Goal: Task Accomplishment & Management: Manage account settings

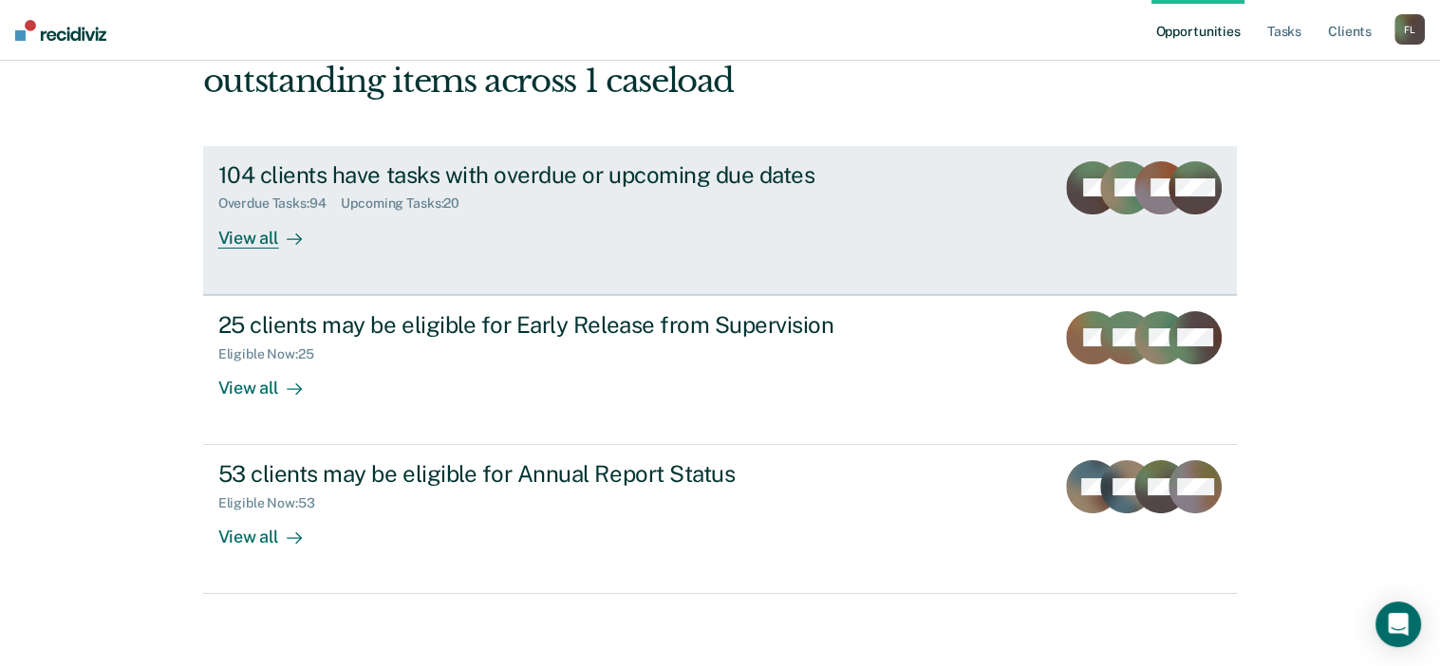
scroll to position [140, 0]
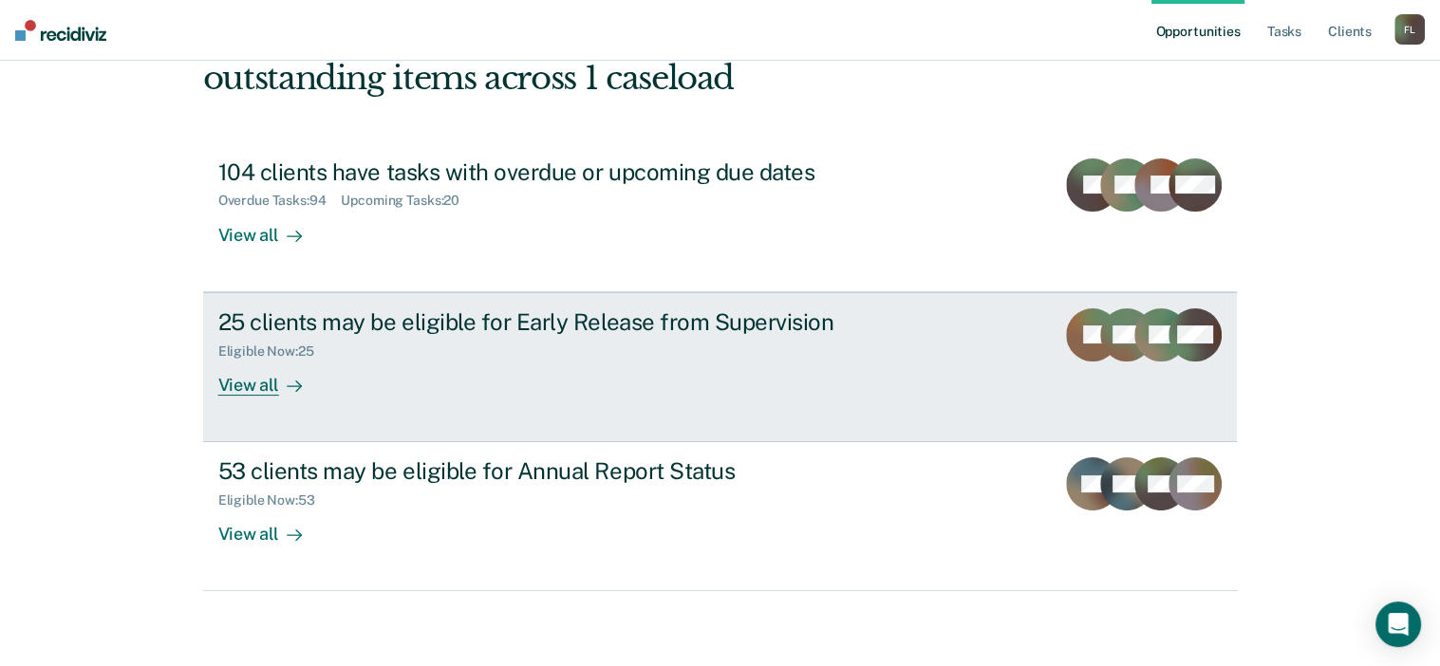
click at [642, 324] on div "25 clients may be eligible for Early Release from Supervision" at bounding box center [551, 322] width 666 height 28
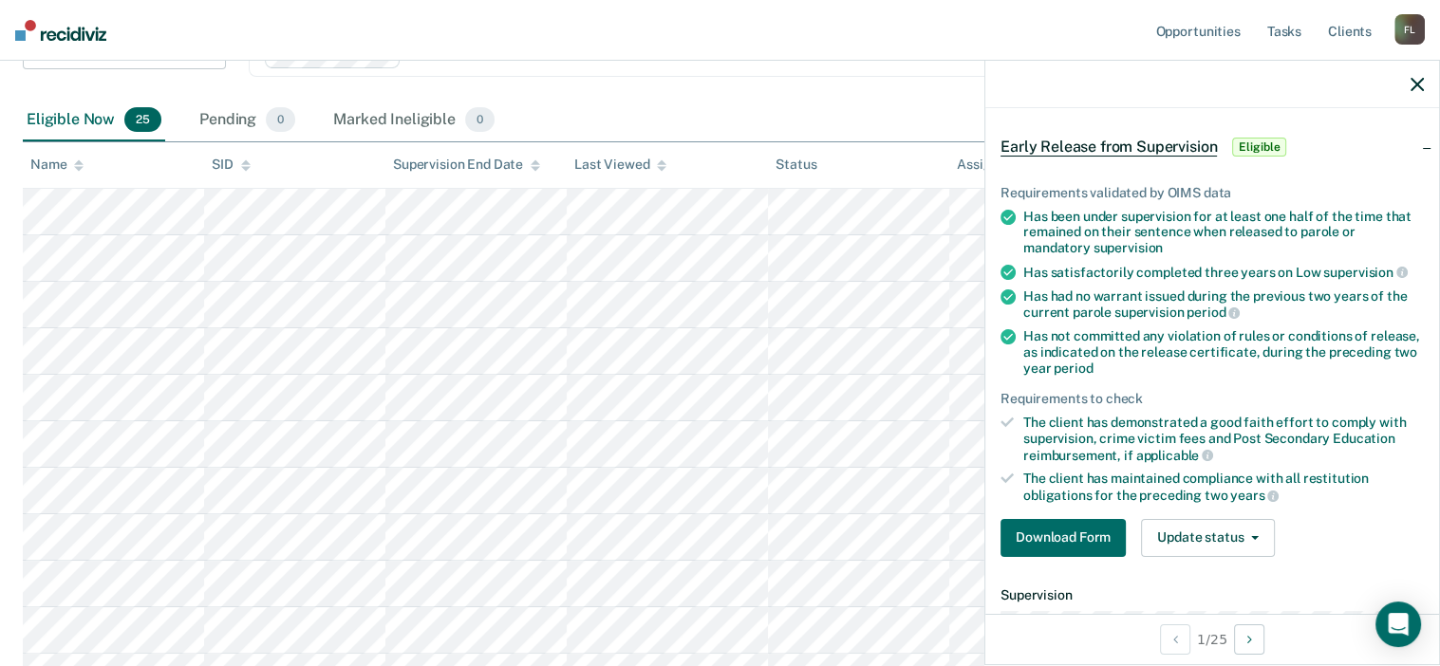
scroll to position [256, 0]
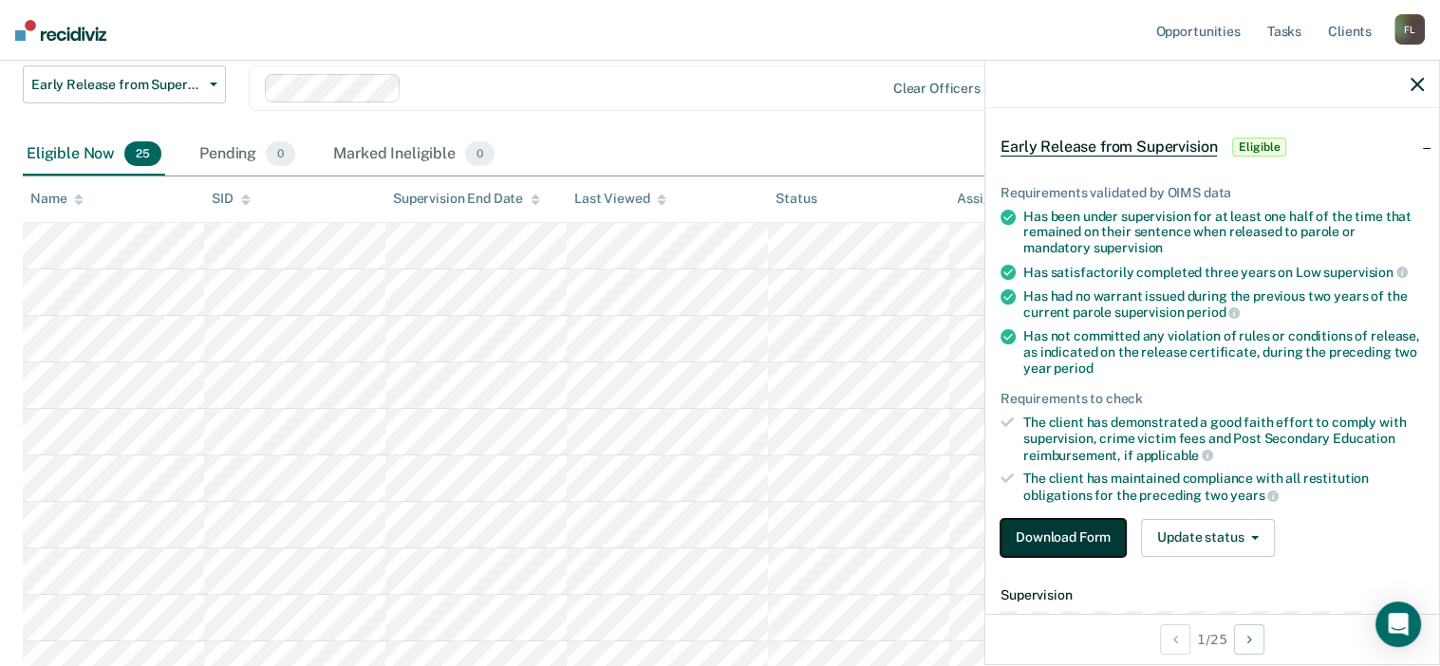
click at [1020, 544] on button "Download Form" at bounding box center [1062, 538] width 125 height 38
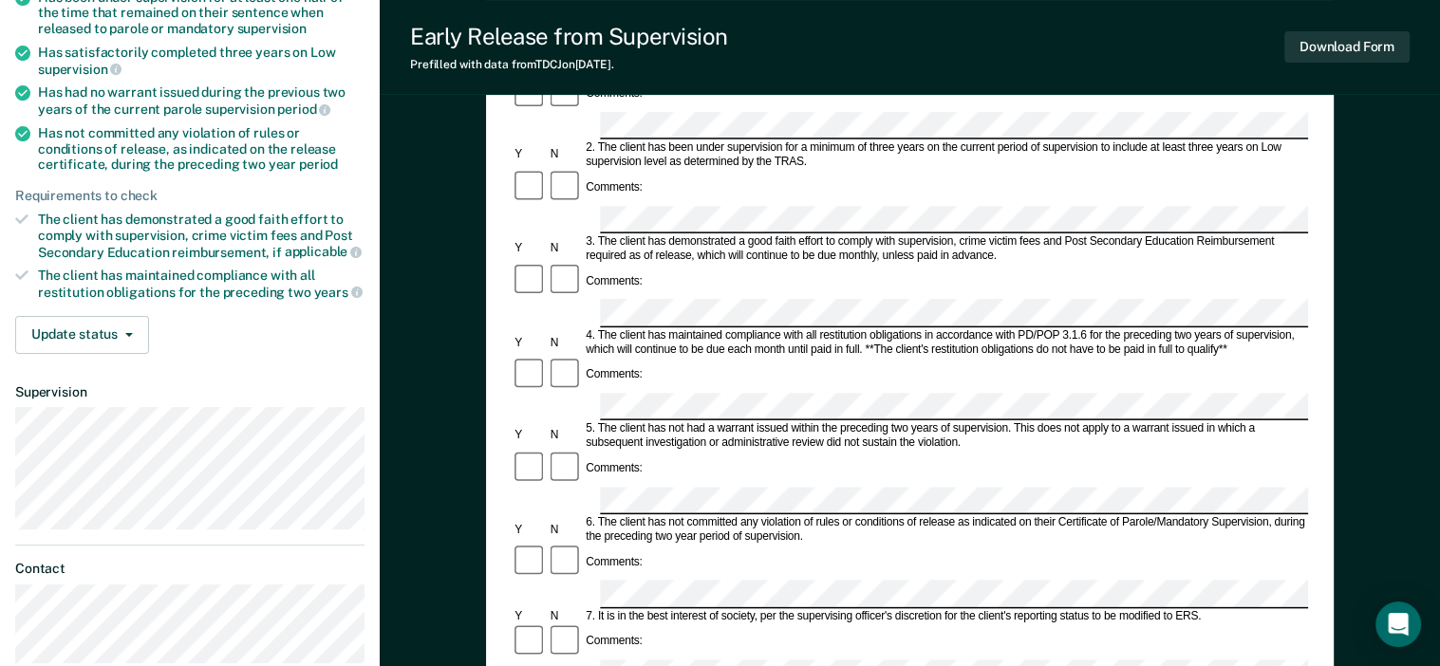
scroll to position [285, 0]
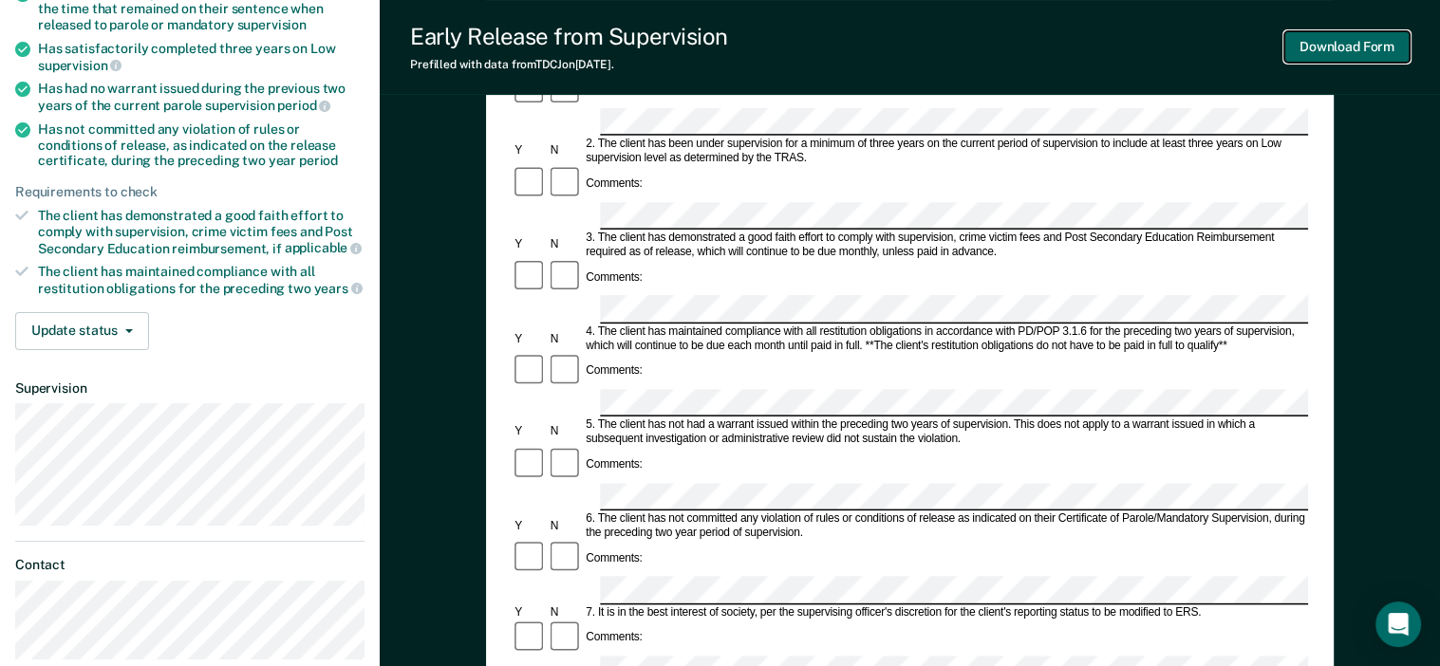
click at [1347, 44] on button "Download Form" at bounding box center [1346, 46] width 125 height 31
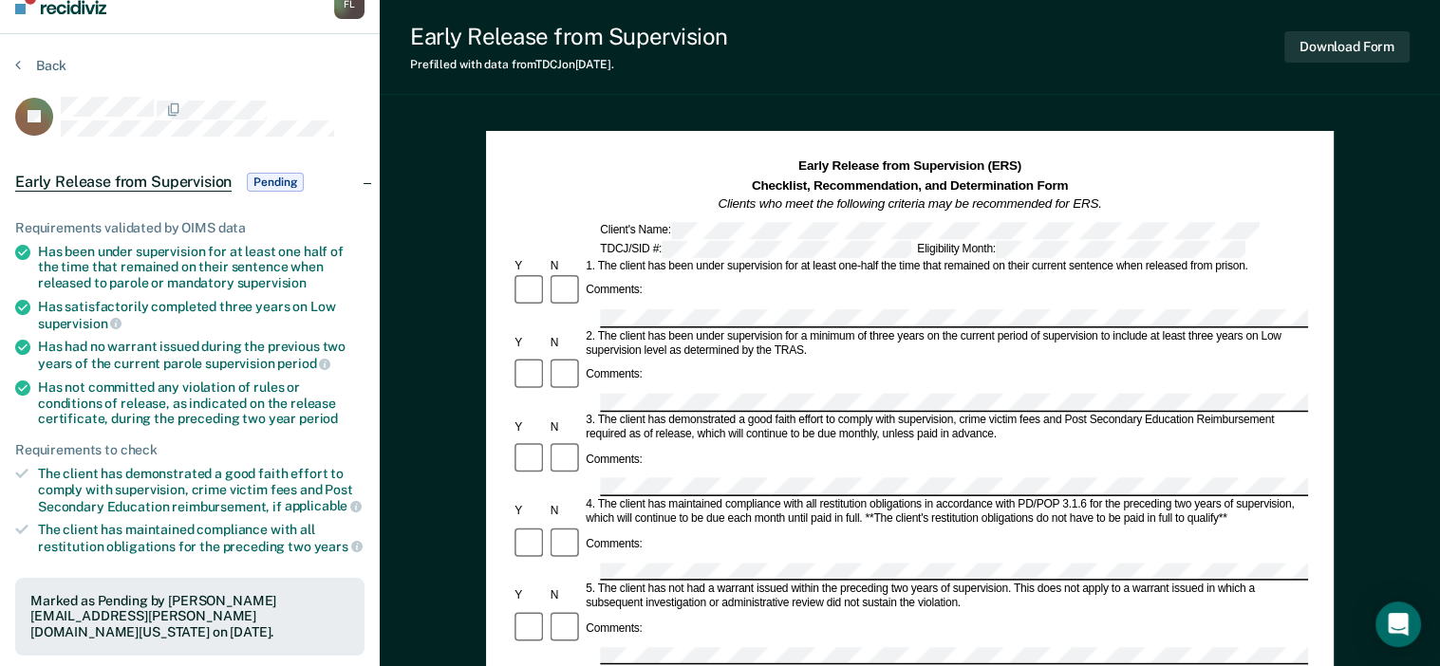
scroll to position [0, 0]
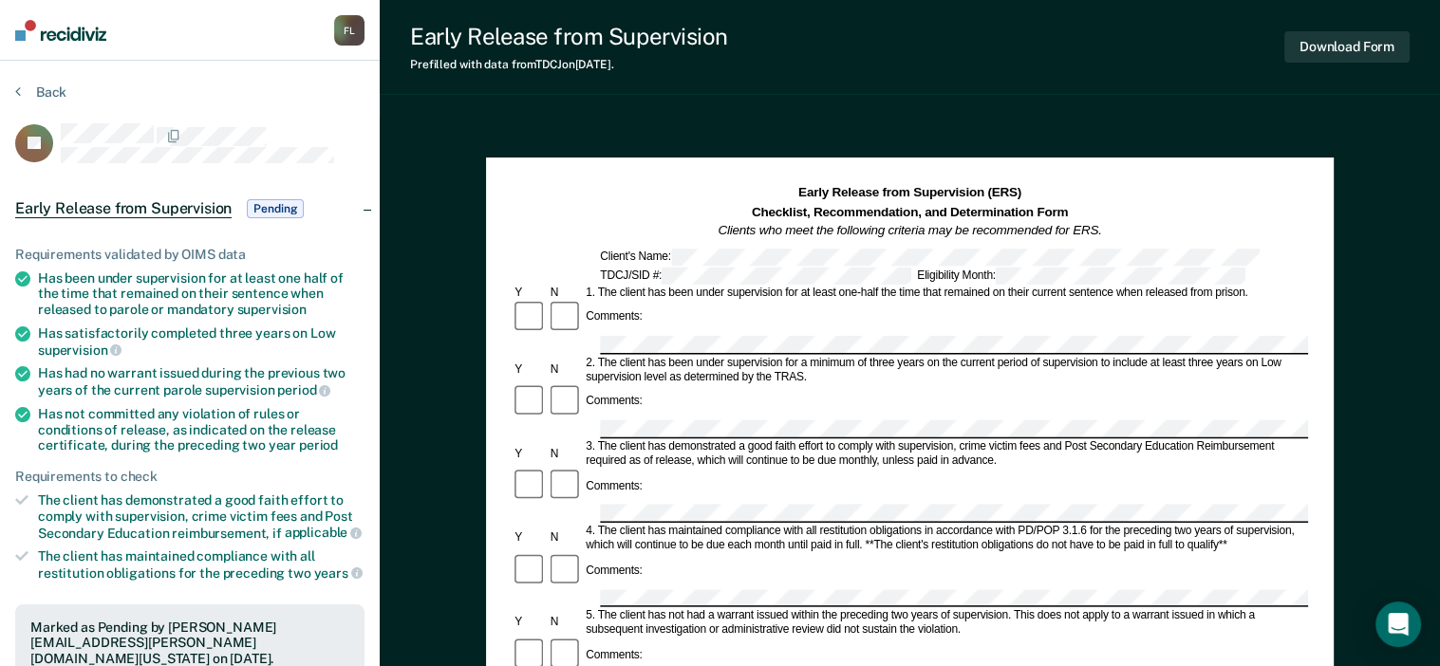
click at [340, 96] on div "Back" at bounding box center [189, 104] width 349 height 40
click at [50, 91] on button "Back" at bounding box center [40, 92] width 51 height 17
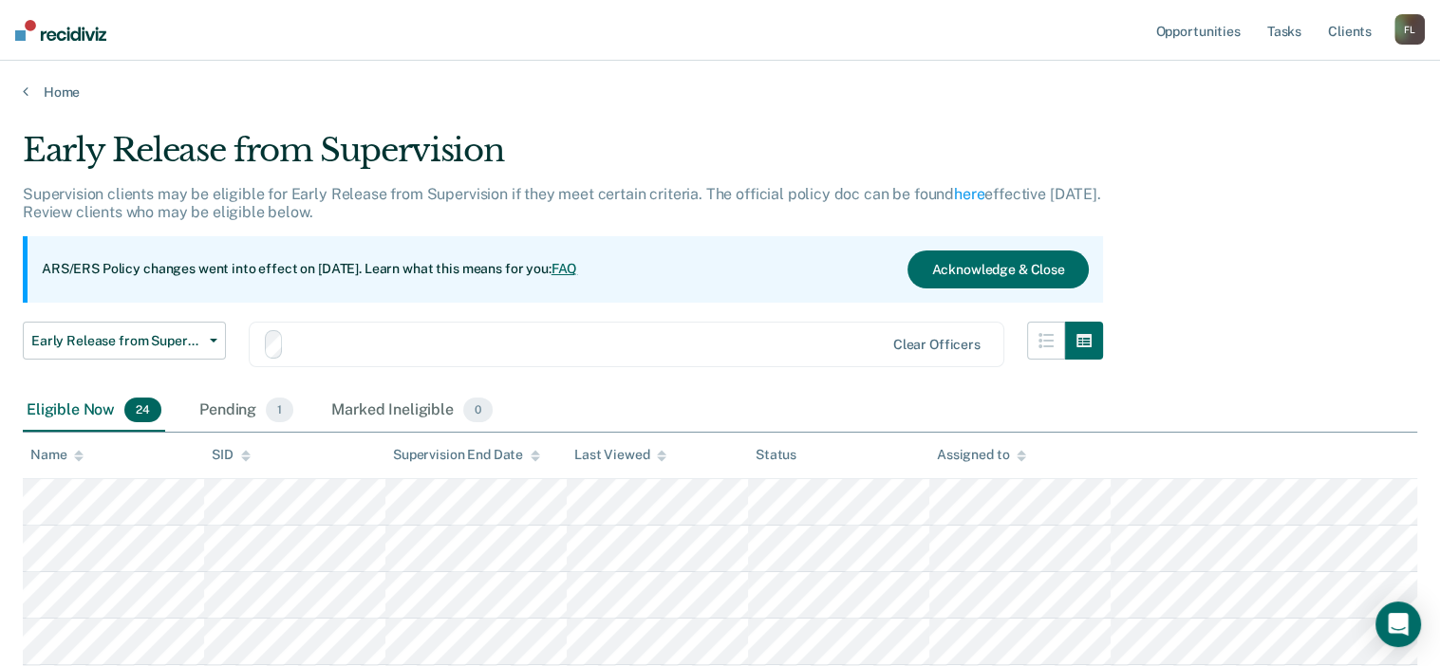
scroll to position [256, 0]
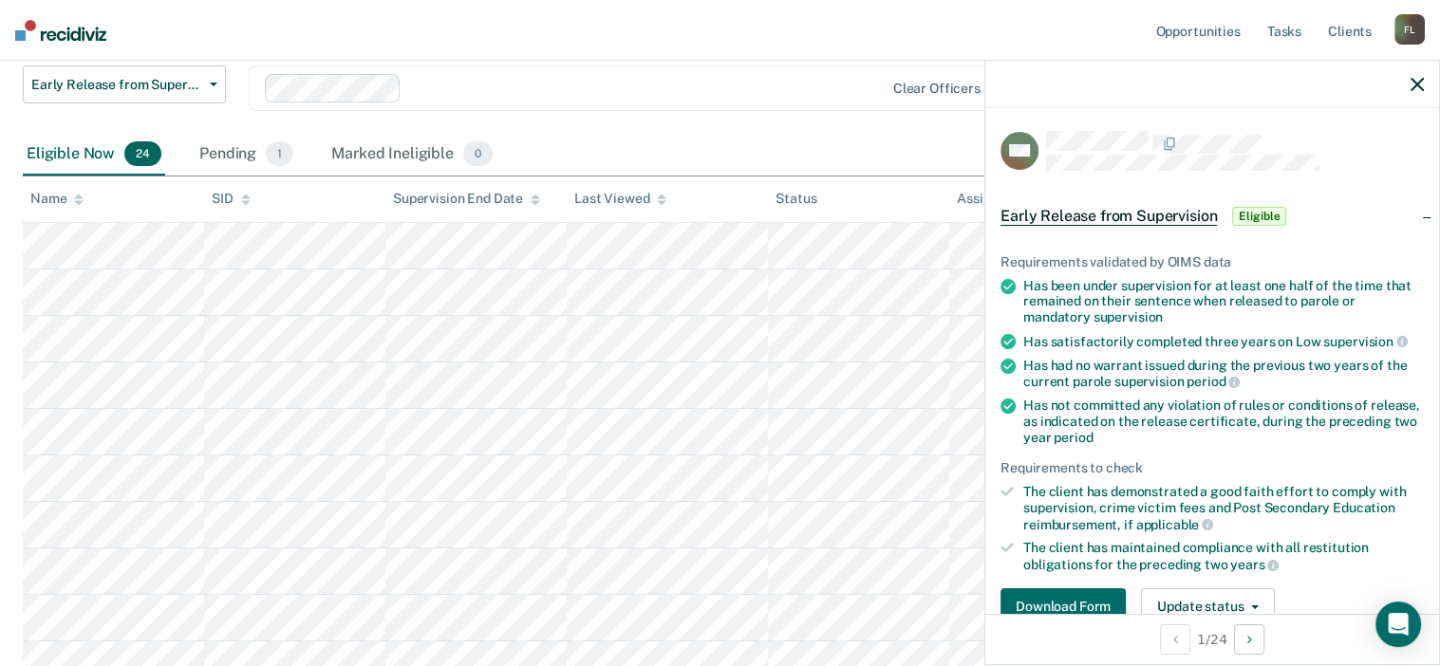
click at [1006, 403] on icon at bounding box center [1007, 406] width 15 height 15
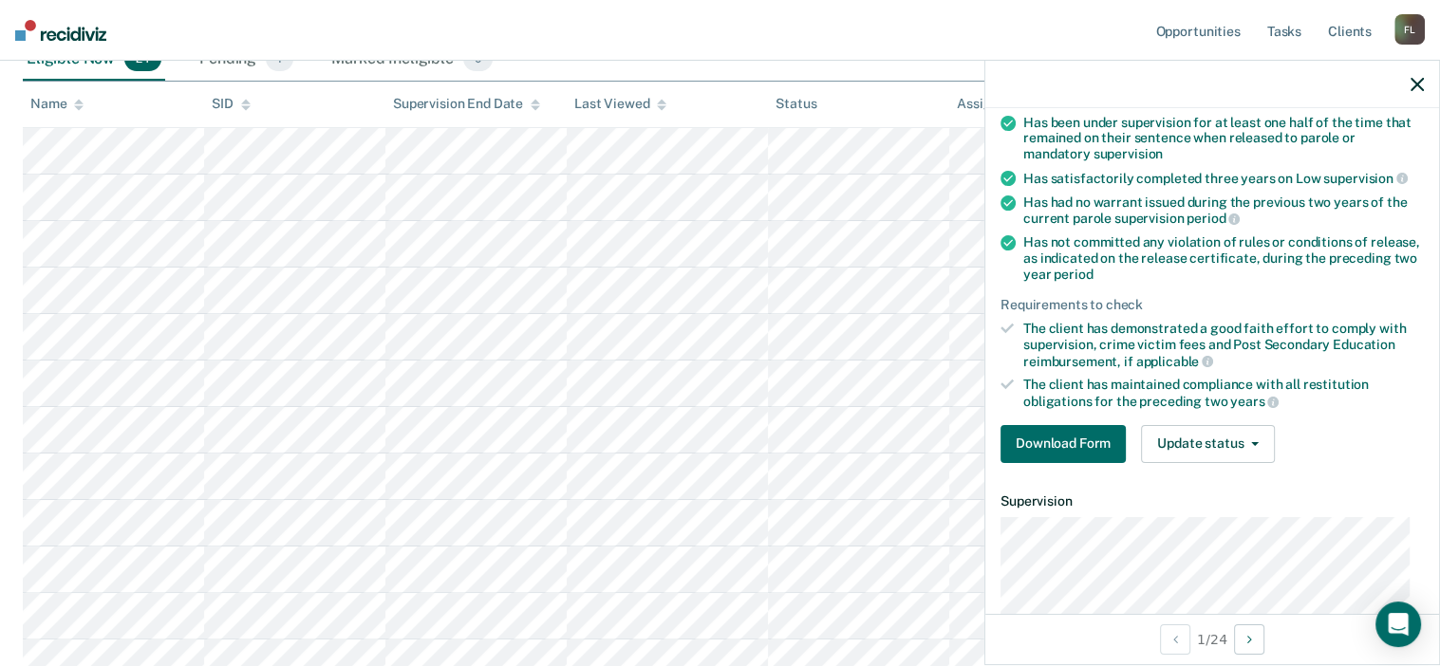
scroll to position [190, 0]
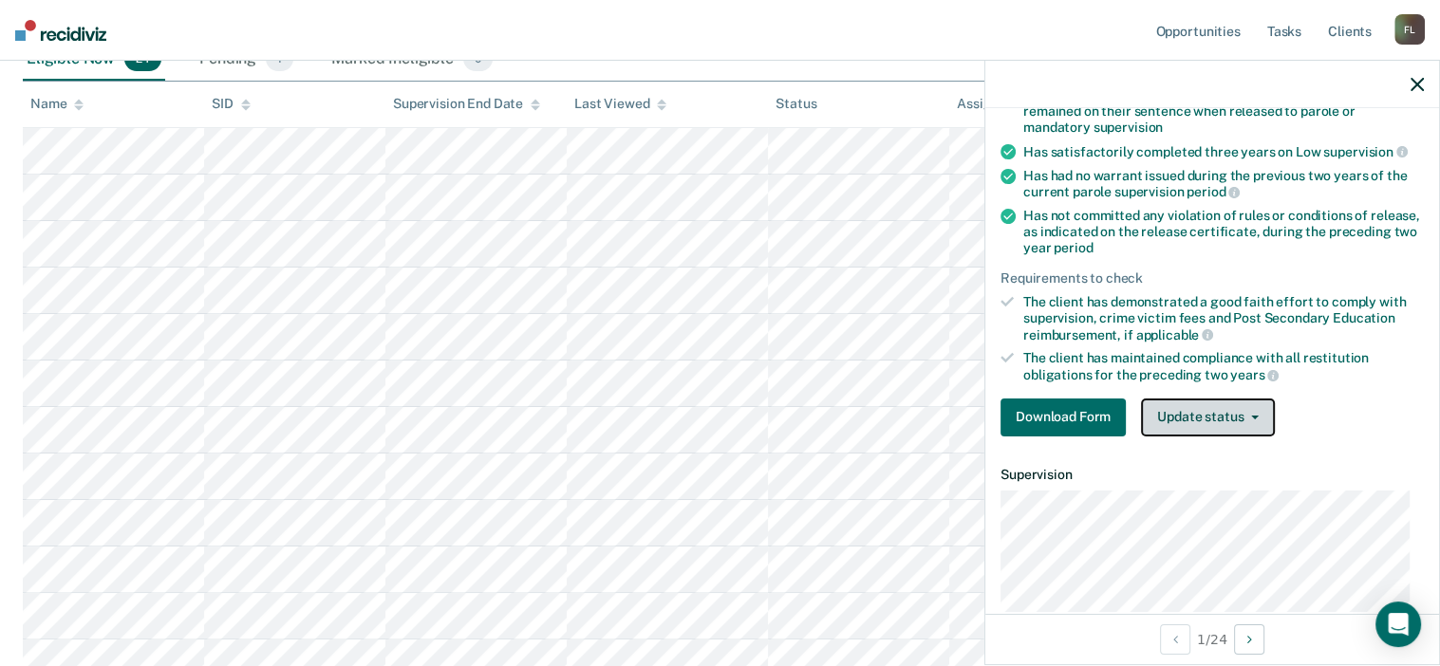
click at [1235, 412] on button "Update status" at bounding box center [1208, 418] width 134 height 38
click at [1014, 364] on li "The client has maintained compliance with all restitution obligations for the p…" at bounding box center [1211, 366] width 423 height 32
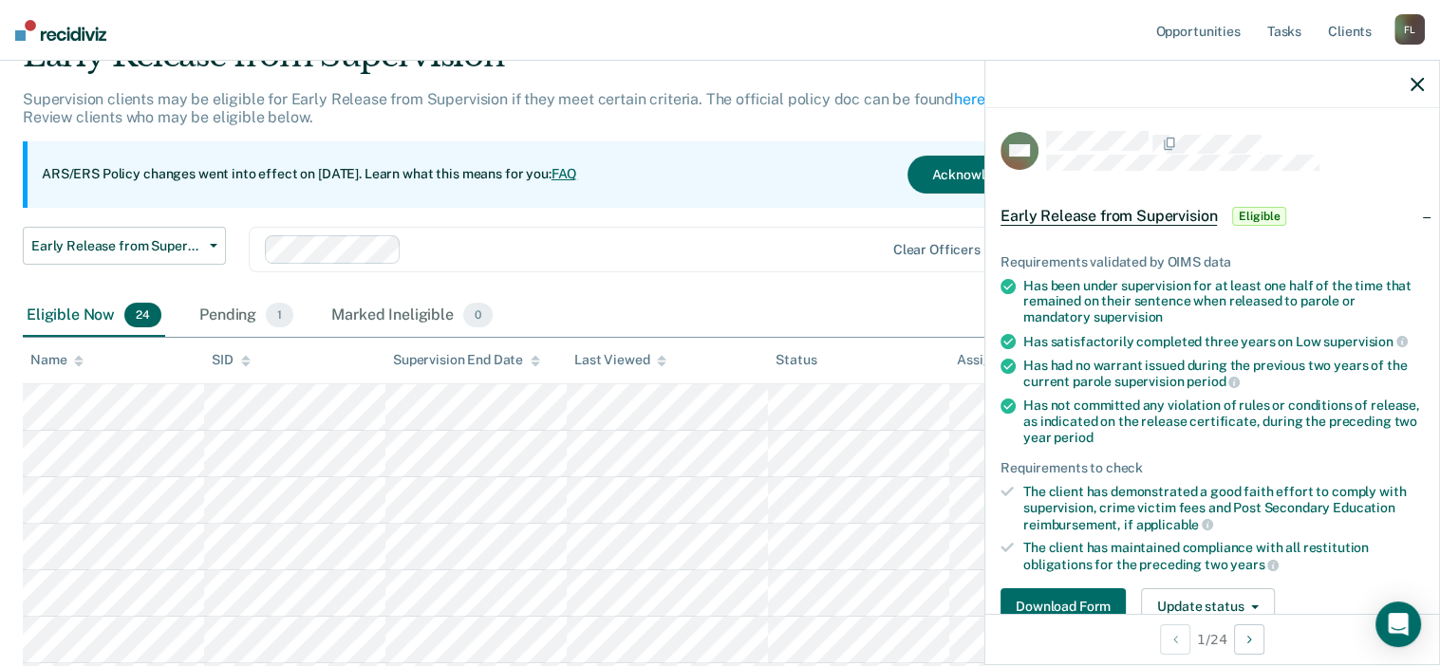
scroll to position [0, 0]
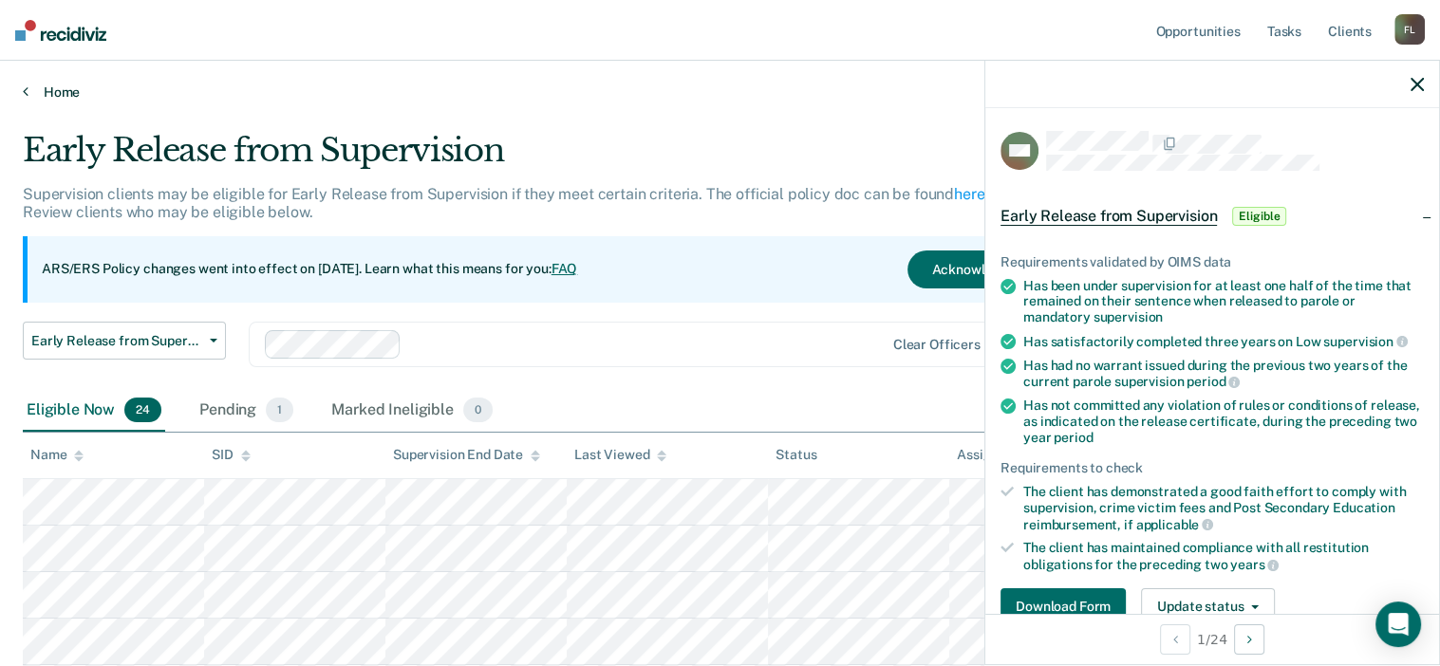
click at [54, 83] on div "Home" at bounding box center [720, 81] width 1440 height 40
click at [57, 95] on link "Home" at bounding box center [720, 92] width 1394 height 17
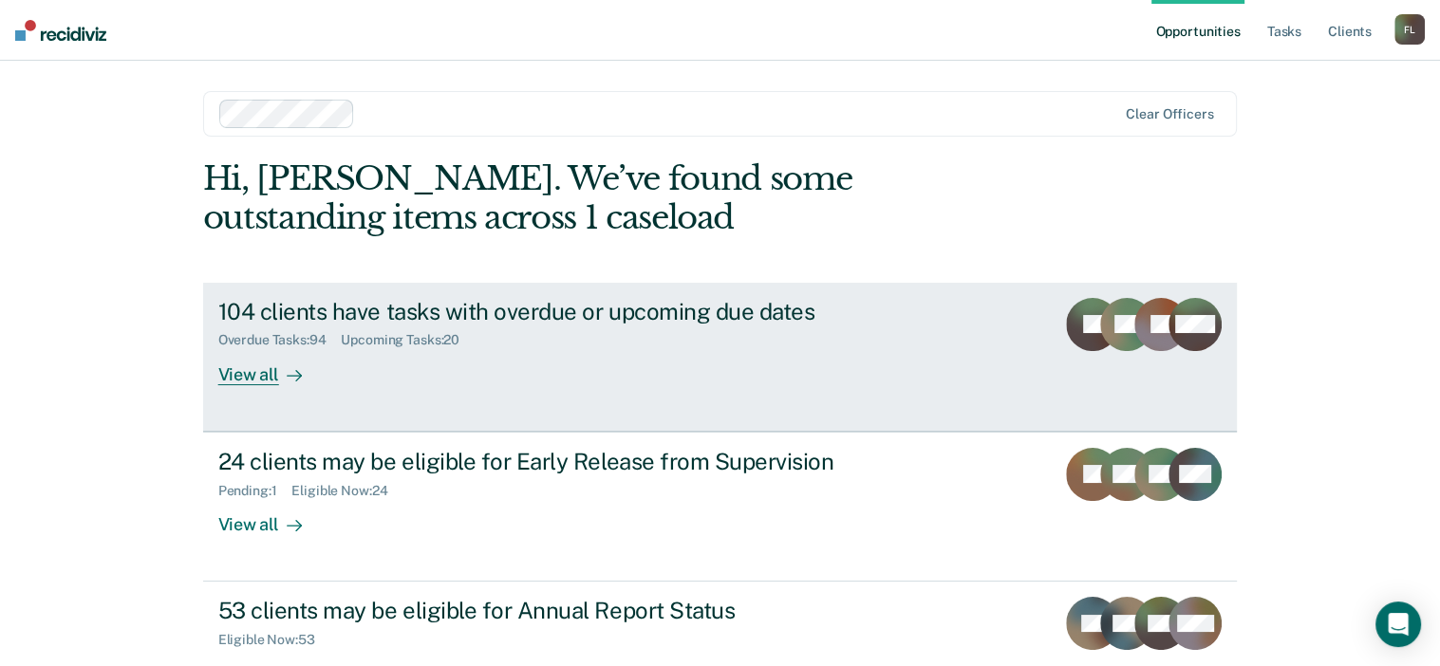
scroll to position [140, 0]
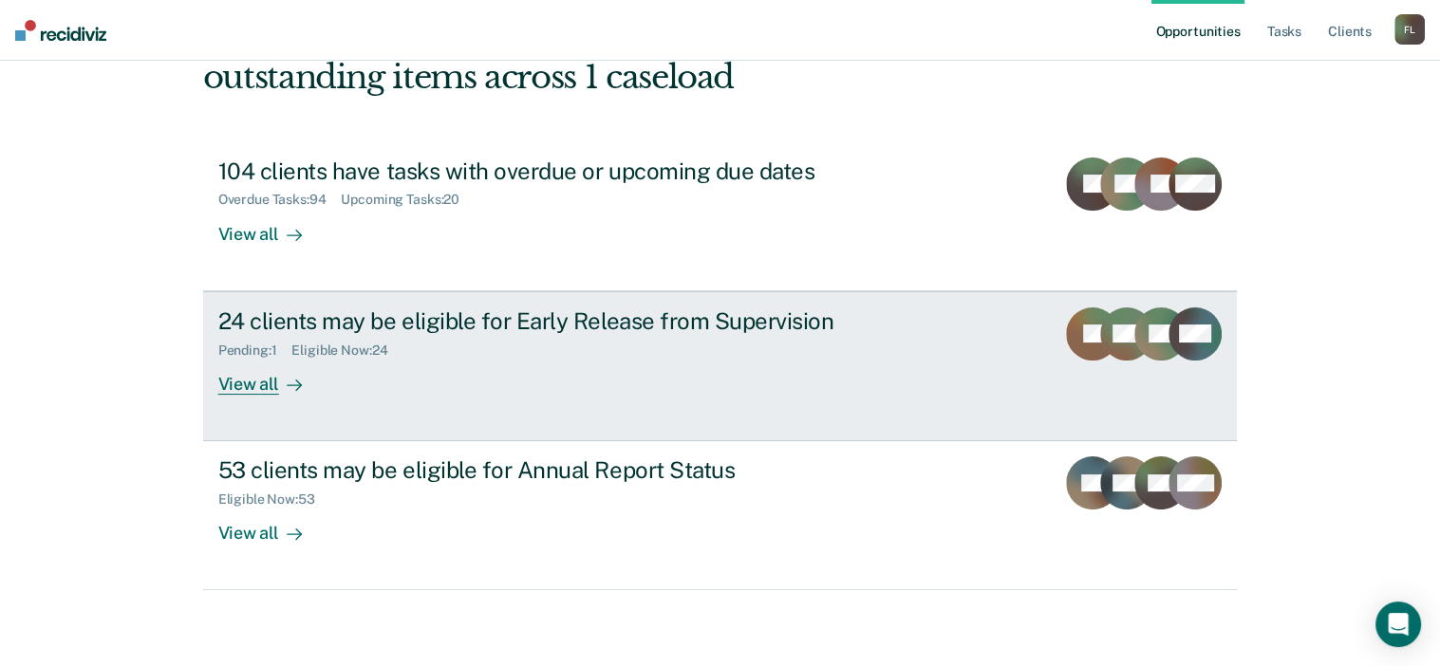
click at [536, 320] on div "24 clients may be eligible for Early Release from Supervision" at bounding box center [551, 322] width 666 height 28
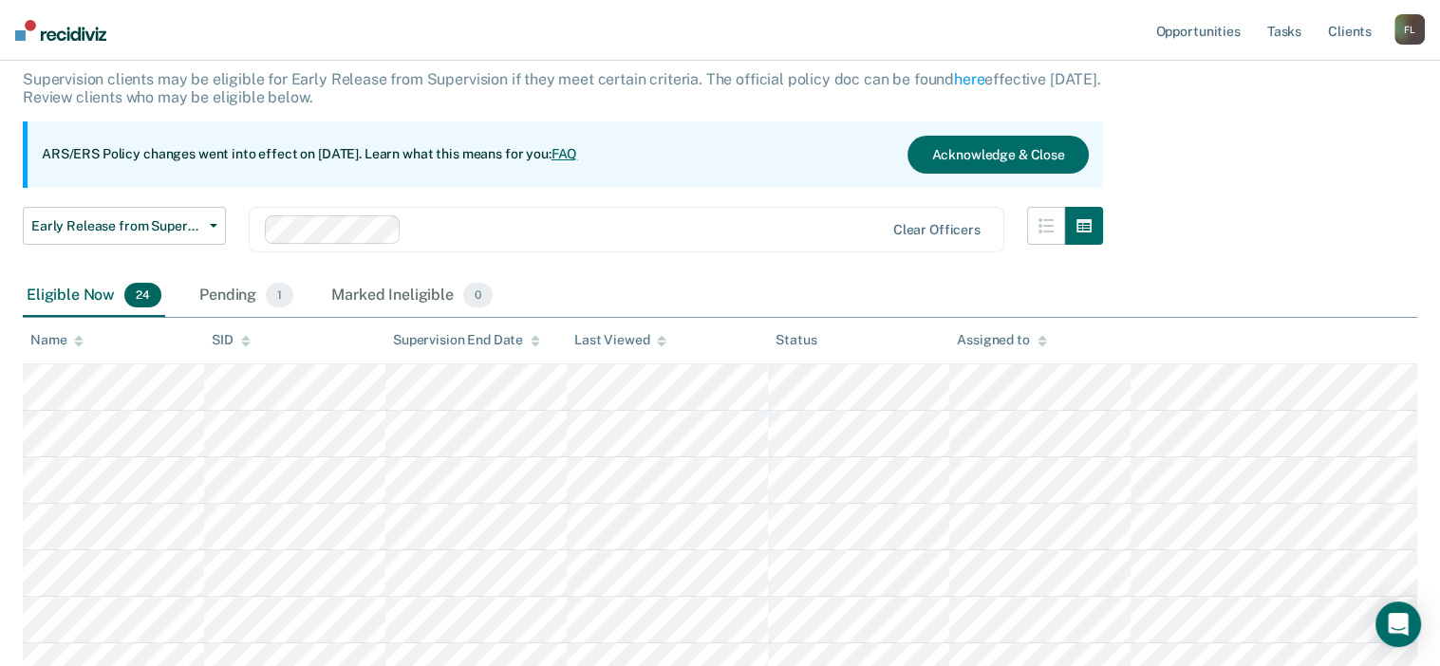
scroll to position [210, 0]
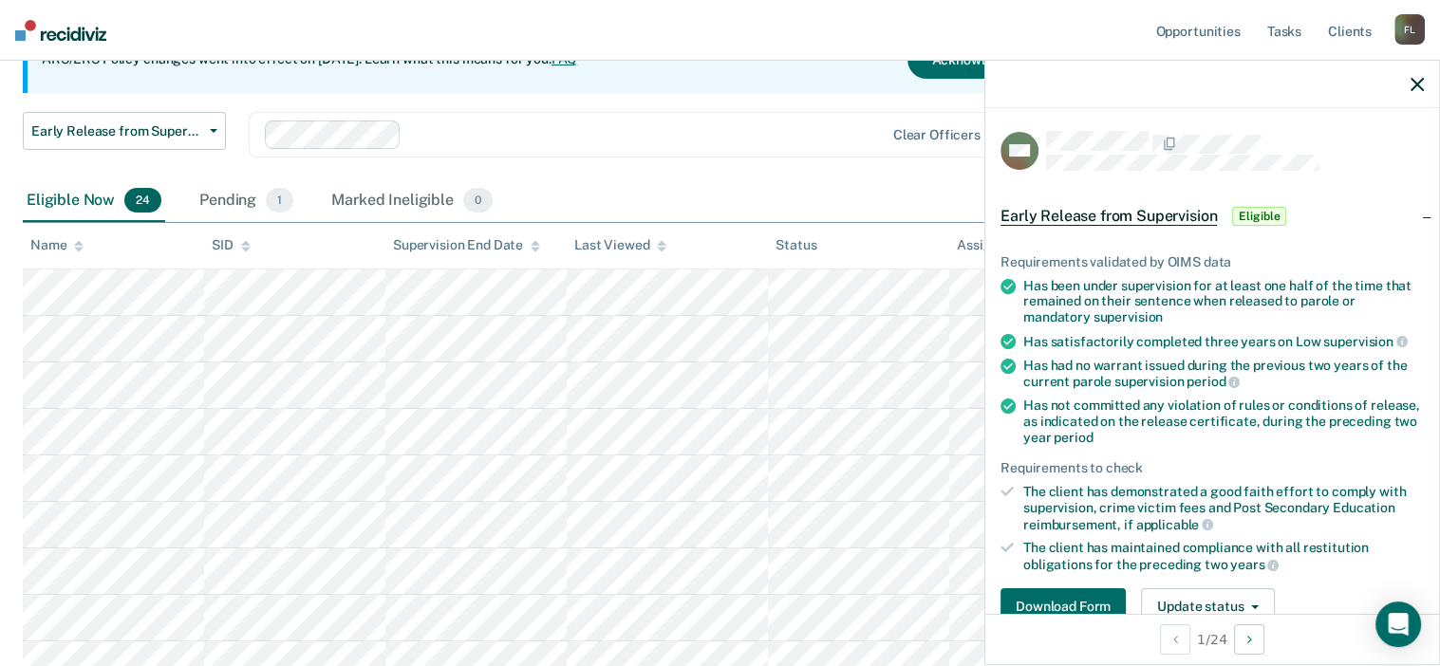
click at [1007, 284] on icon at bounding box center [1007, 286] width 15 height 15
click at [1116, 219] on span "Early Release from Supervision" at bounding box center [1108, 216] width 216 height 19
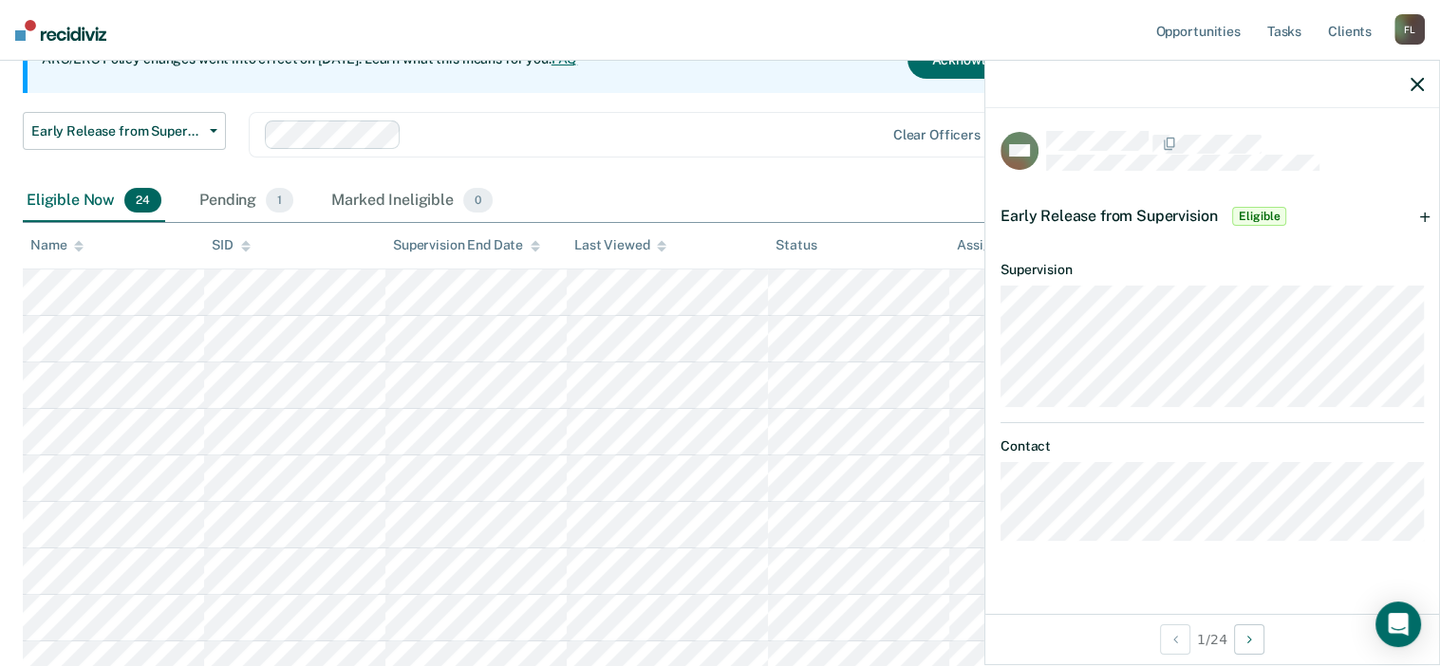
click at [1115, 219] on span "Early Release from Supervision" at bounding box center [1108, 216] width 216 height 18
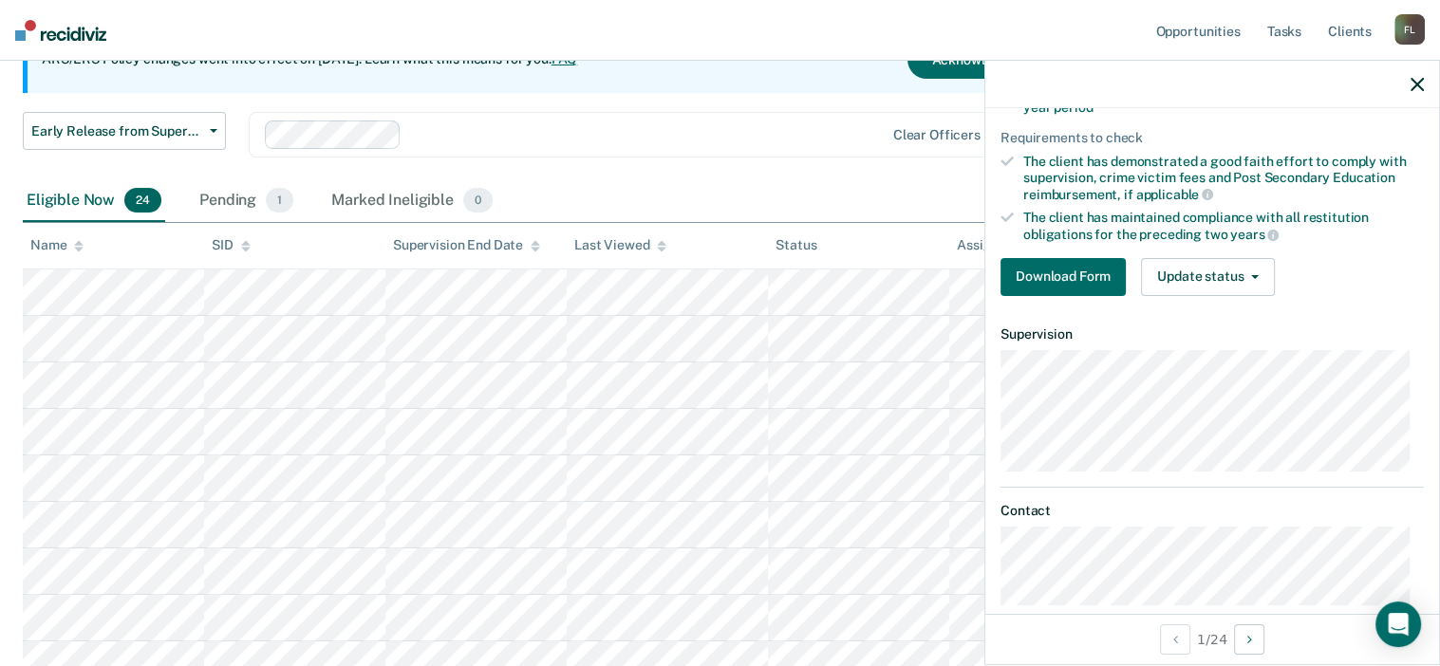
scroll to position [354, 0]
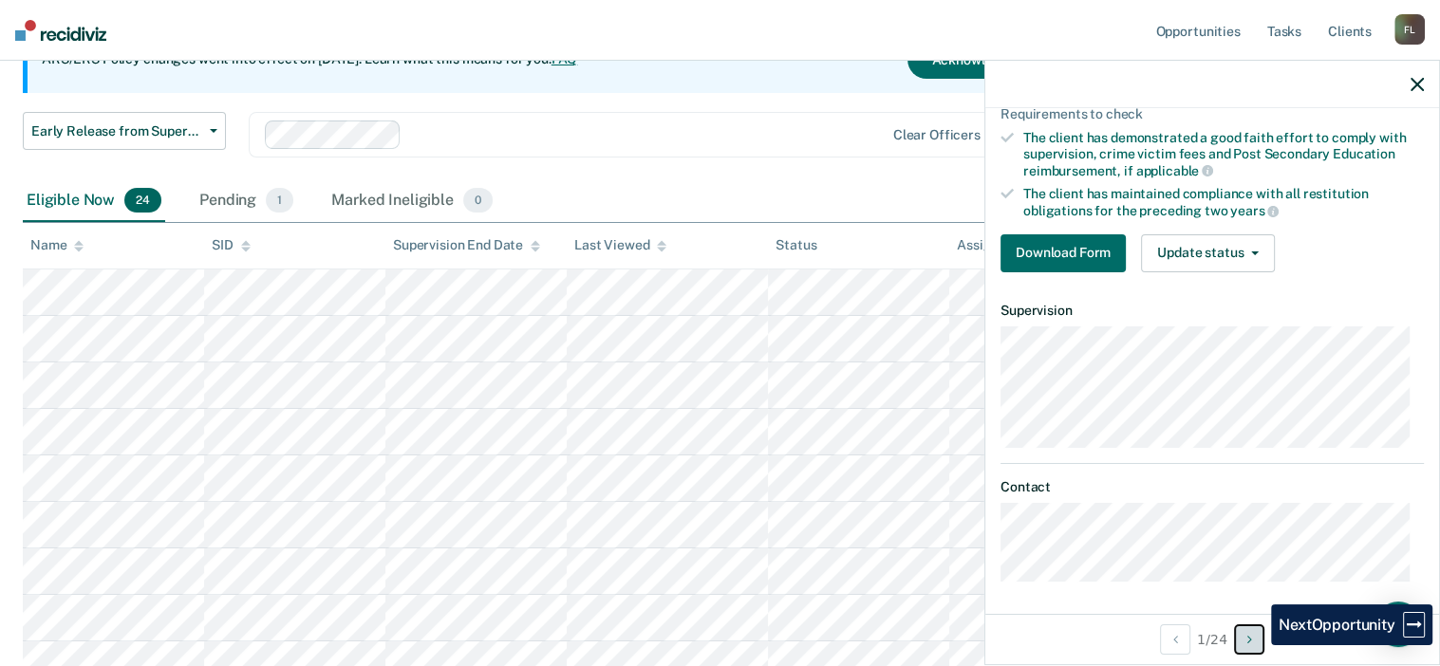
click at [1257, 645] on button "Next Opportunity" at bounding box center [1249, 640] width 30 height 30
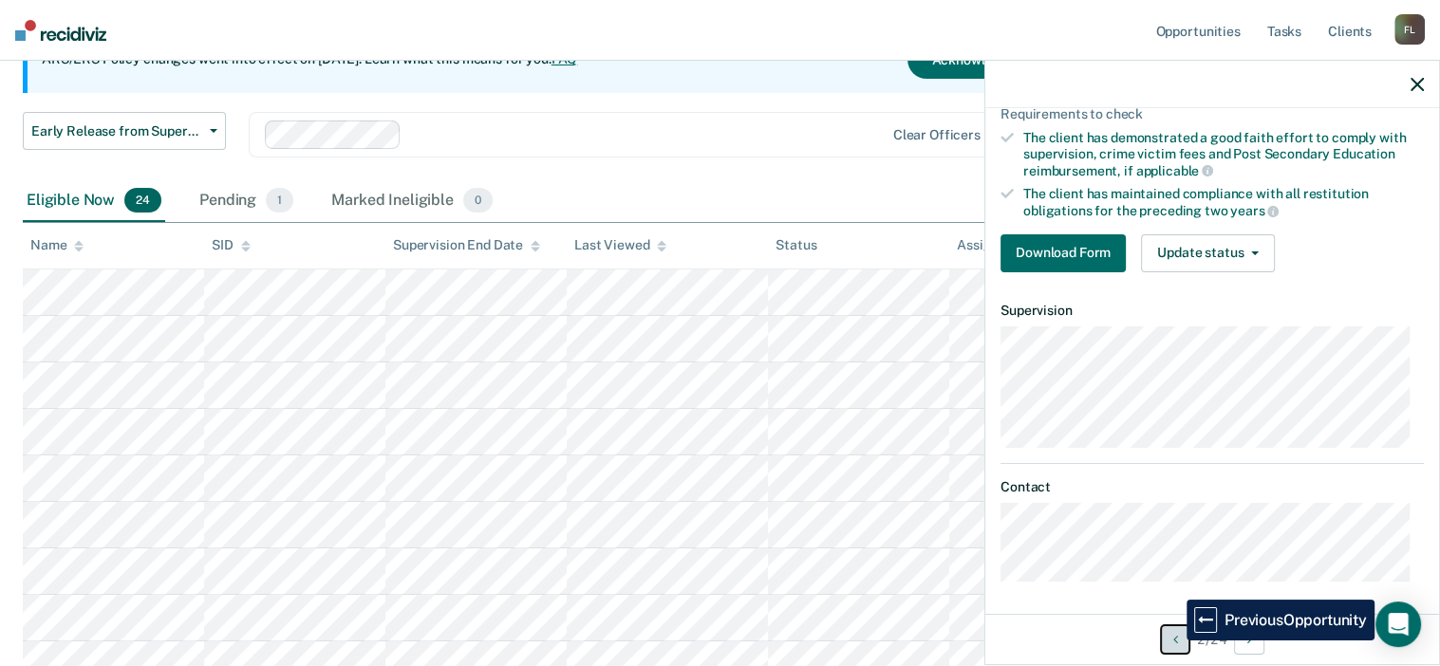
click at [1172, 641] on icon "Previous Opportunity" at bounding box center [1174, 639] width 5 height 13
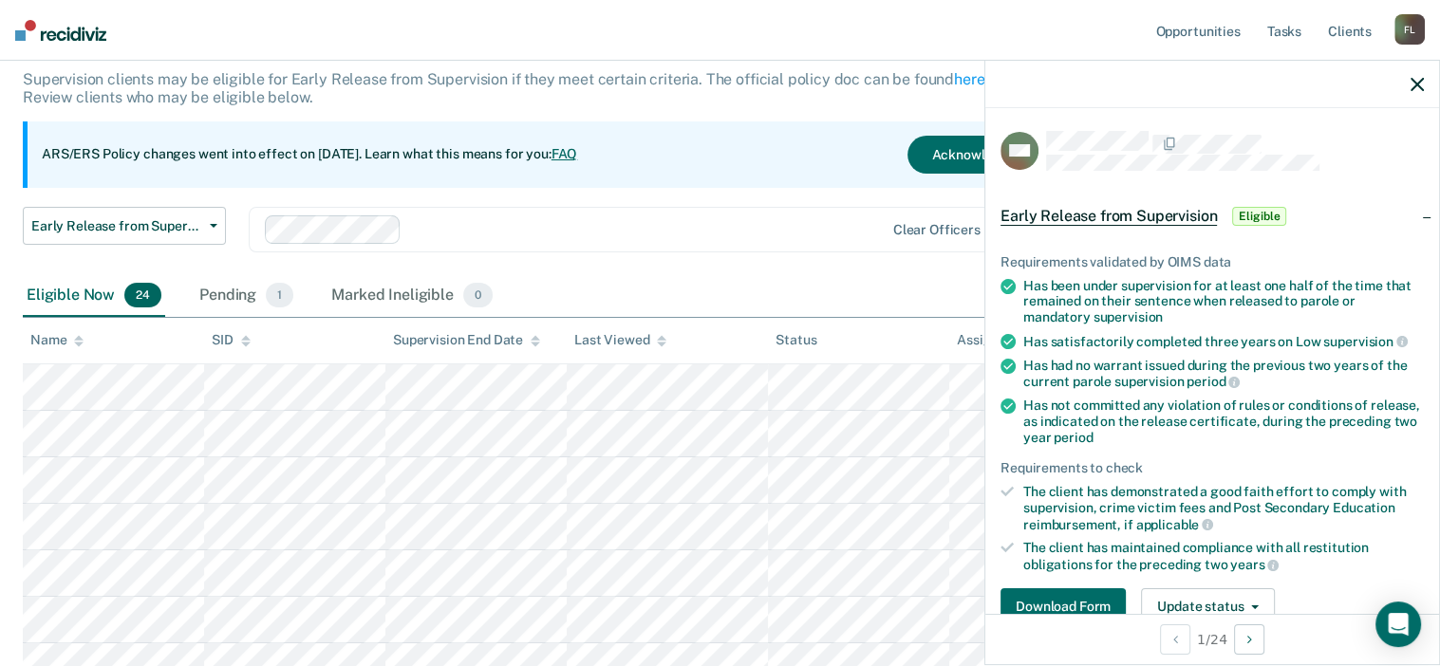
scroll to position [20, 0]
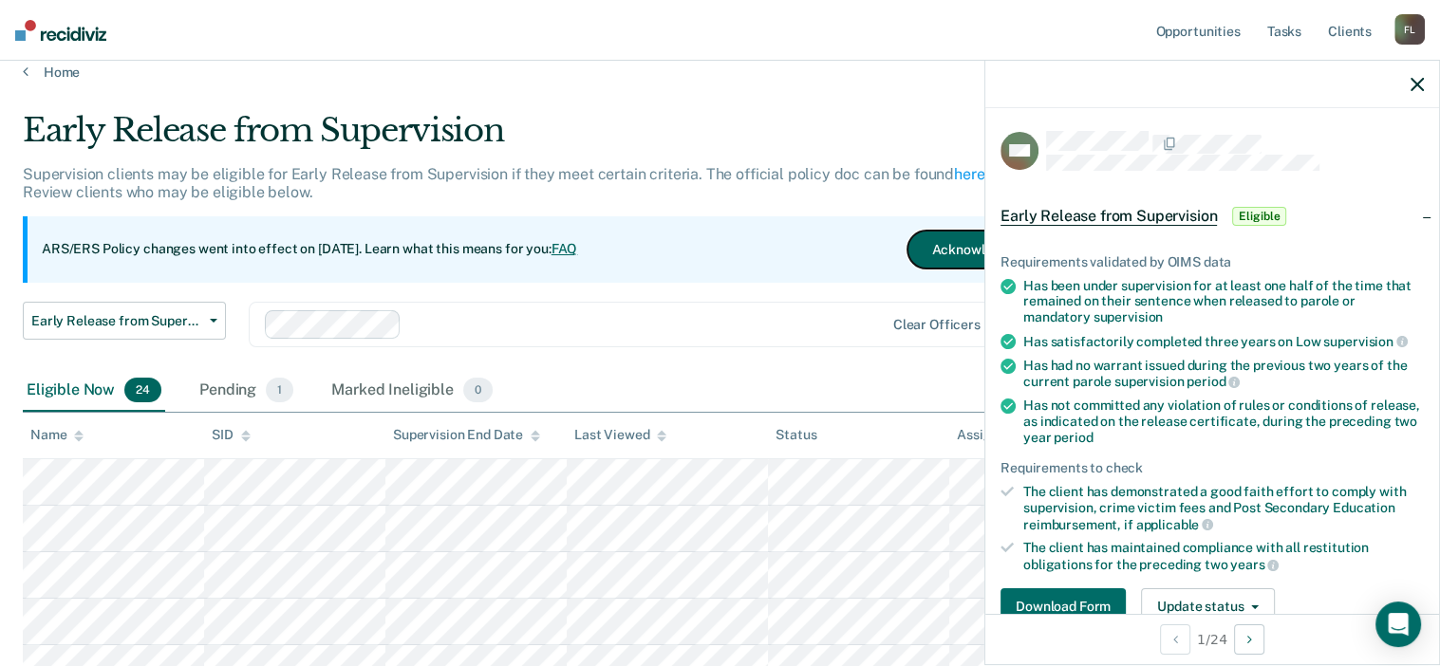
click at [926, 244] on button "Acknowledge & Close" at bounding box center [997, 250] width 180 height 38
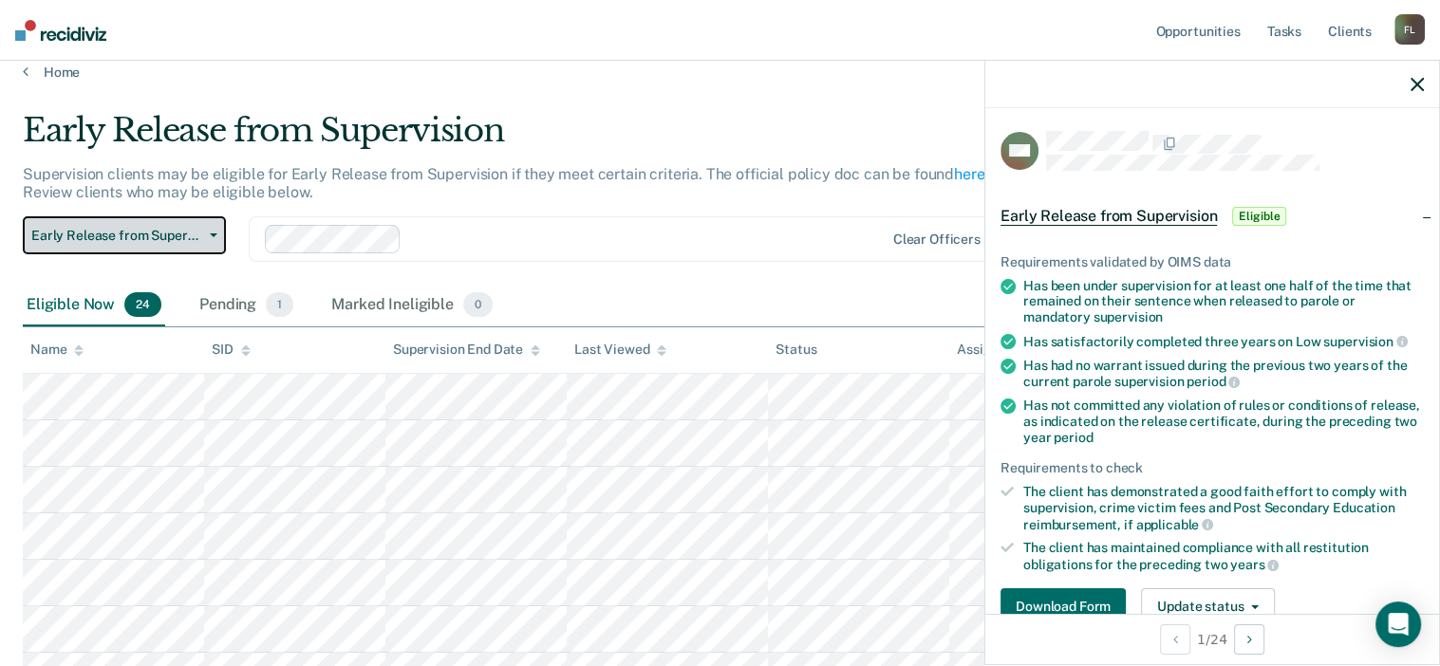
click at [98, 229] on span "Early Release from Supervision" at bounding box center [116, 236] width 171 height 16
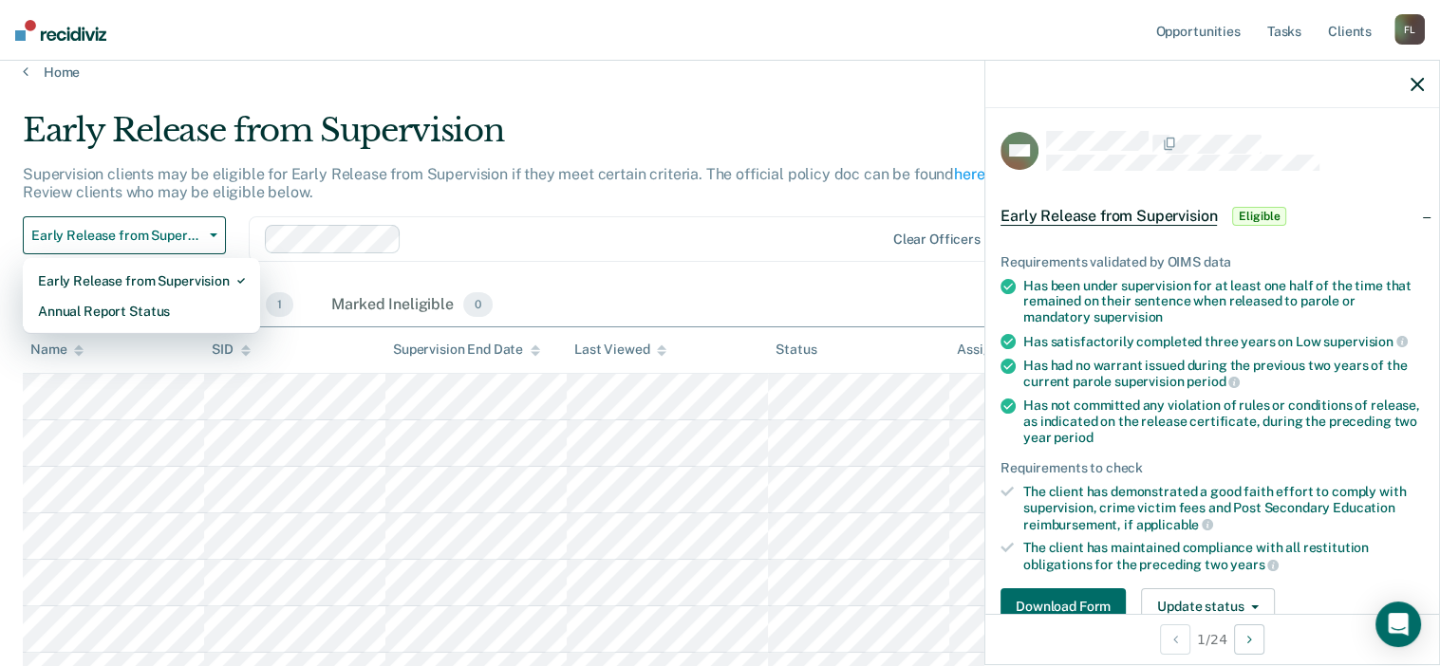
drag, startPoint x: 887, startPoint y: 197, endPoint x: 899, endPoint y: 188, distance: 15.6
click at [886, 196] on div "Supervision clients may be eligible for Early Release from Supervision if they …" at bounding box center [563, 190] width 1080 height 51
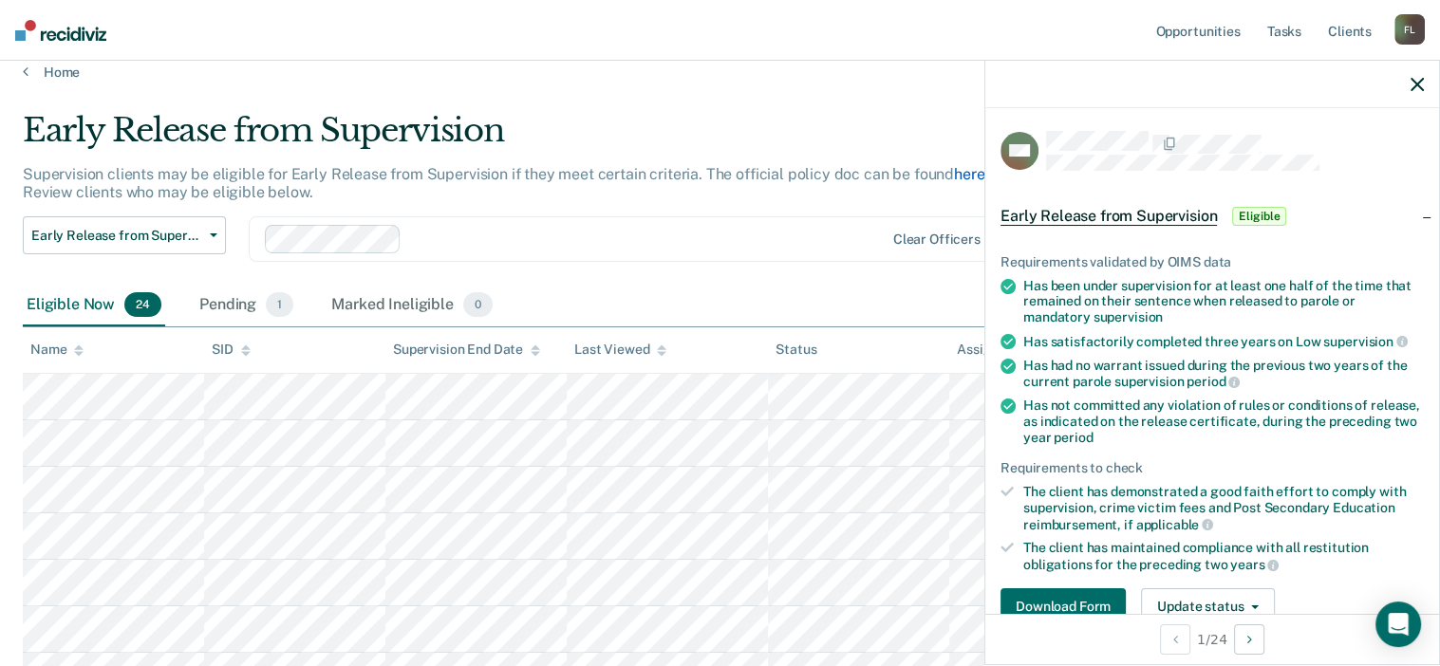
click at [969, 168] on link "here" at bounding box center [969, 174] width 30 height 18
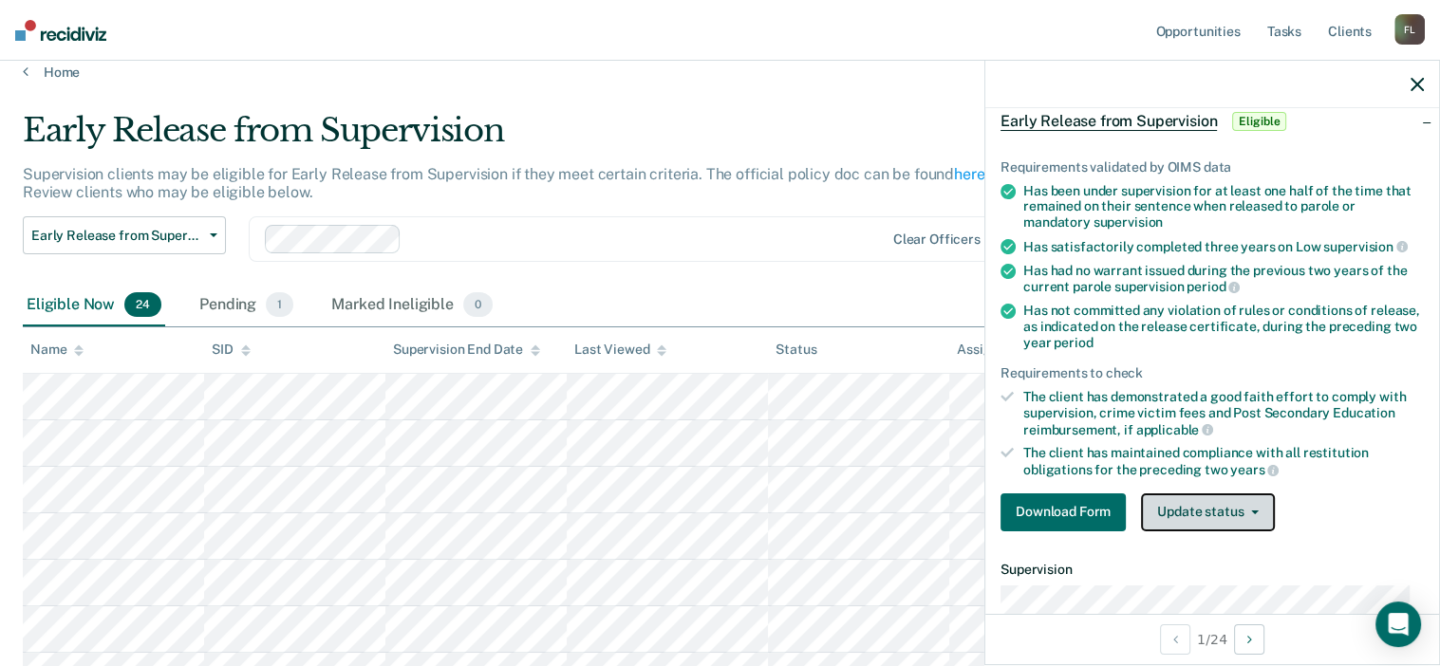
click at [1250, 512] on button "Update status" at bounding box center [1208, 513] width 134 height 38
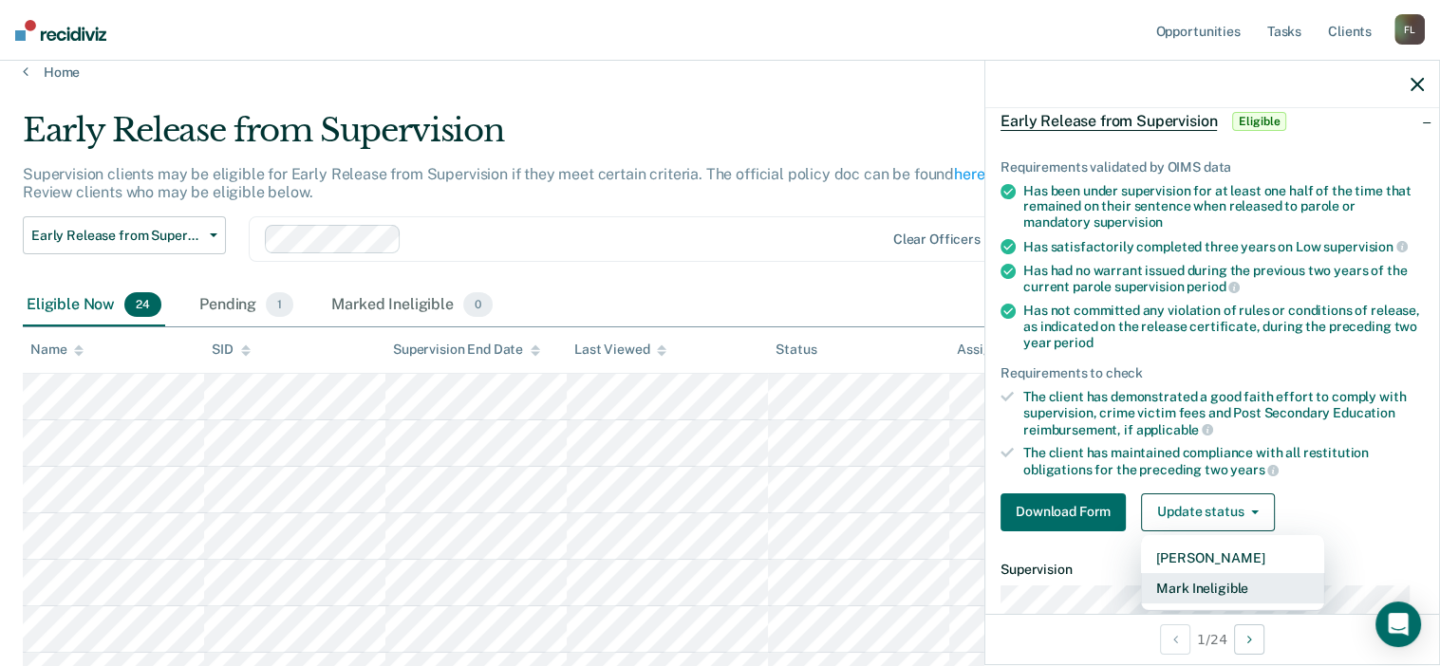
click at [1257, 588] on button "Mark Ineligible" at bounding box center [1232, 588] width 183 height 30
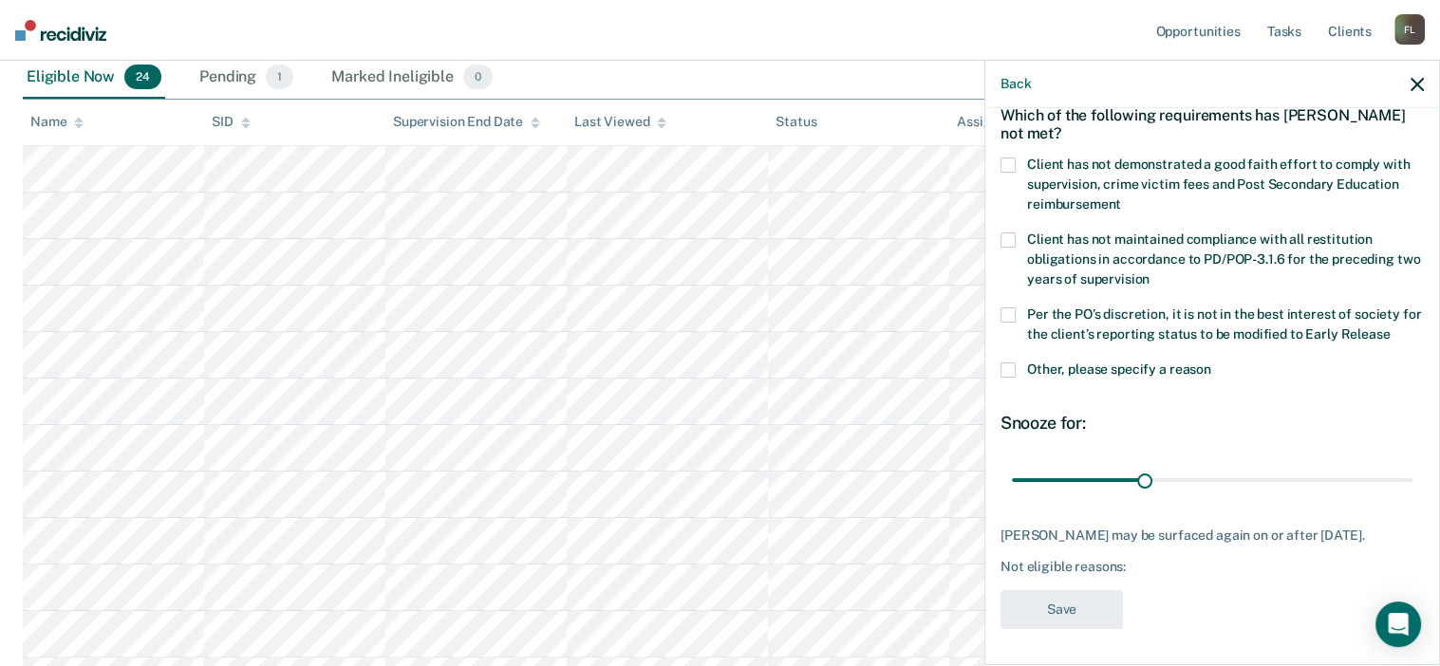
scroll to position [305, 0]
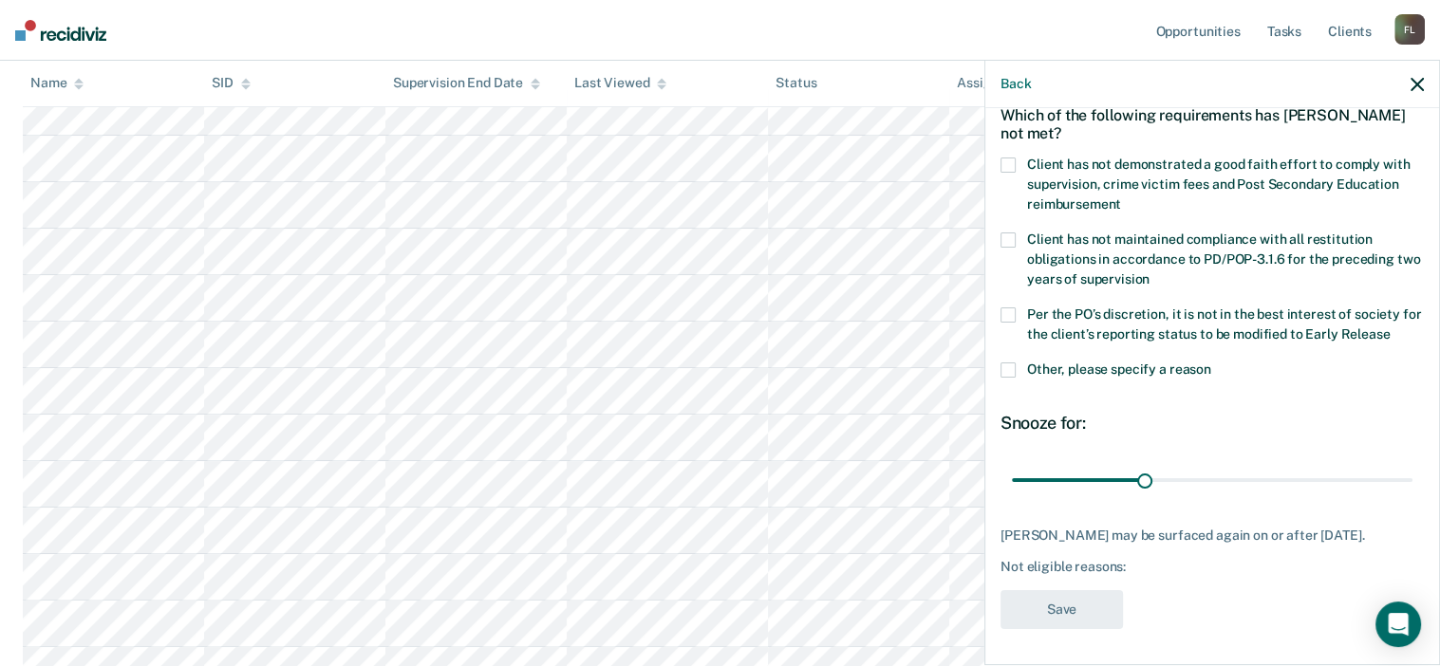
click at [1010, 365] on span at bounding box center [1007, 370] width 15 height 15
click at [1211, 363] on input "Other, please specify a reason" at bounding box center [1211, 363] width 0 height 0
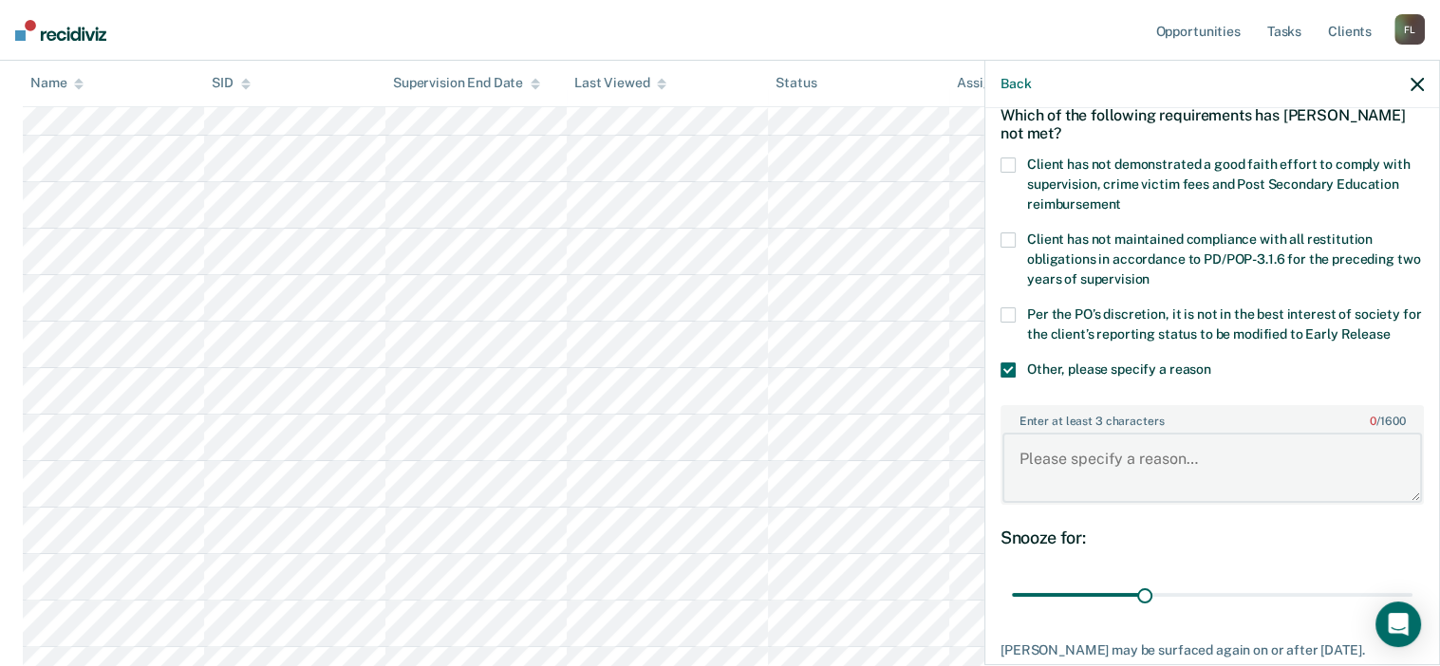
click at [1078, 455] on textarea "Enter at least 3 characters 0 / 1600" at bounding box center [1212, 468] width 420 height 70
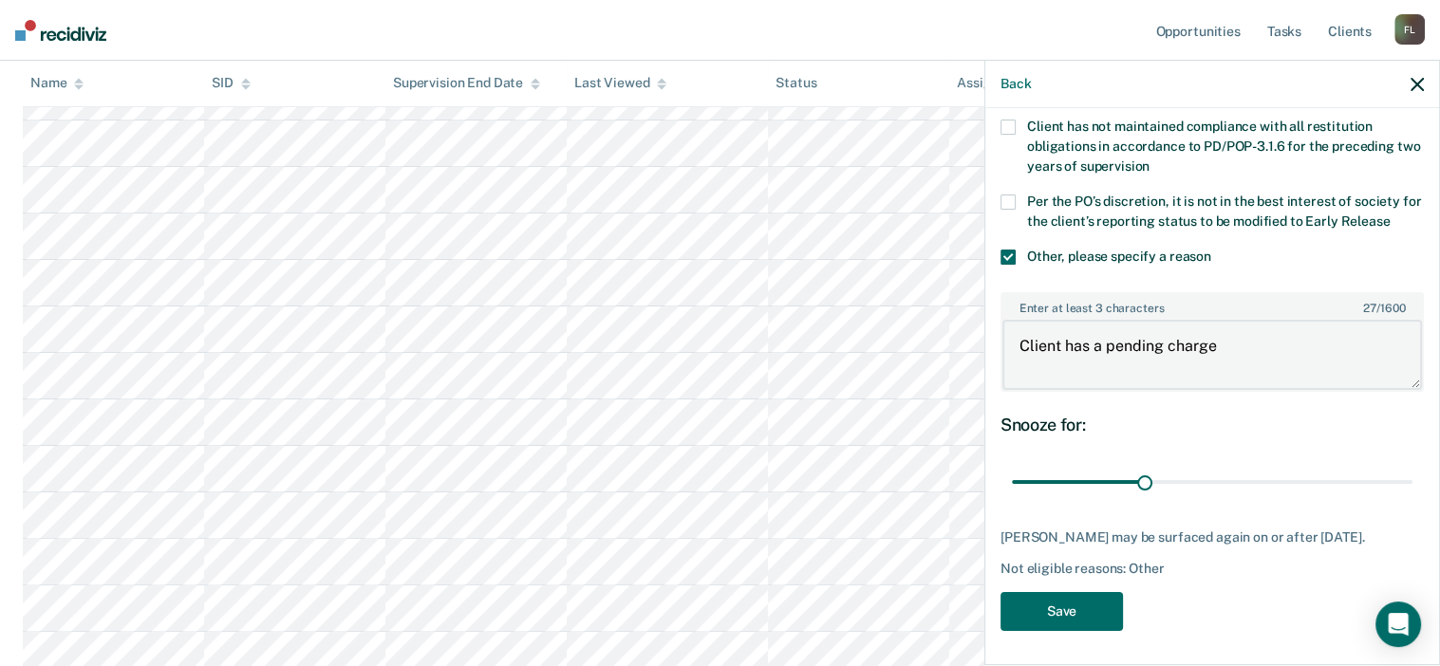
scroll to position [400, 0]
type textarea "Client has a pending charge"
click at [1076, 607] on button "Save" at bounding box center [1061, 611] width 122 height 39
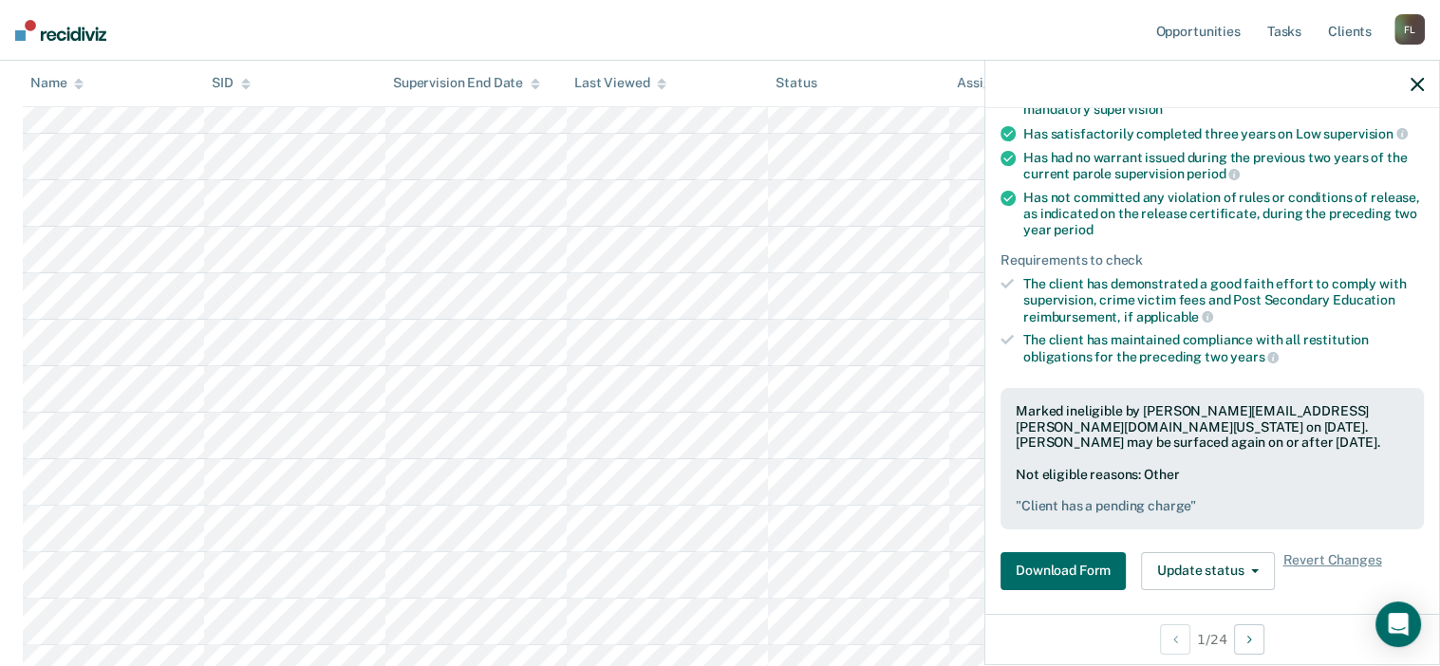
click at [1010, 191] on icon at bounding box center [1007, 198] width 15 height 15
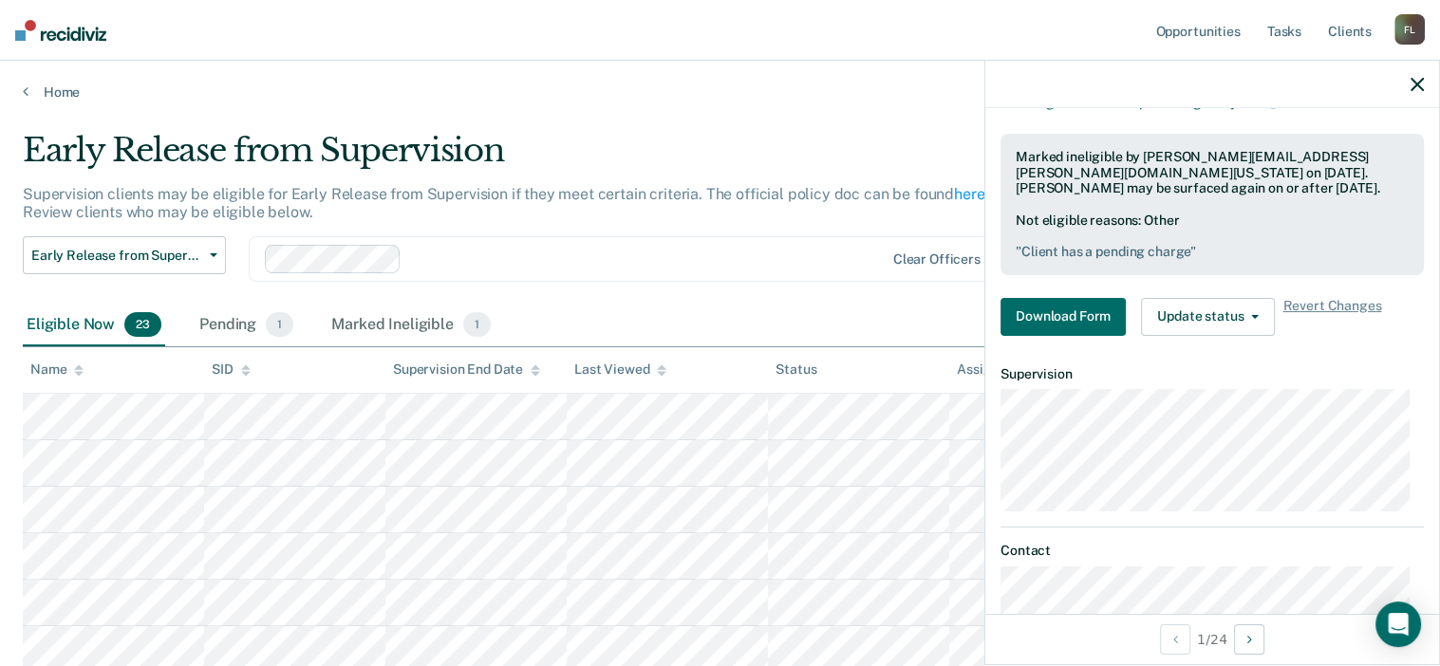
scroll to position [526, 0]
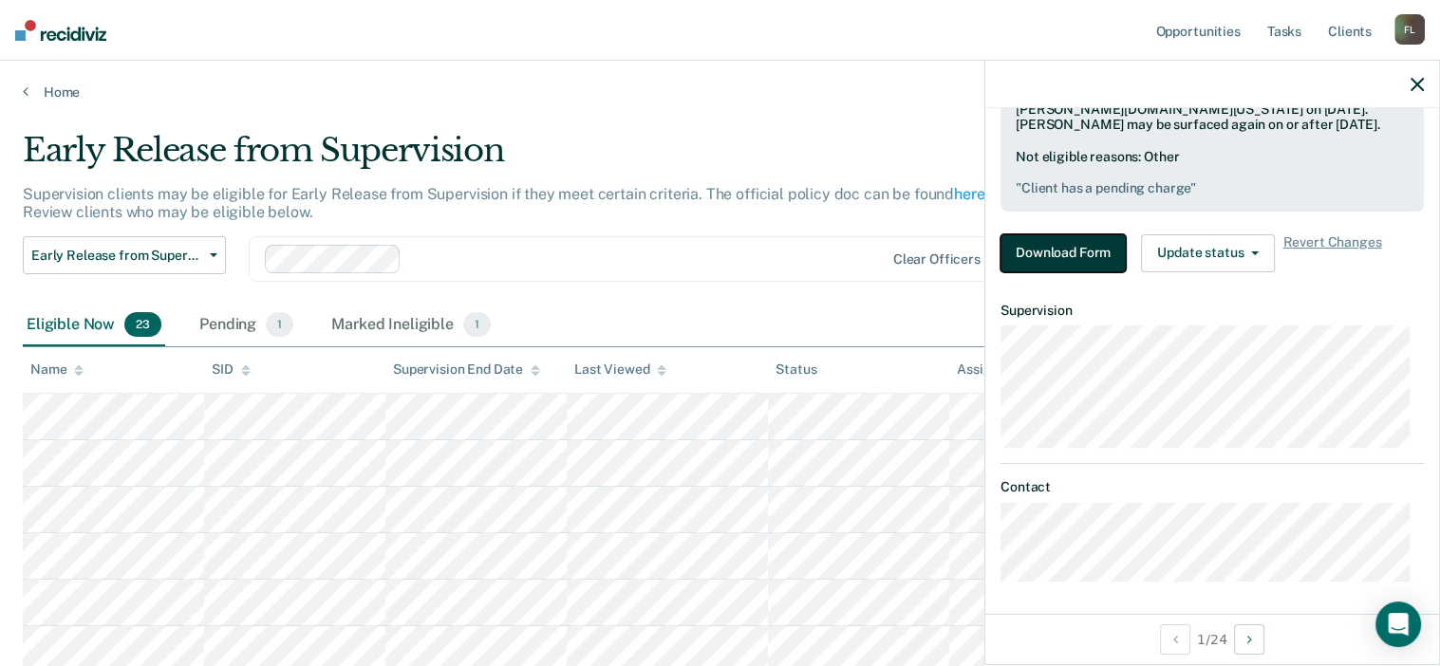
click at [1092, 247] on button "Download Form" at bounding box center [1062, 253] width 125 height 38
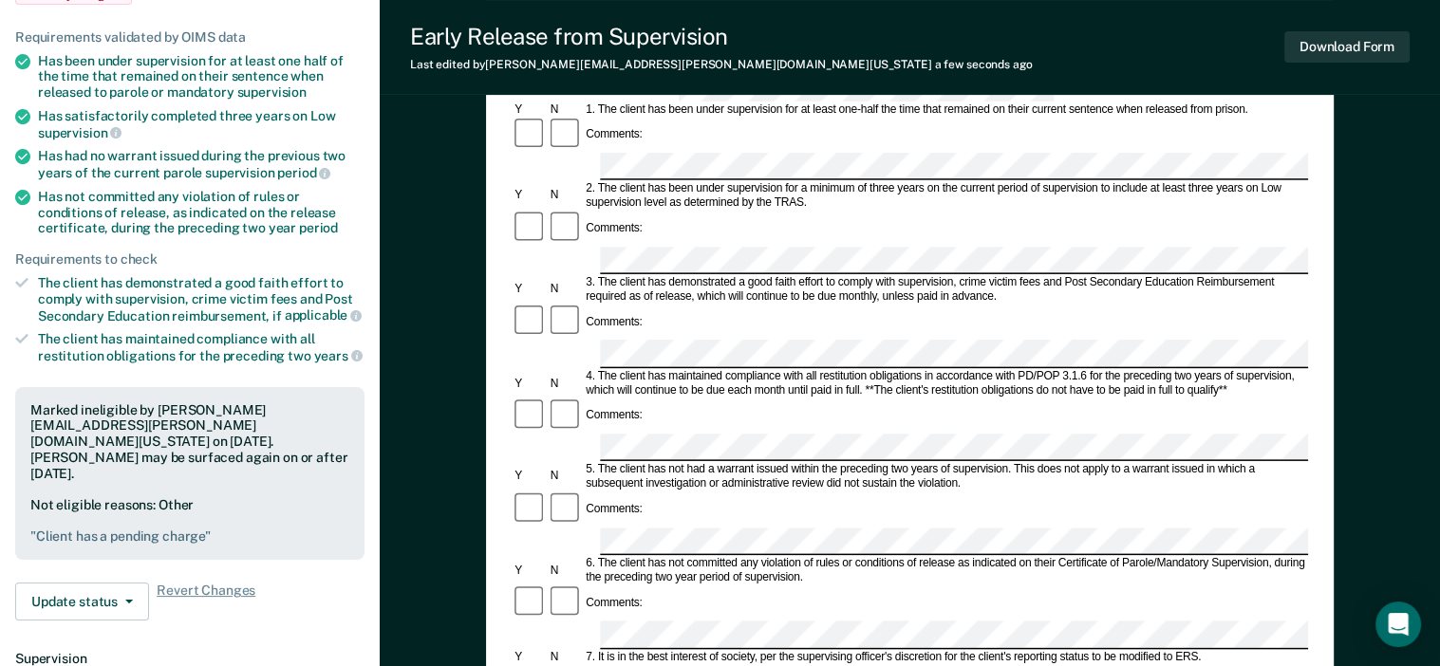
scroll to position [285, 0]
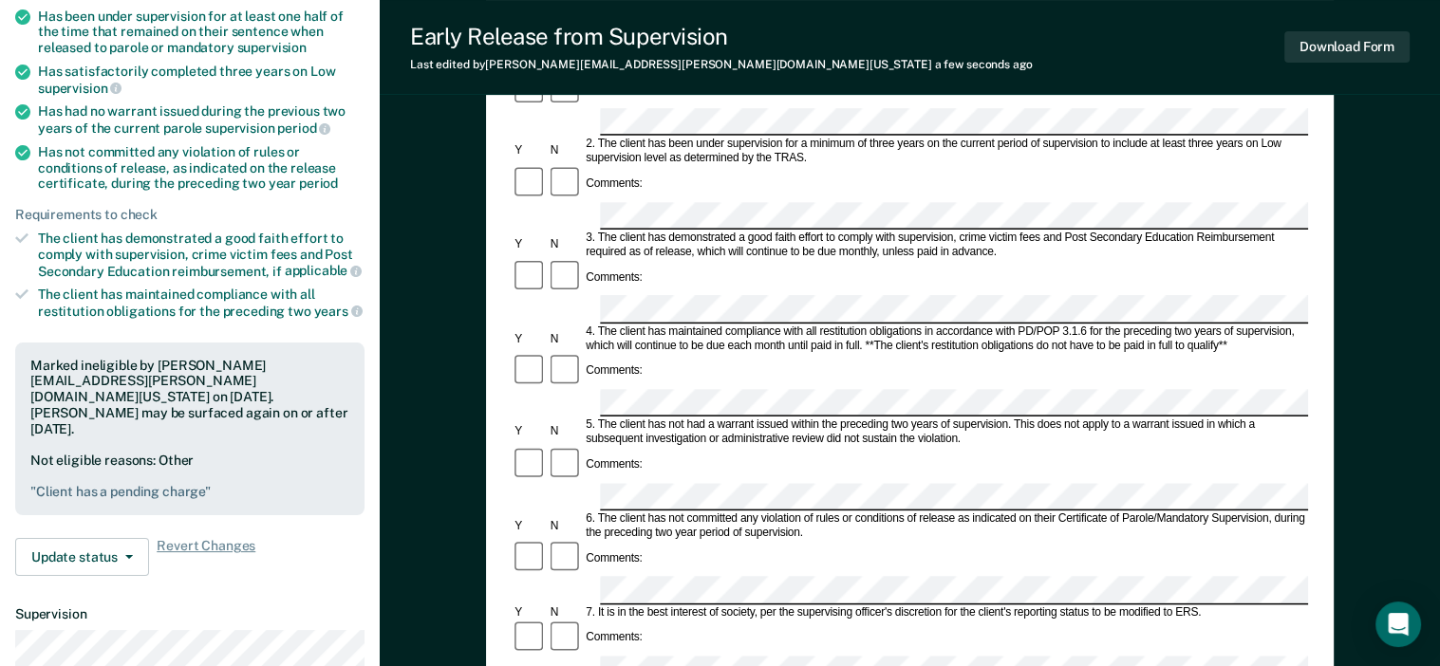
drag, startPoint x: 624, startPoint y: 486, endPoint x: 803, endPoint y: 242, distance: 302.8
click at [803, 353] on div "Comments:" at bounding box center [910, 371] width 796 height 36
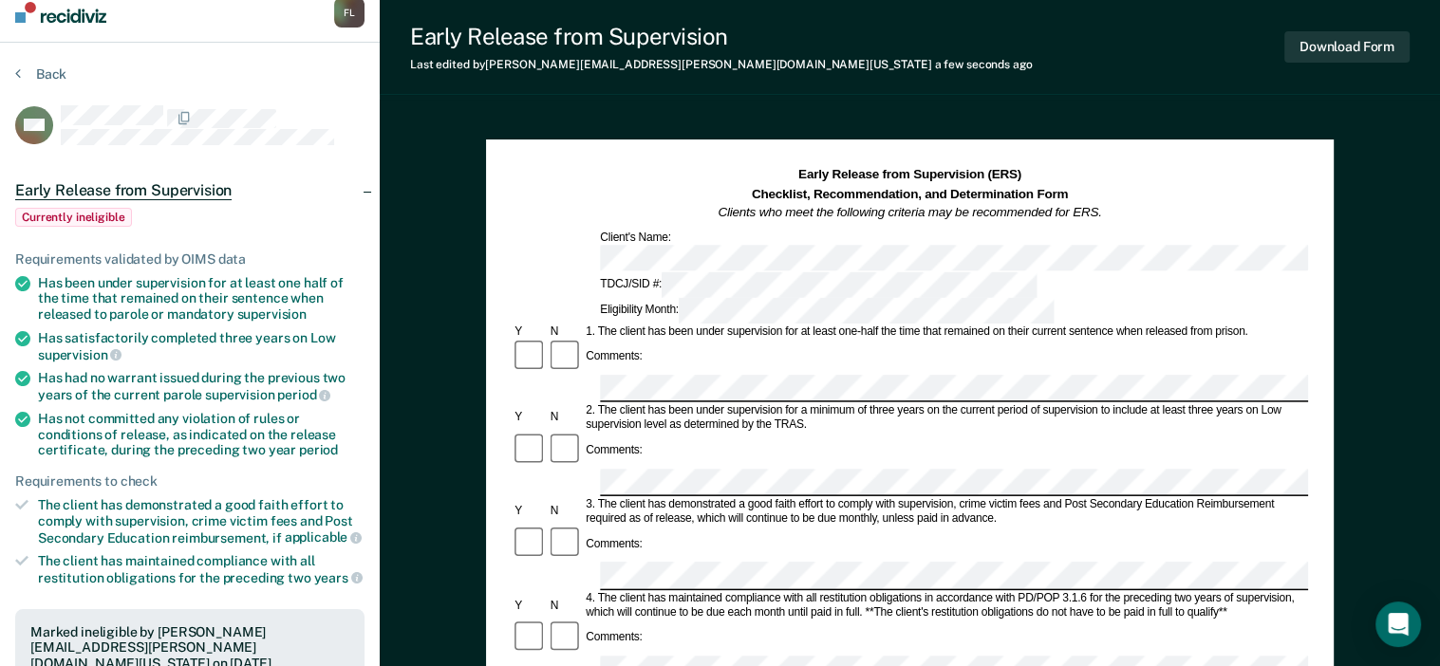
scroll to position [0, 0]
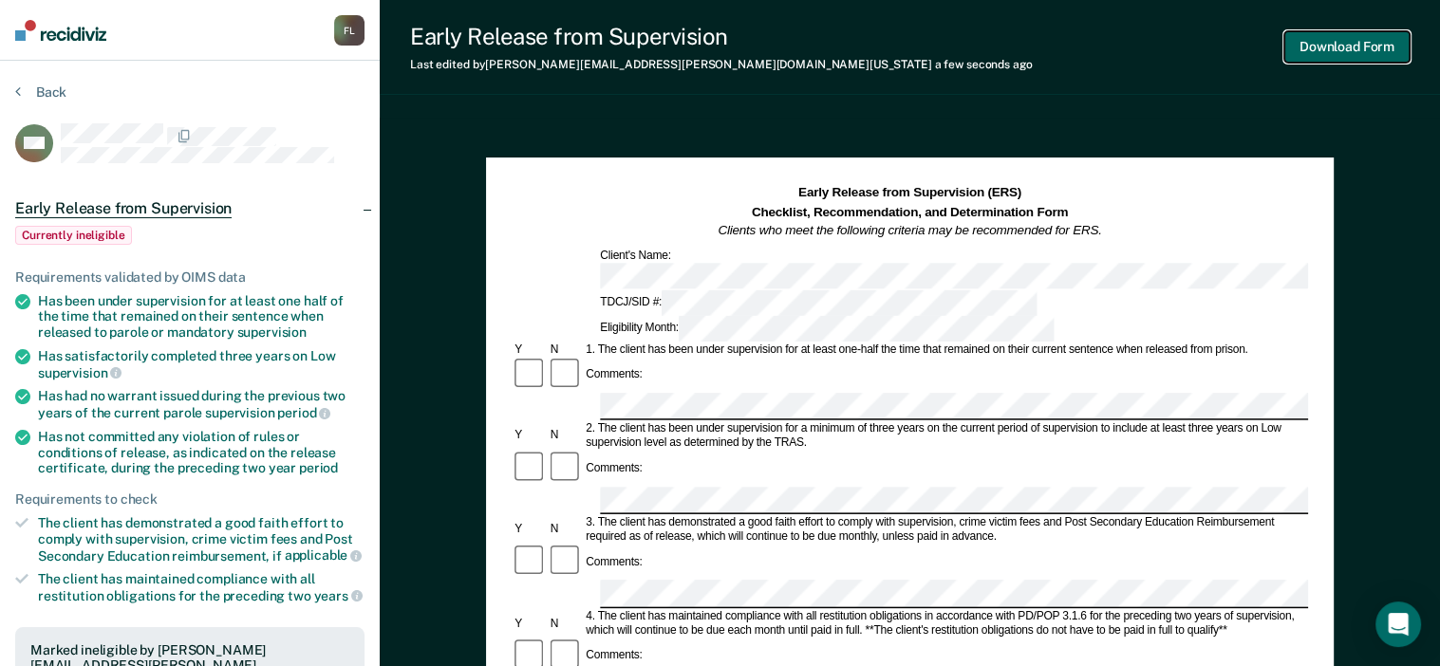
click at [1354, 52] on button "Download Form" at bounding box center [1346, 46] width 125 height 31
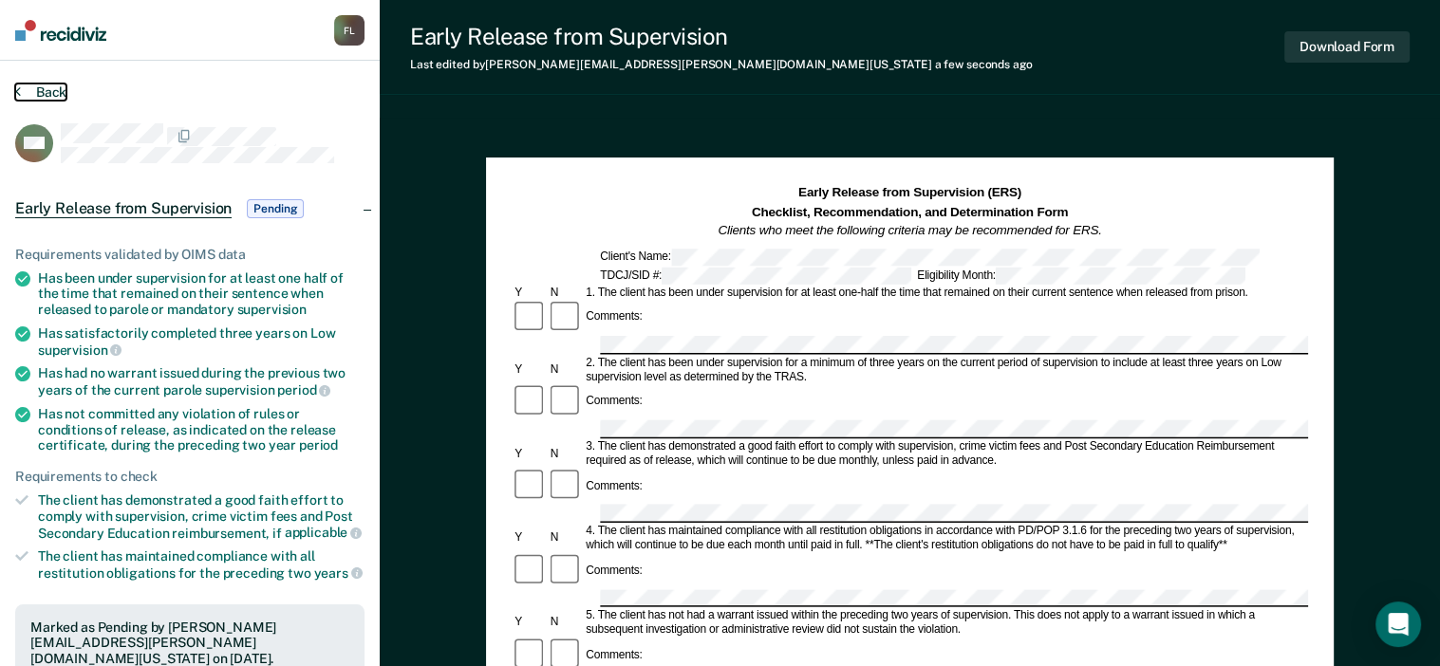
click at [45, 93] on button "Back" at bounding box center [40, 92] width 51 height 17
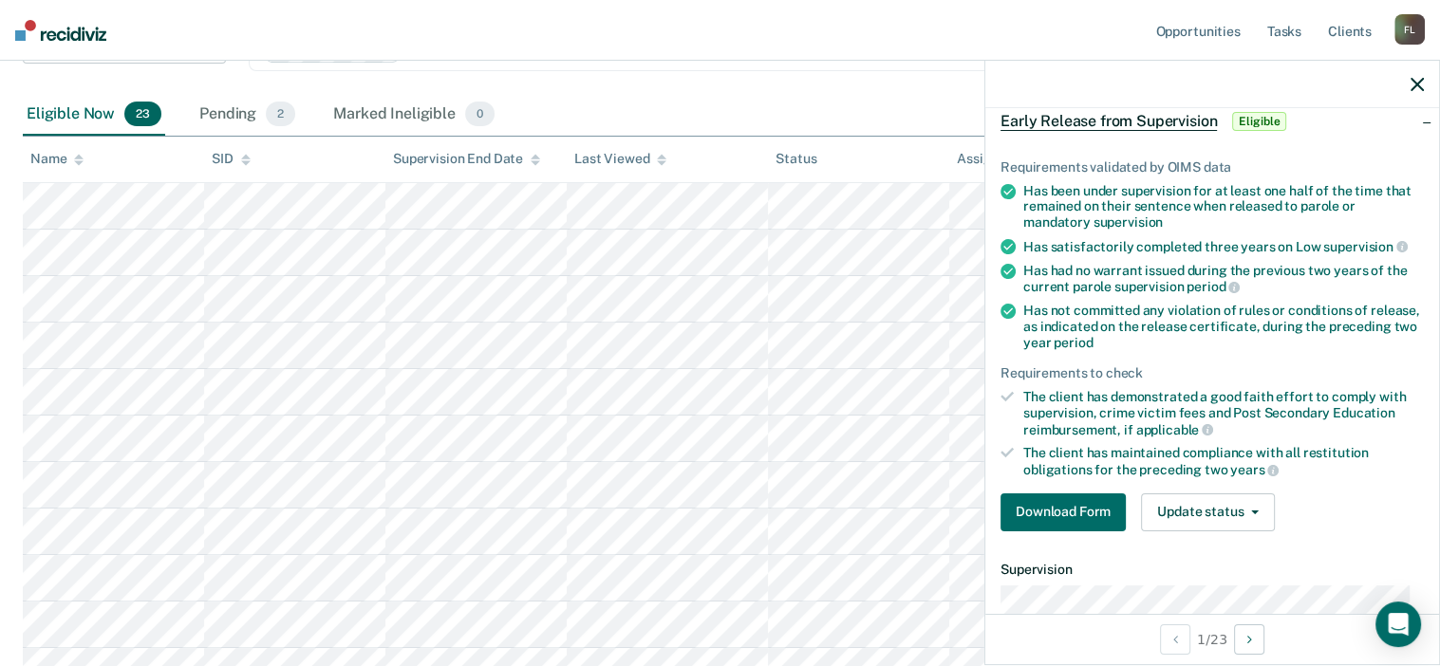
scroll to position [190, 0]
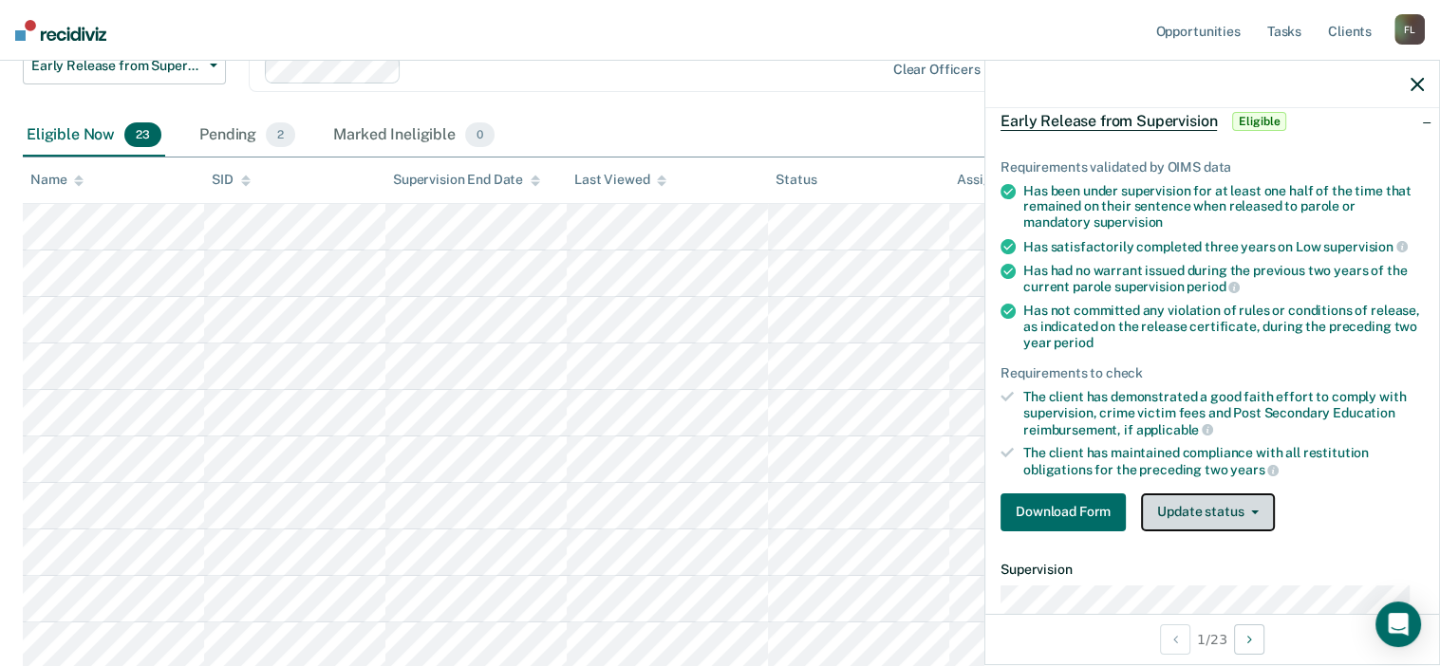
click at [1204, 502] on button "Update status" at bounding box center [1208, 513] width 134 height 38
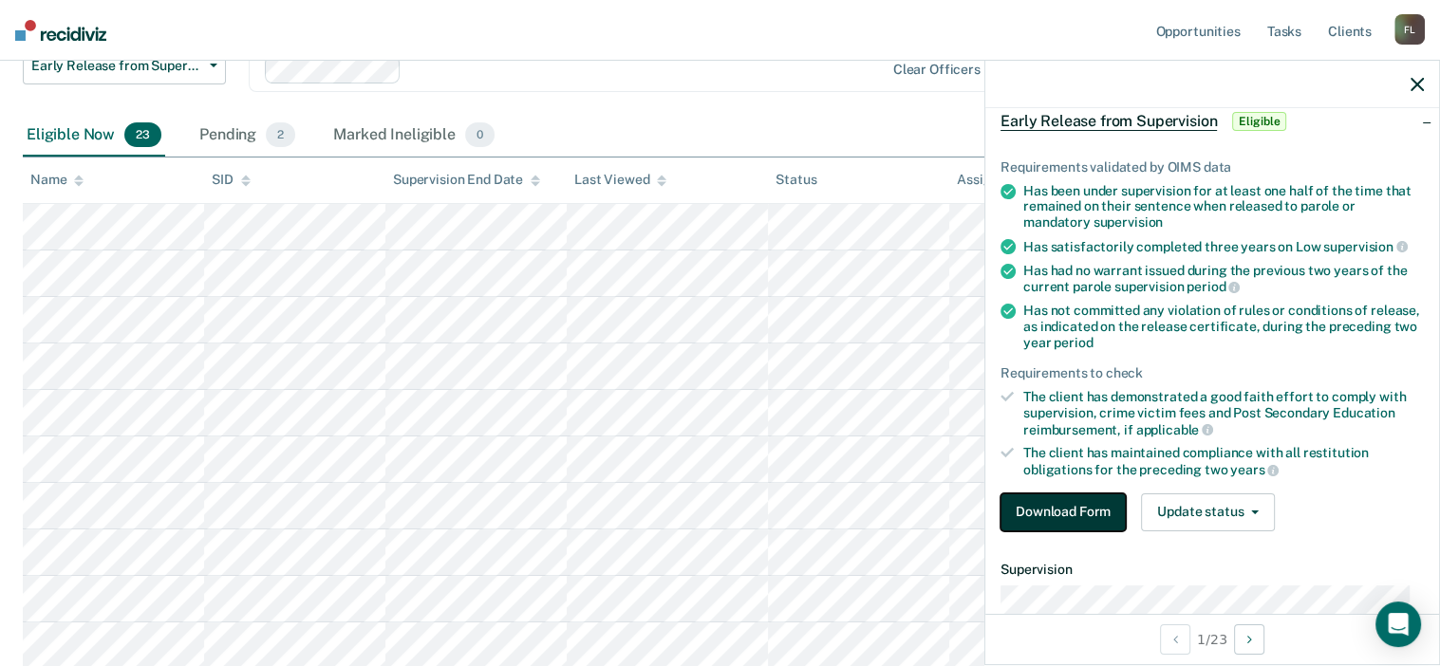
click at [1078, 513] on button "Download Form" at bounding box center [1062, 513] width 125 height 38
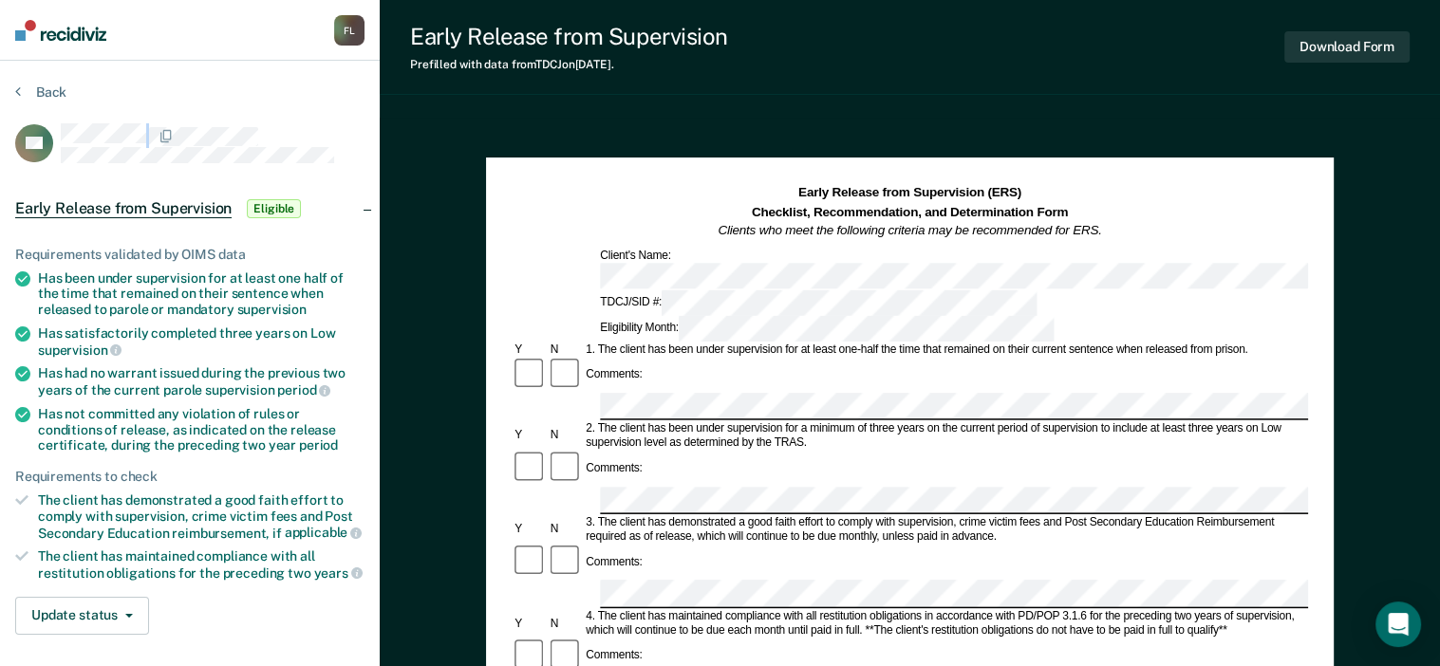
click at [243, 121] on section "Back AC Early Release from Supervision Eligible Requirements validated by OIMS …" at bounding box center [190, 522] width 380 height 922
click at [250, 144] on div at bounding box center [213, 143] width 304 height 40
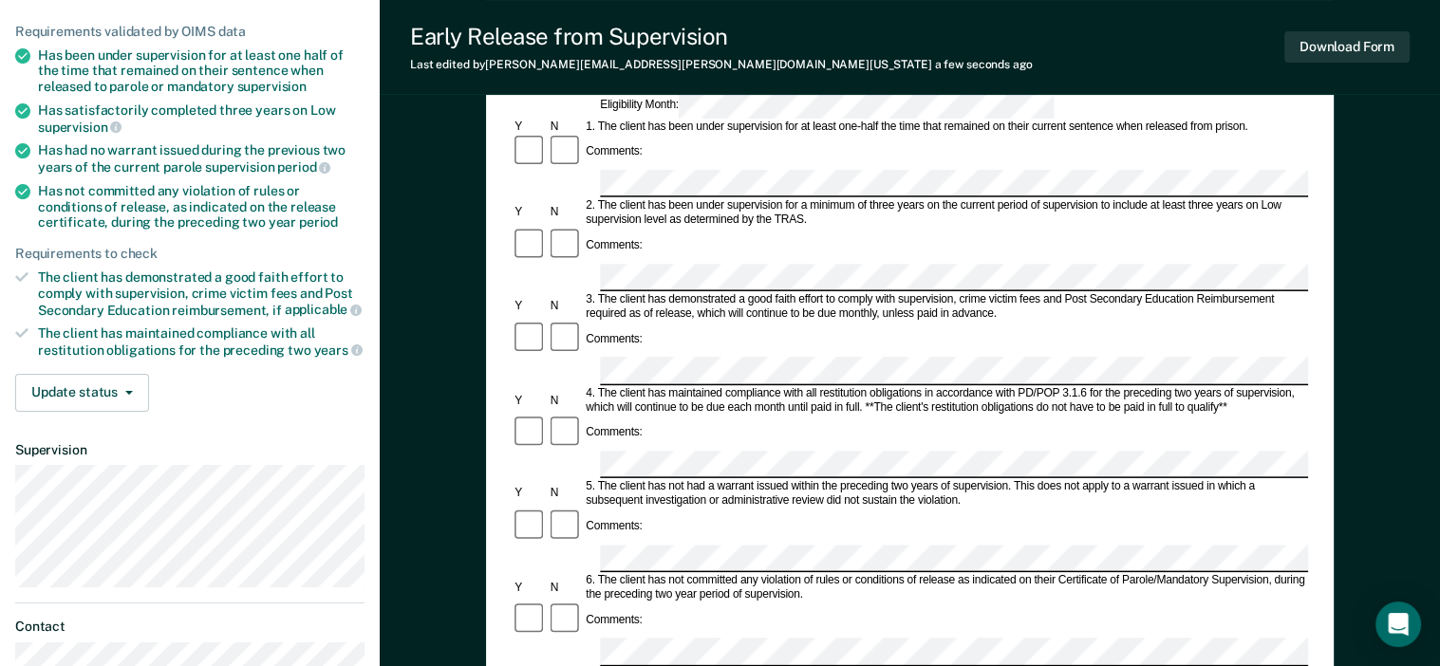
scroll to position [190, 0]
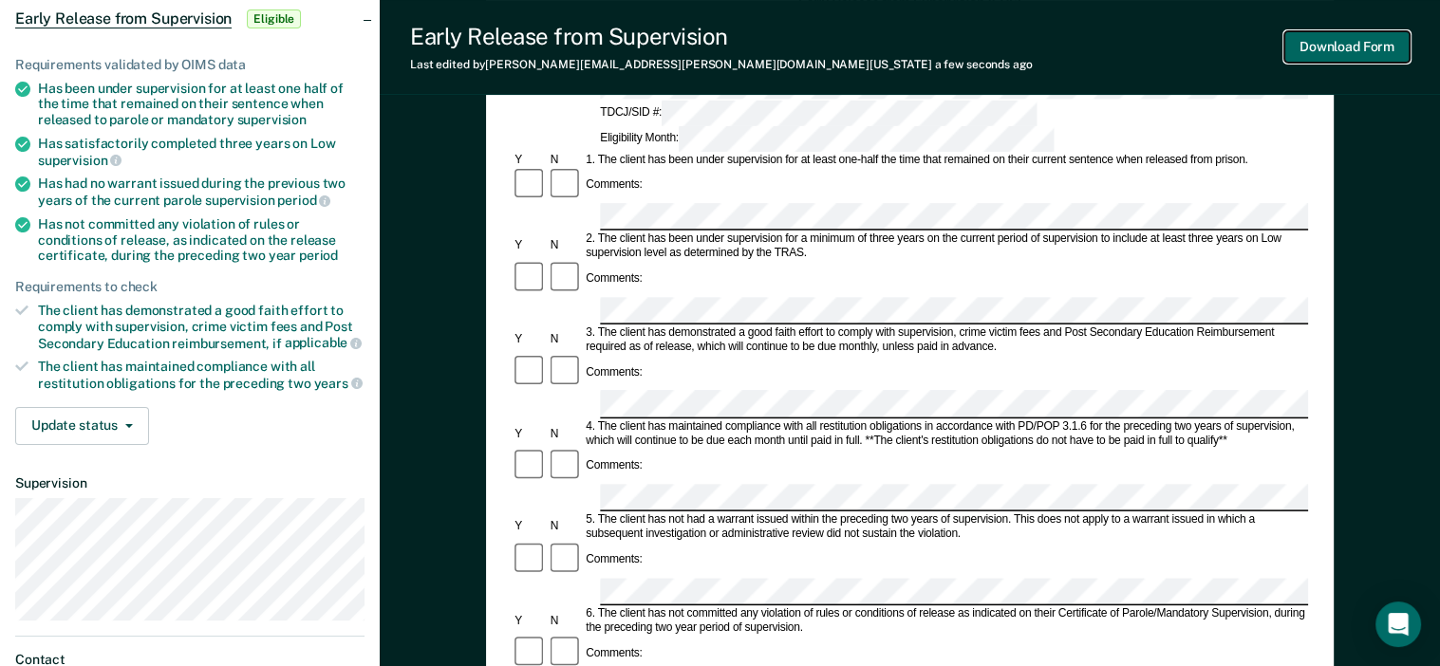
click at [1322, 46] on button "Download Form" at bounding box center [1346, 46] width 125 height 31
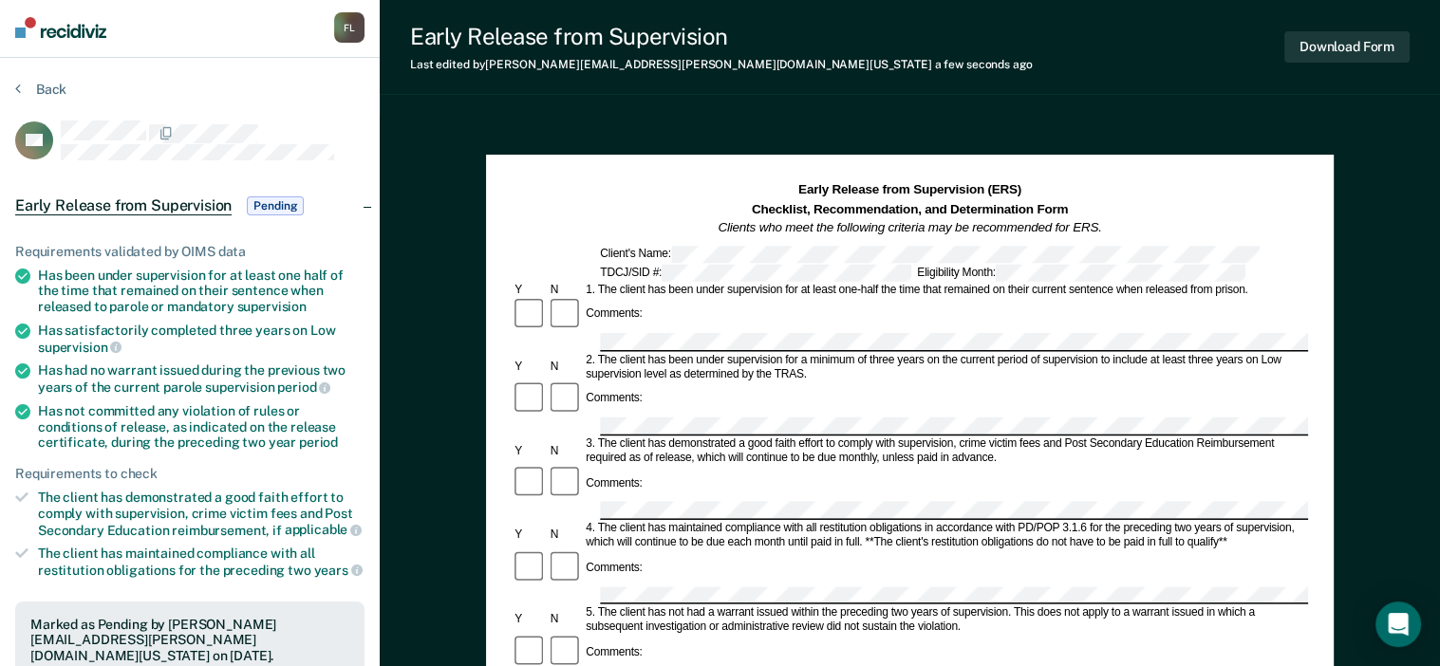
scroll to position [0, 0]
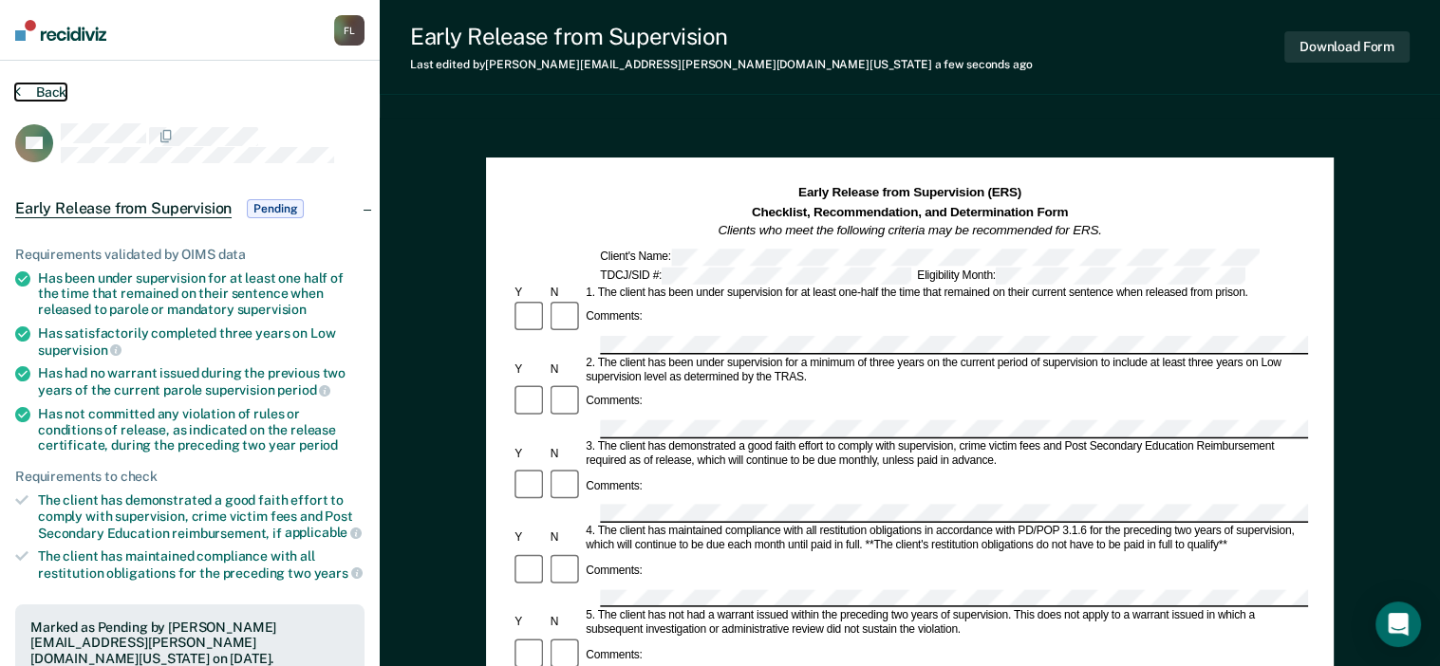
click at [36, 97] on button "Back" at bounding box center [40, 92] width 51 height 17
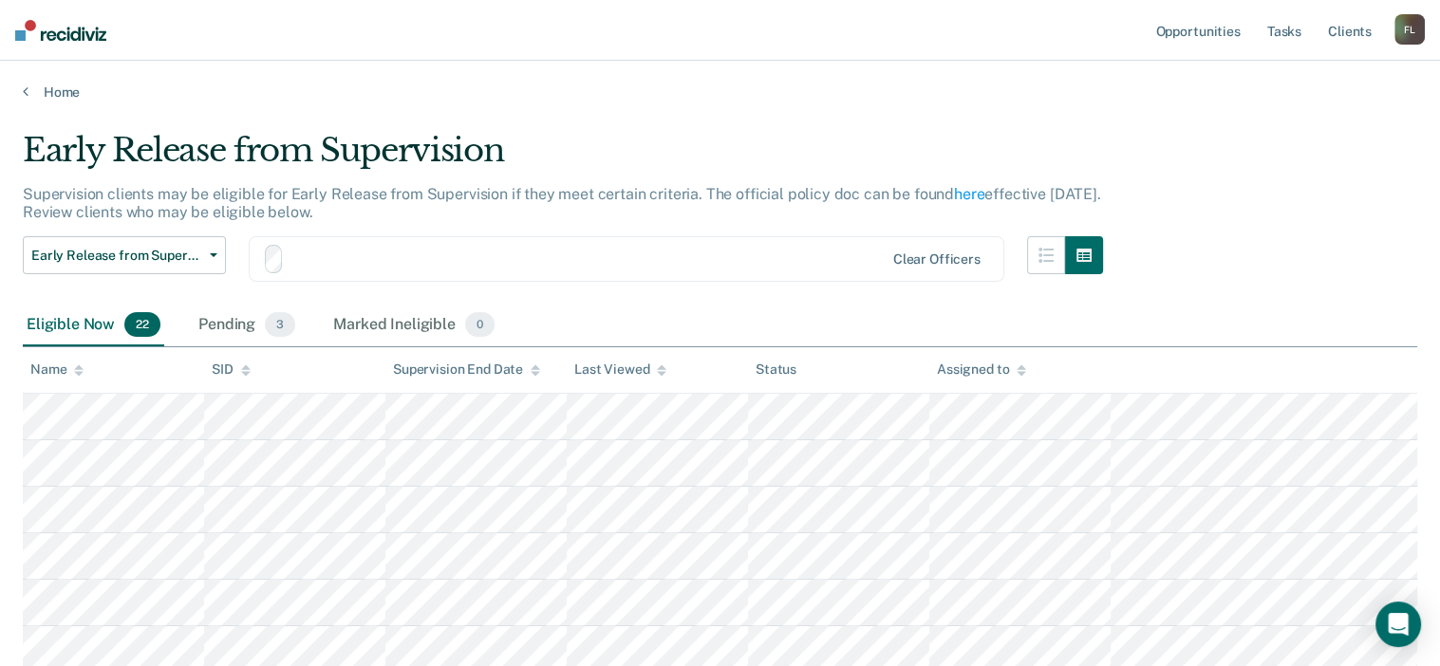
scroll to position [190, 0]
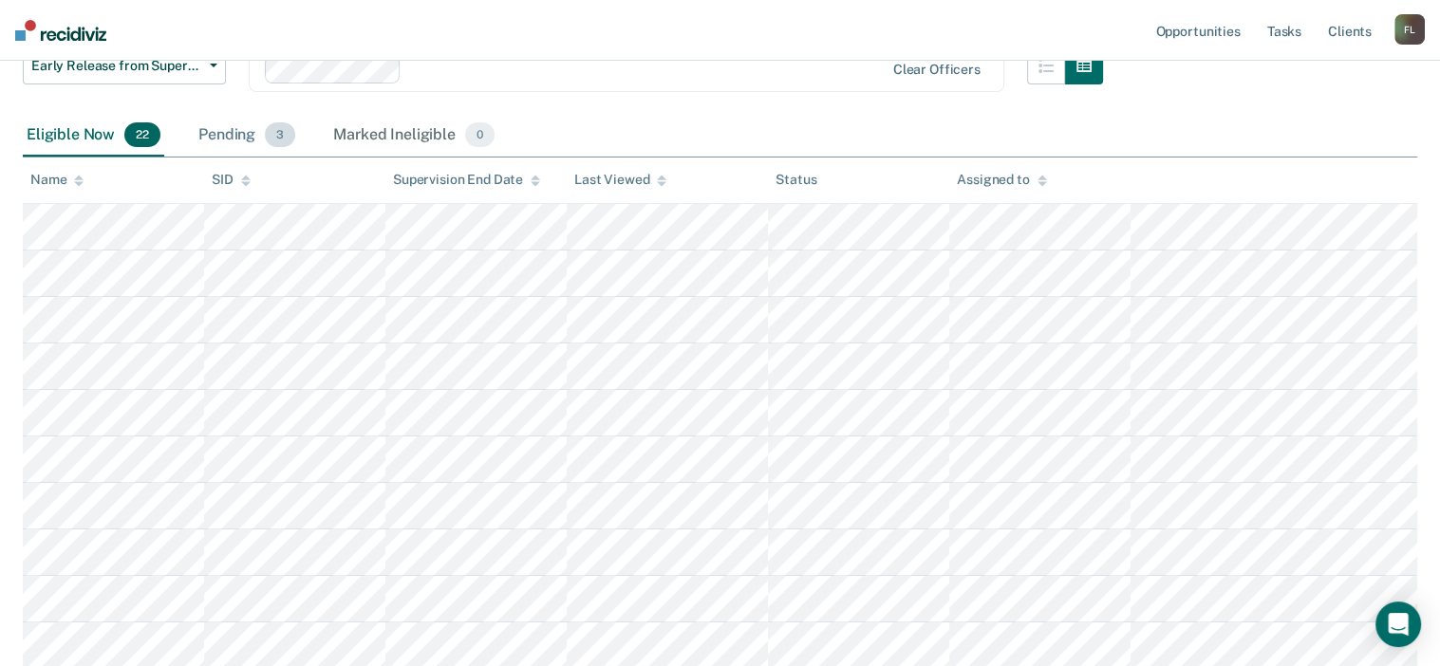
click at [251, 135] on div "Pending 3" at bounding box center [247, 136] width 104 height 42
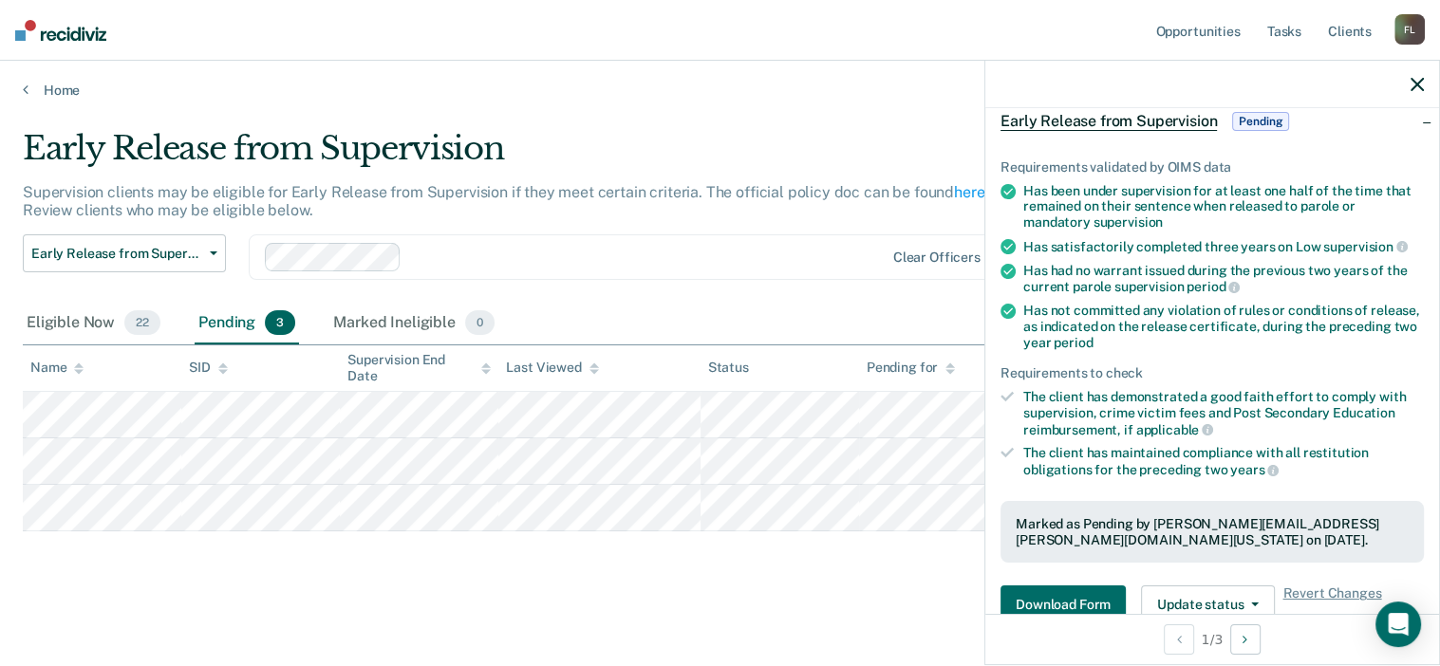
scroll to position [0, 0]
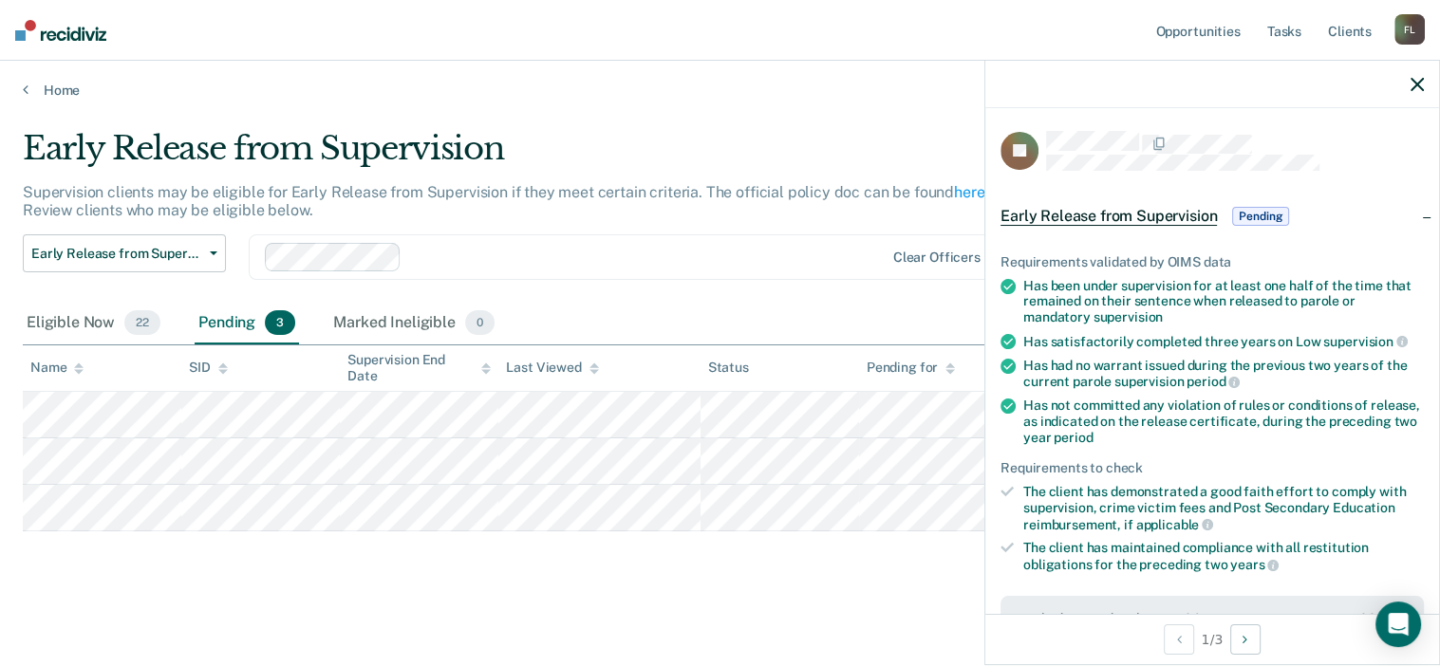
click at [1148, 207] on span "Early Release from Supervision" at bounding box center [1108, 216] width 216 height 19
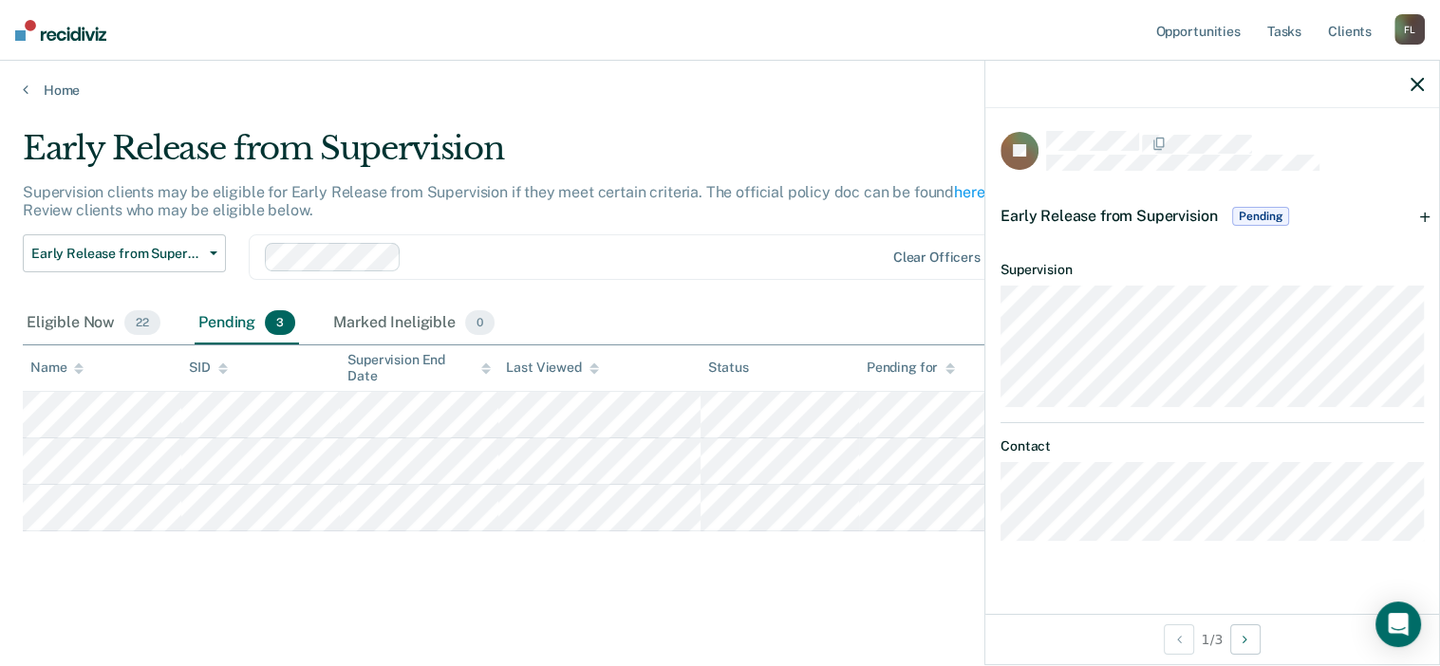
click at [1147, 214] on span "Early Release from Supervision" at bounding box center [1108, 216] width 216 height 18
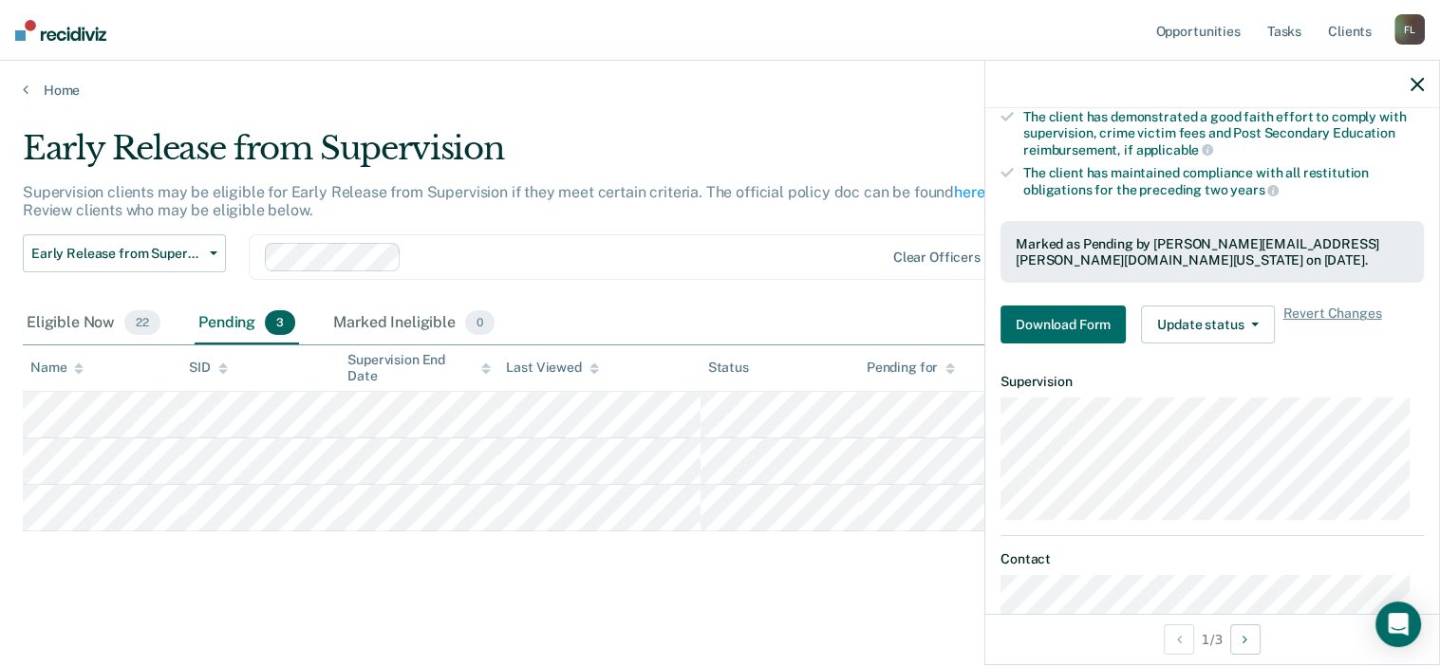
scroll to position [380, 0]
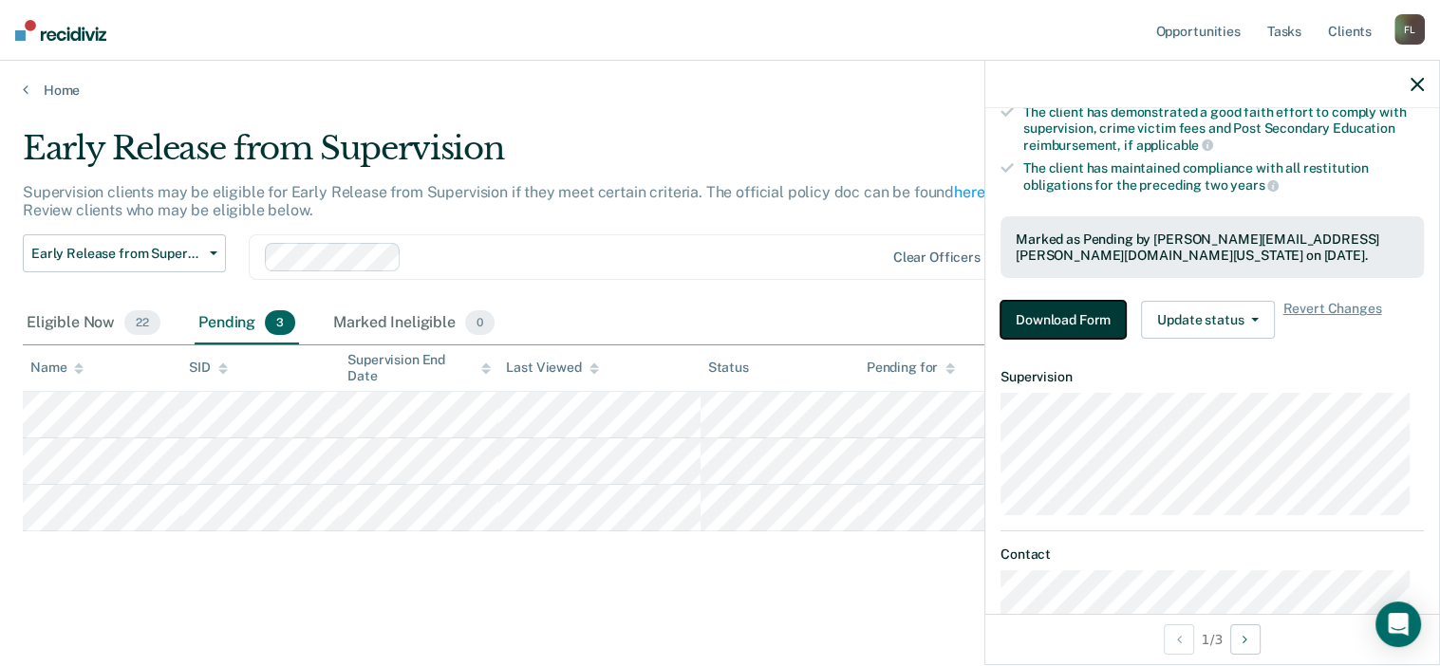
click at [1097, 316] on button "Download Form" at bounding box center [1062, 320] width 125 height 38
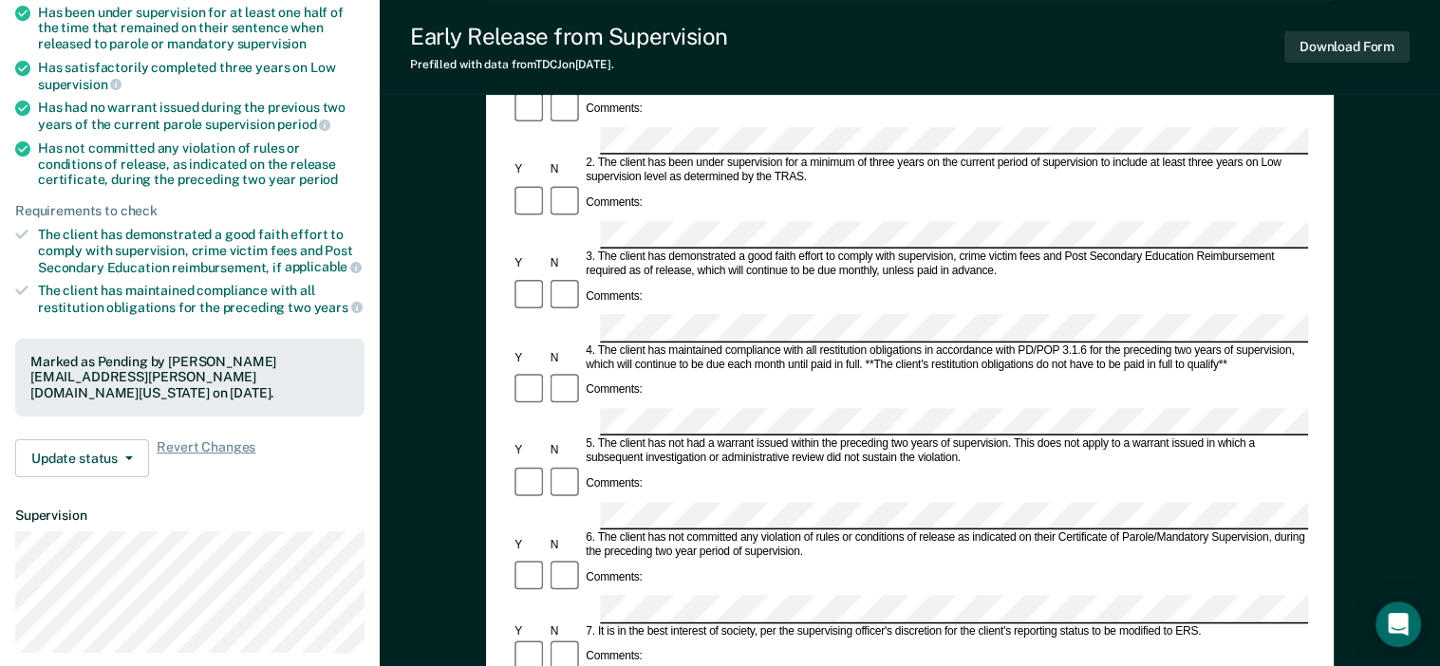
scroll to position [285, 0]
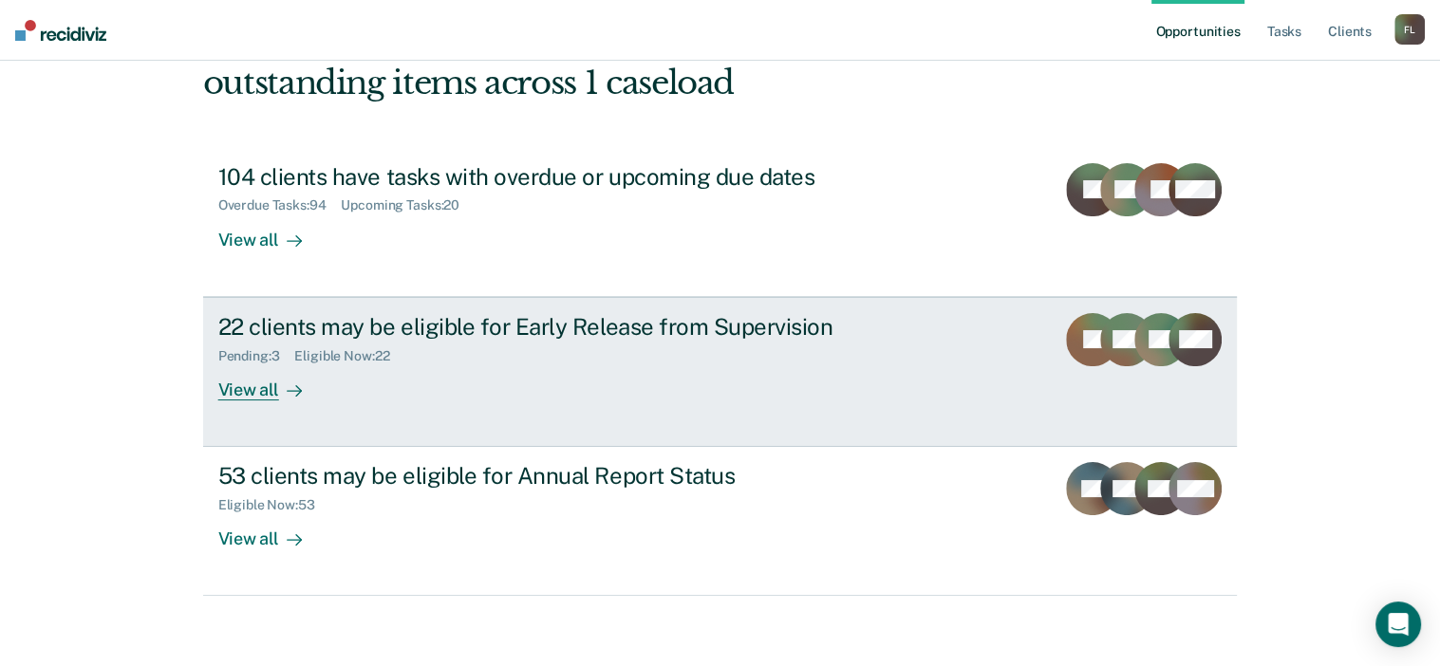
scroll to position [140, 0]
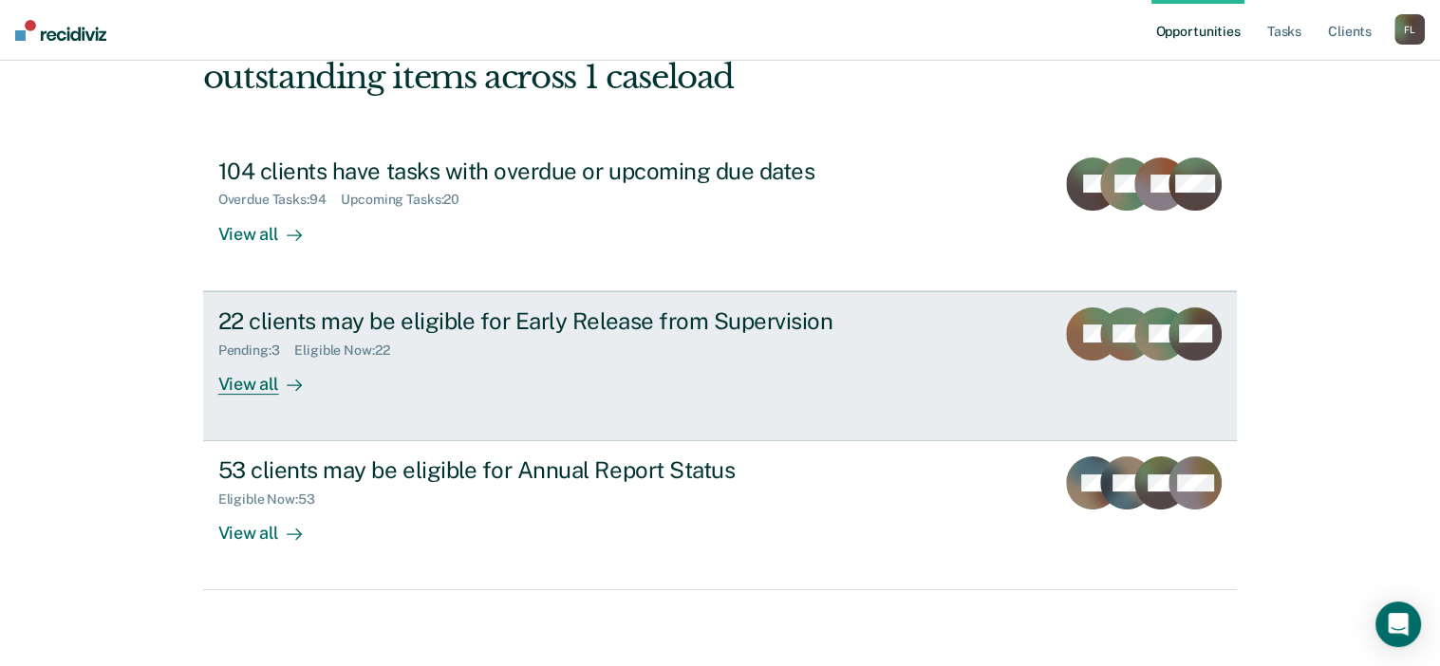
click at [552, 363] on div "22 clients may be eligible for Early Release from Supervision Pending : 3 Eligi…" at bounding box center [574, 351] width 712 height 87
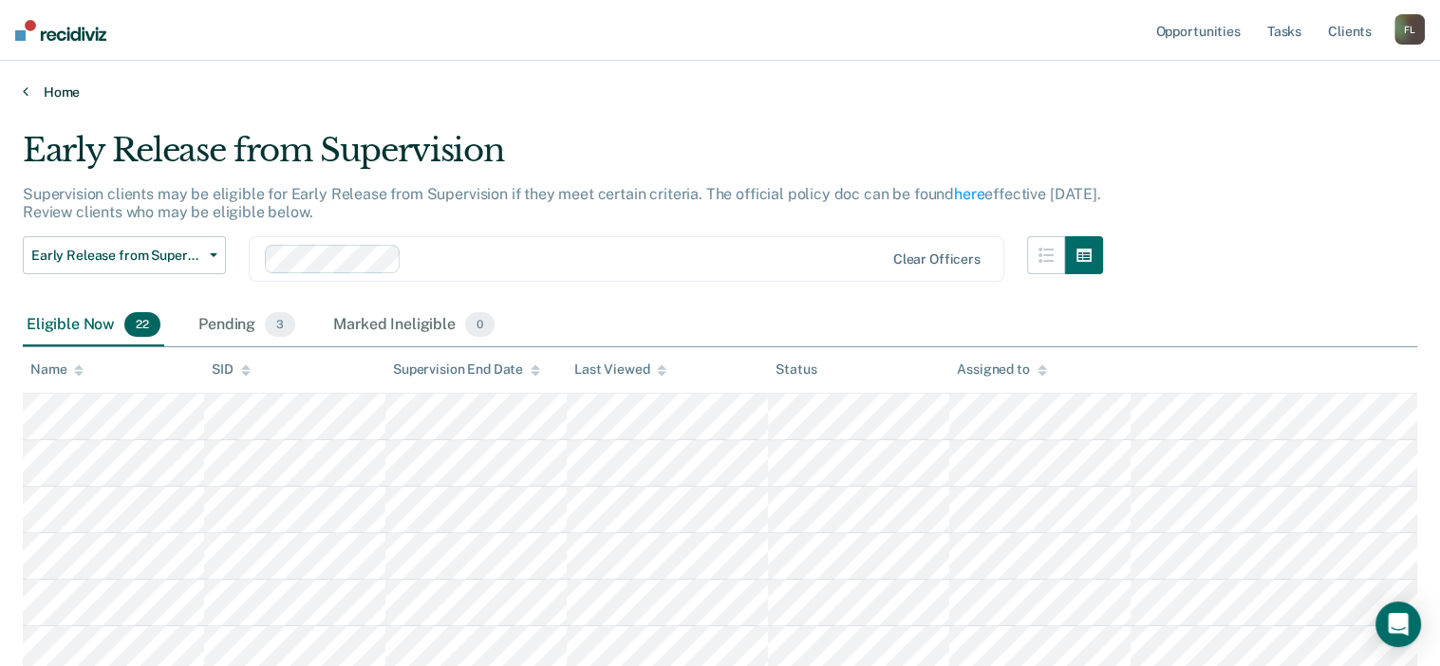
click at [49, 96] on link "Home" at bounding box center [720, 92] width 1394 height 17
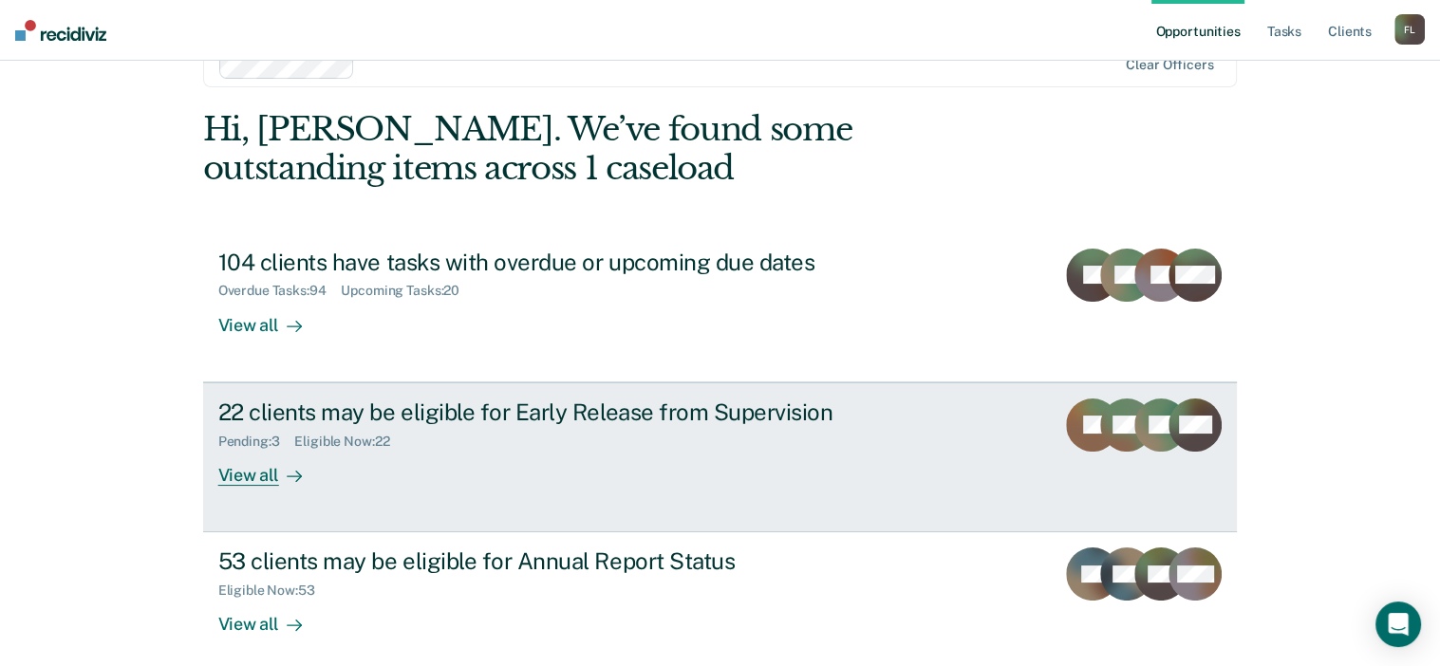
scroll to position [95, 0]
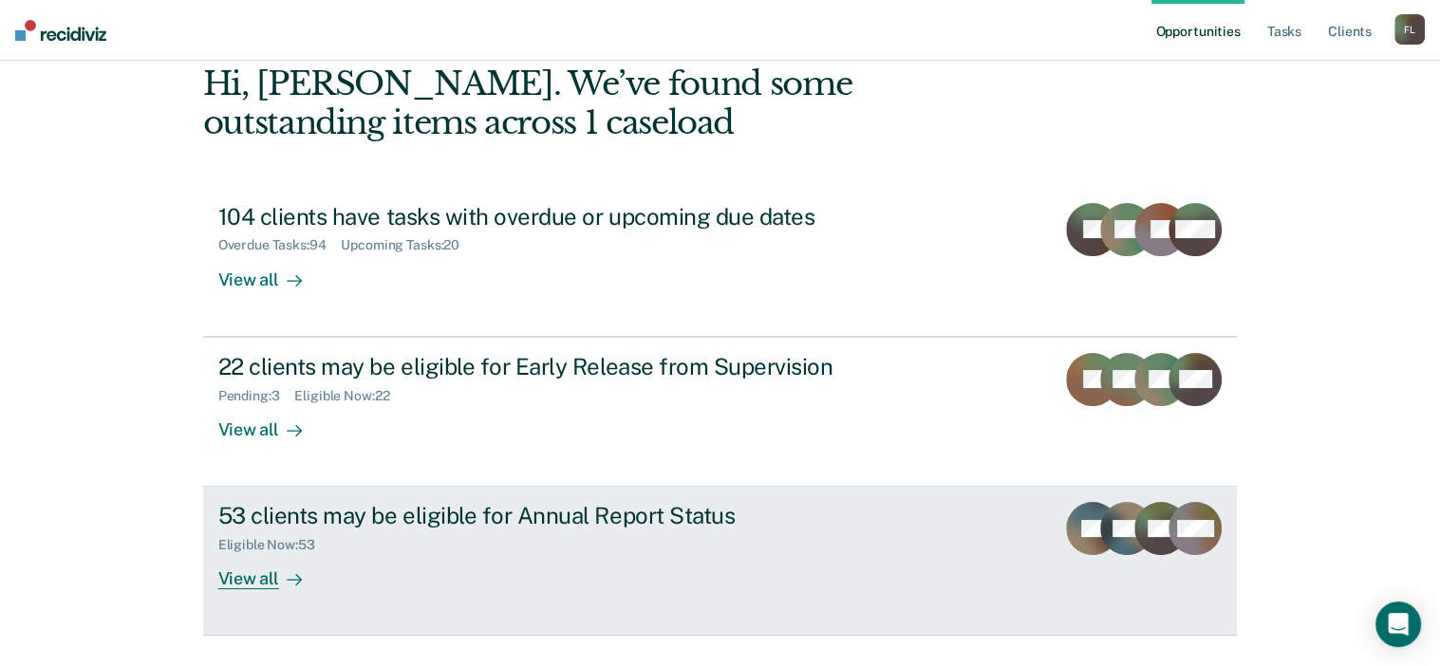
click at [447, 513] on div "53 clients may be eligible for Annual Report Status" at bounding box center [551, 516] width 666 height 28
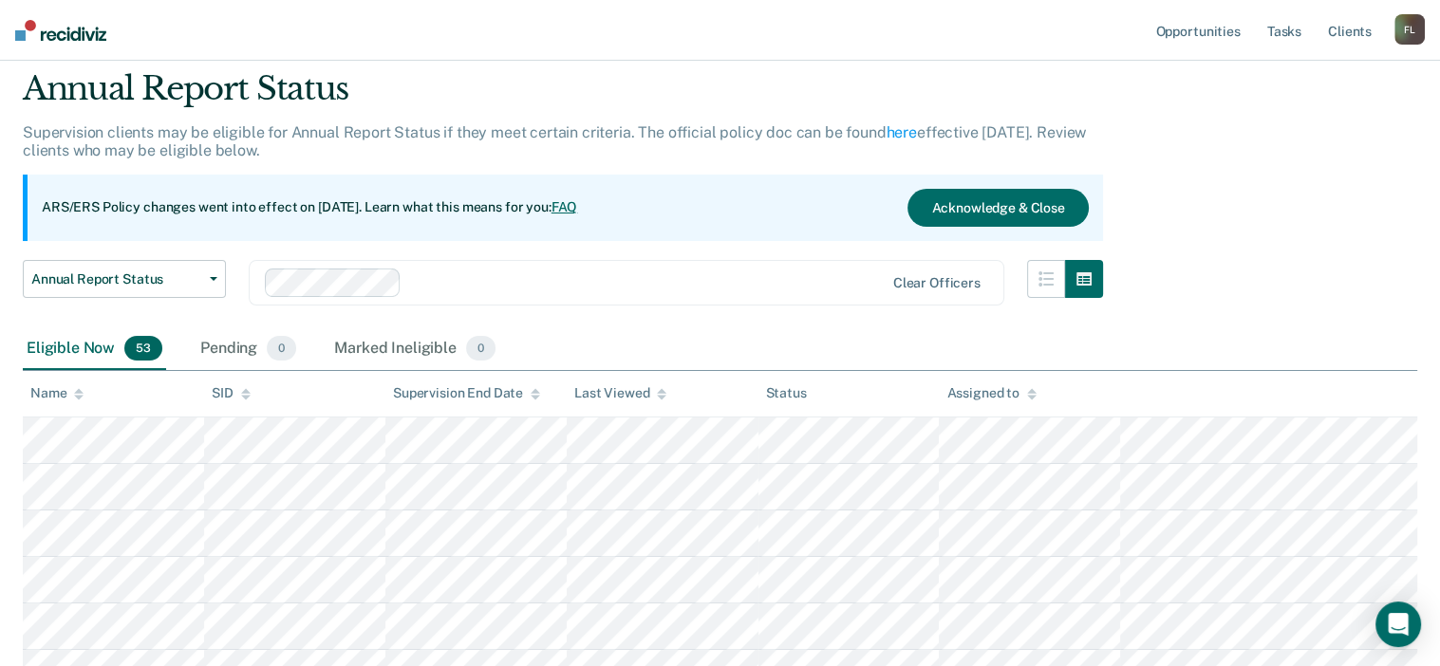
scroll to position [40, 0]
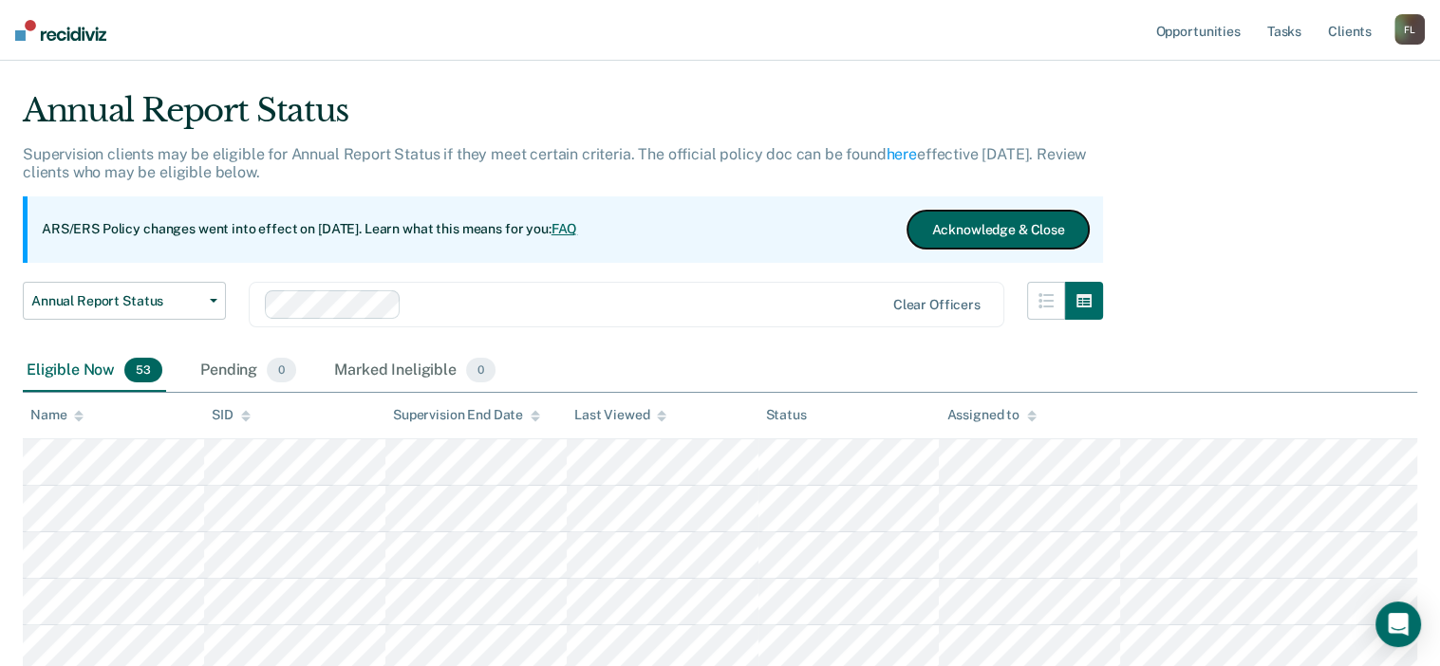
click at [971, 227] on button "Acknowledge & Close" at bounding box center [997, 230] width 180 height 38
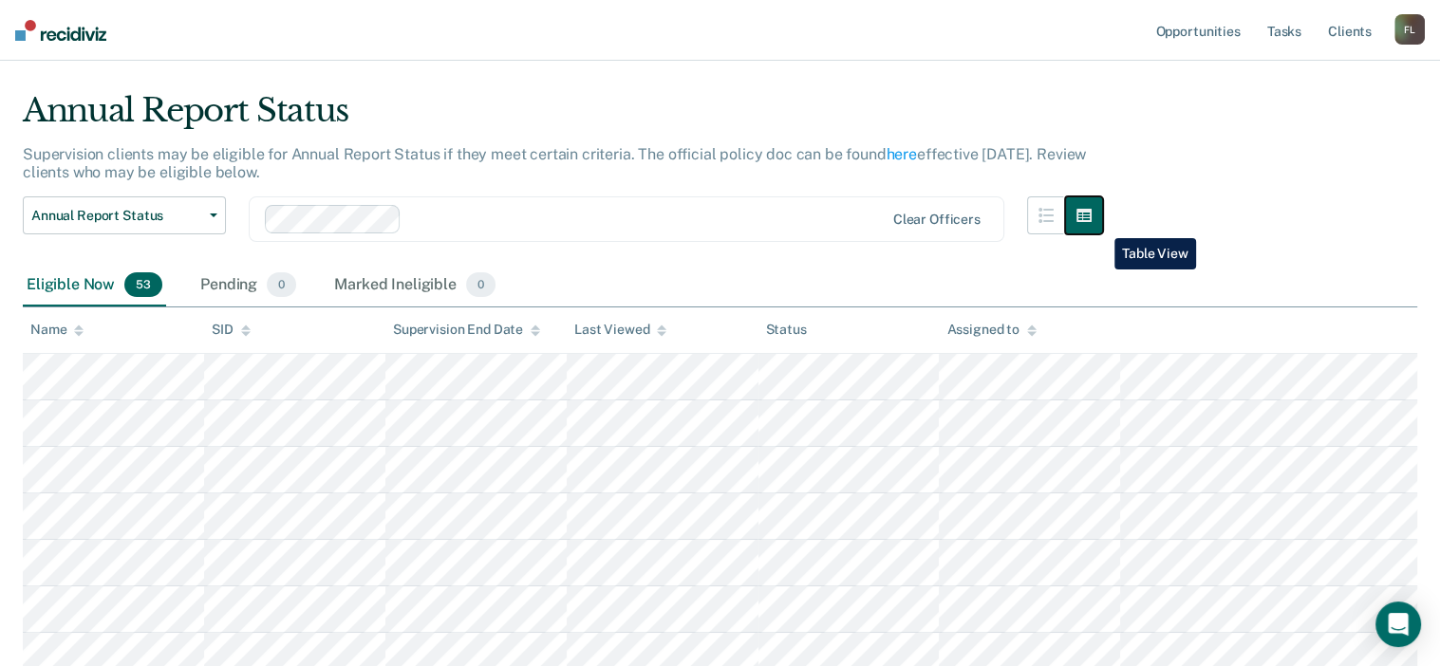
click at [1100, 224] on button "button" at bounding box center [1084, 215] width 38 height 38
click at [1100, 222] on button "button" at bounding box center [1084, 215] width 38 height 38
click at [1065, 222] on button "button" at bounding box center [1046, 215] width 38 height 38
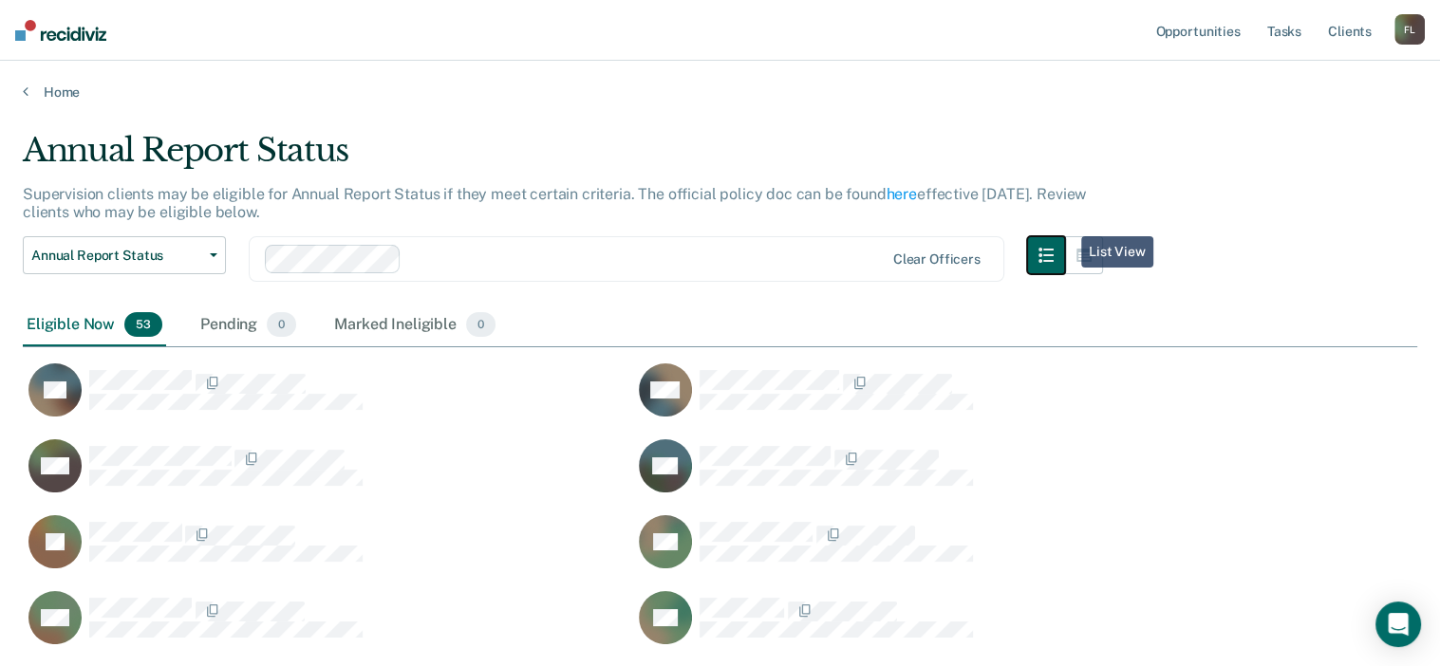
scroll to position [2259, 1379]
click at [1086, 247] on button "button" at bounding box center [1084, 255] width 38 height 38
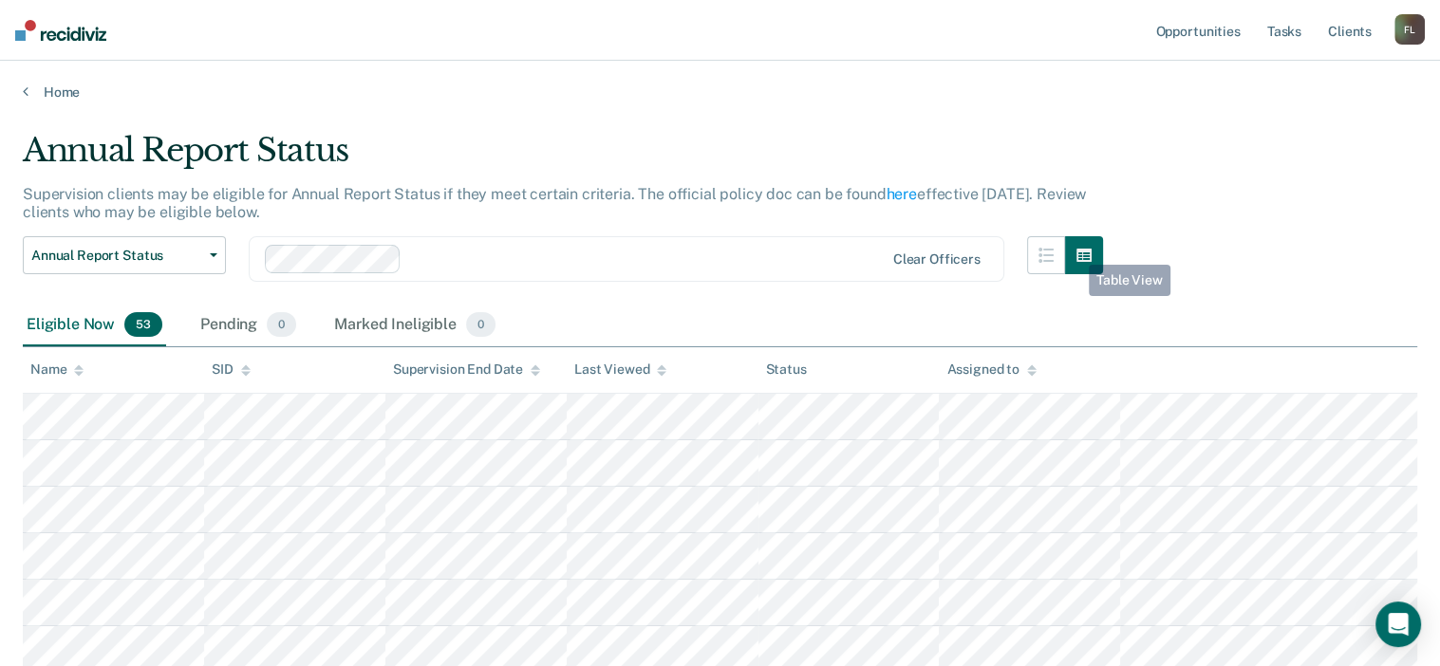
click at [1017, 251] on div "Annual Report Status Early Release from Supervision Annual Report Status Clear …" at bounding box center [563, 270] width 1080 height 68
click at [1047, 248] on button "button" at bounding box center [1046, 255] width 38 height 38
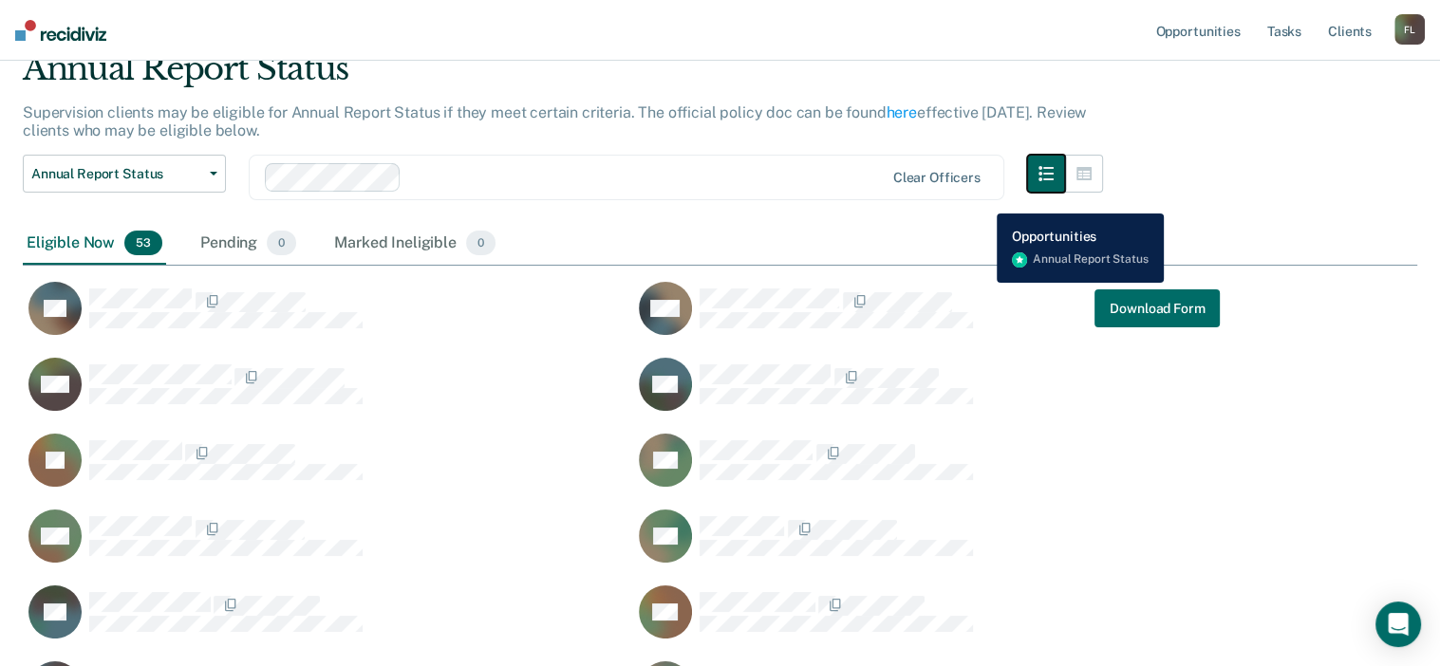
scroll to position [0, 0]
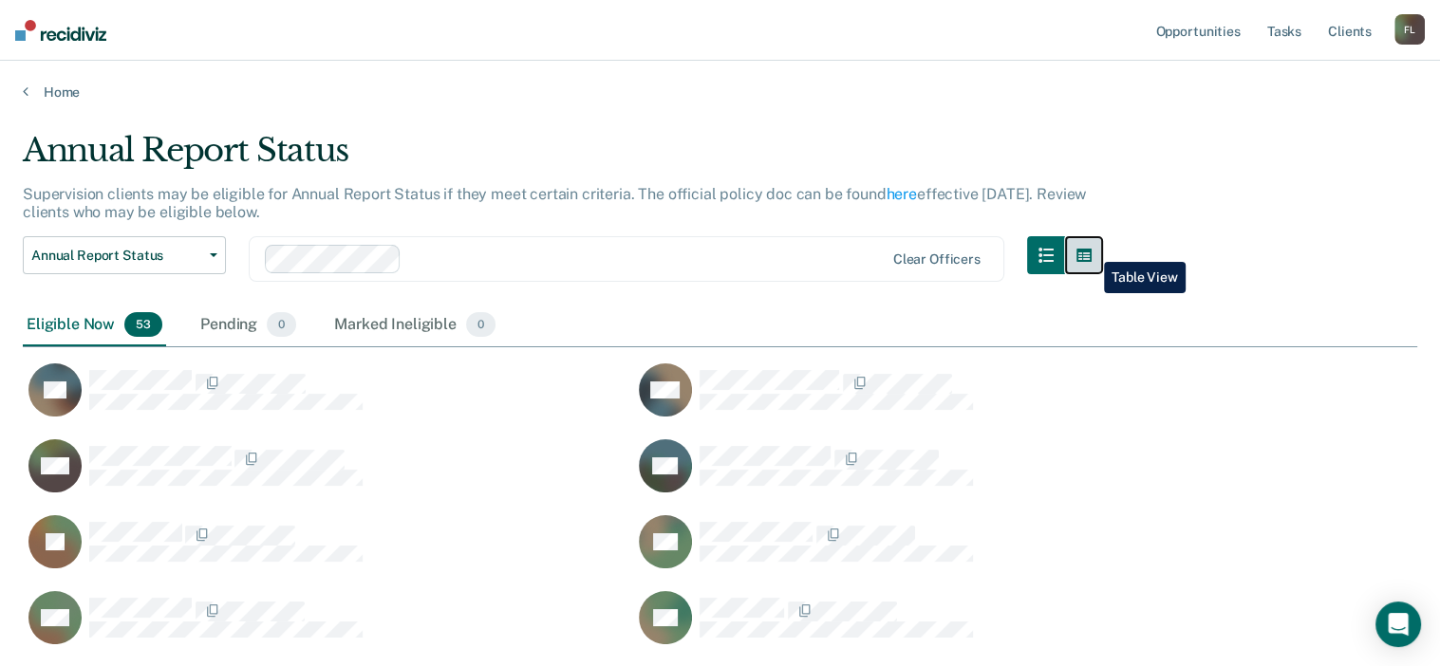
click at [1090, 249] on icon "button" at bounding box center [1083, 255] width 15 height 13
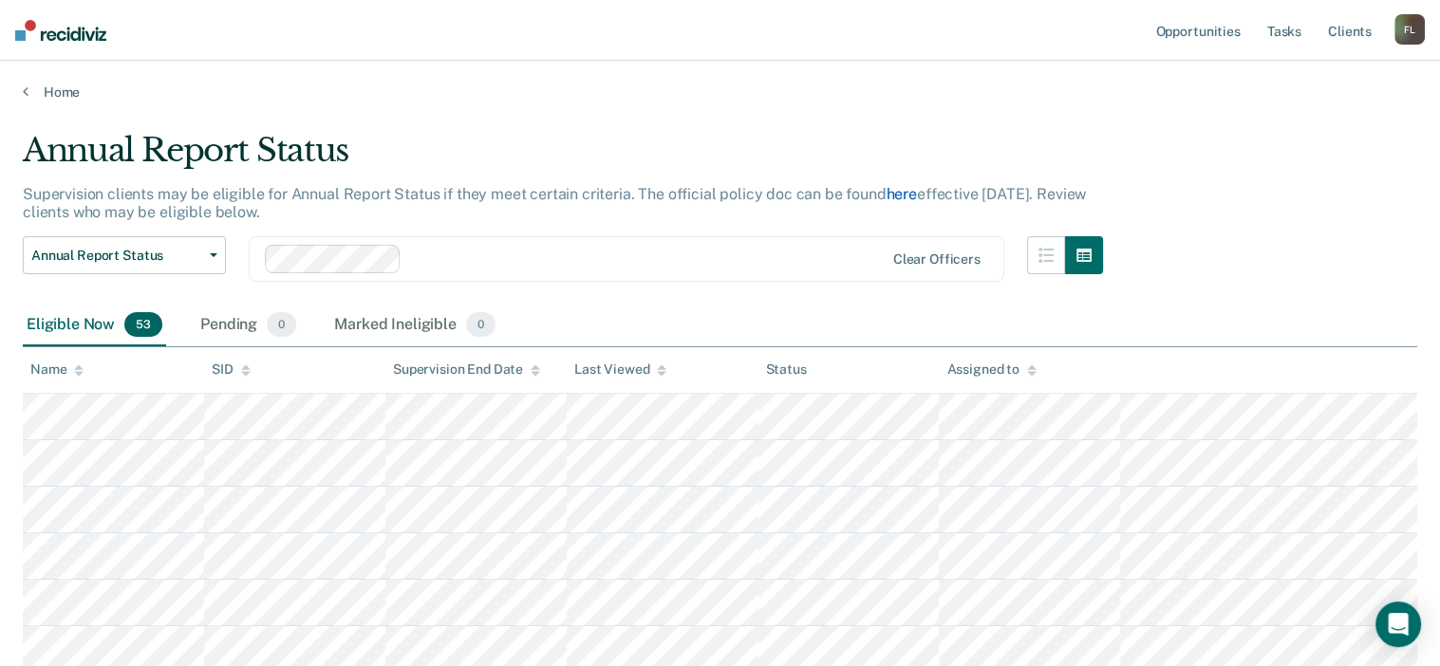
click at [888, 194] on link "here" at bounding box center [902, 194] width 30 height 18
click at [68, 92] on link "Home" at bounding box center [720, 92] width 1394 height 17
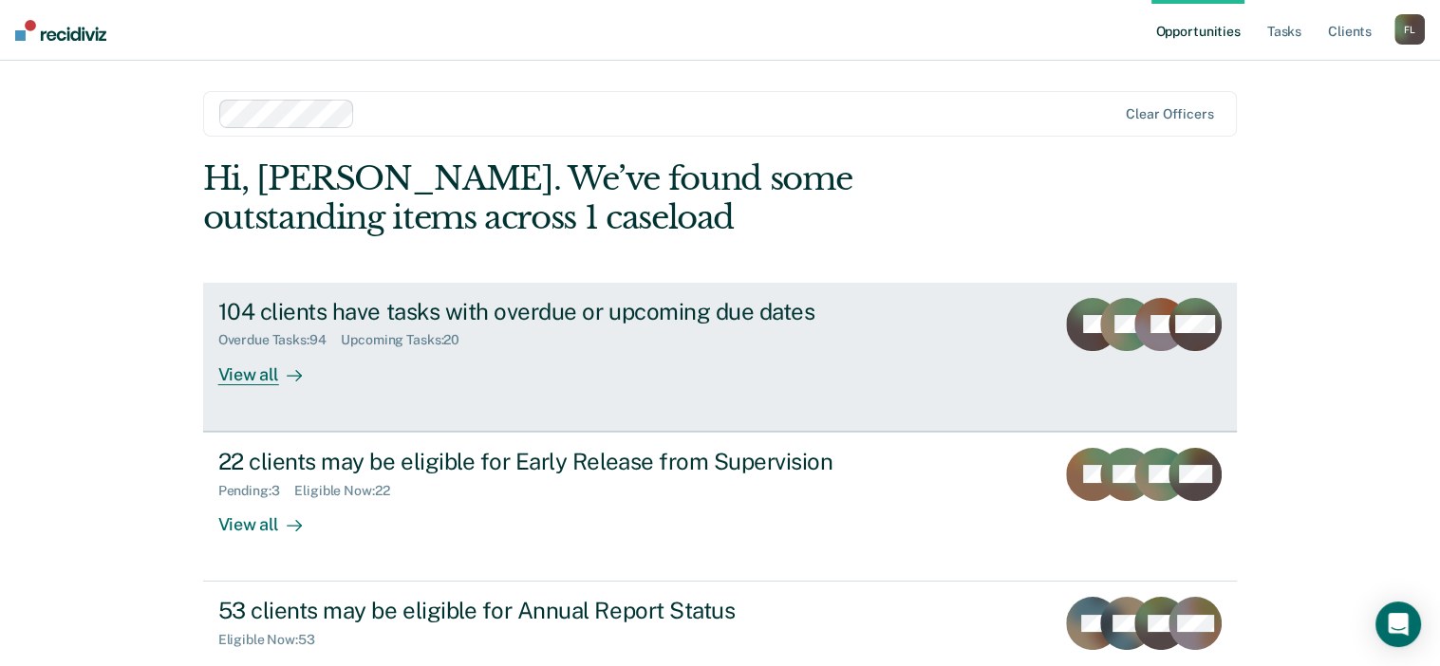
click at [661, 306] on div "104 clients have tasks with overdue or upcoming due dates" at bounding box center [551, 312] width 666 height 28
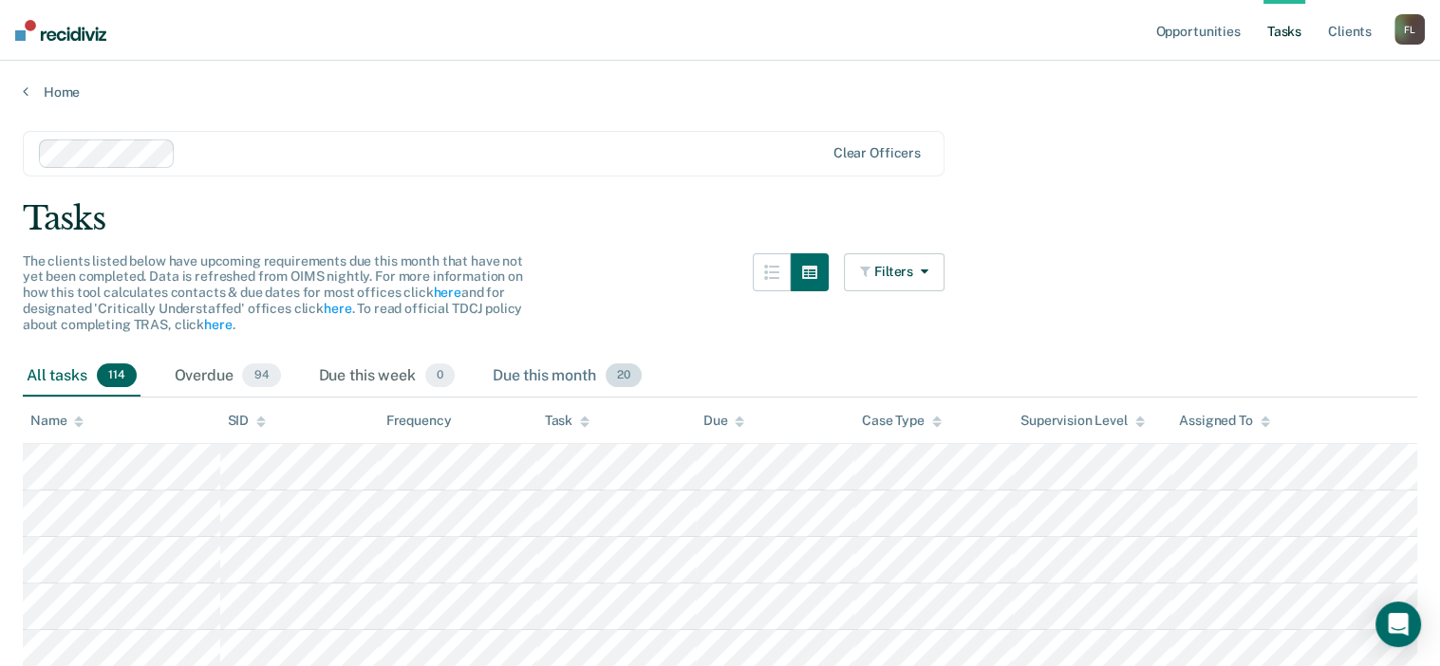
click at [532, 367] on div "Due this month 20" at bounding box center [567, 377] width 157 height 42
click at [110, 379] on span "114" at bounding box center [117, 376] width 40 height 25
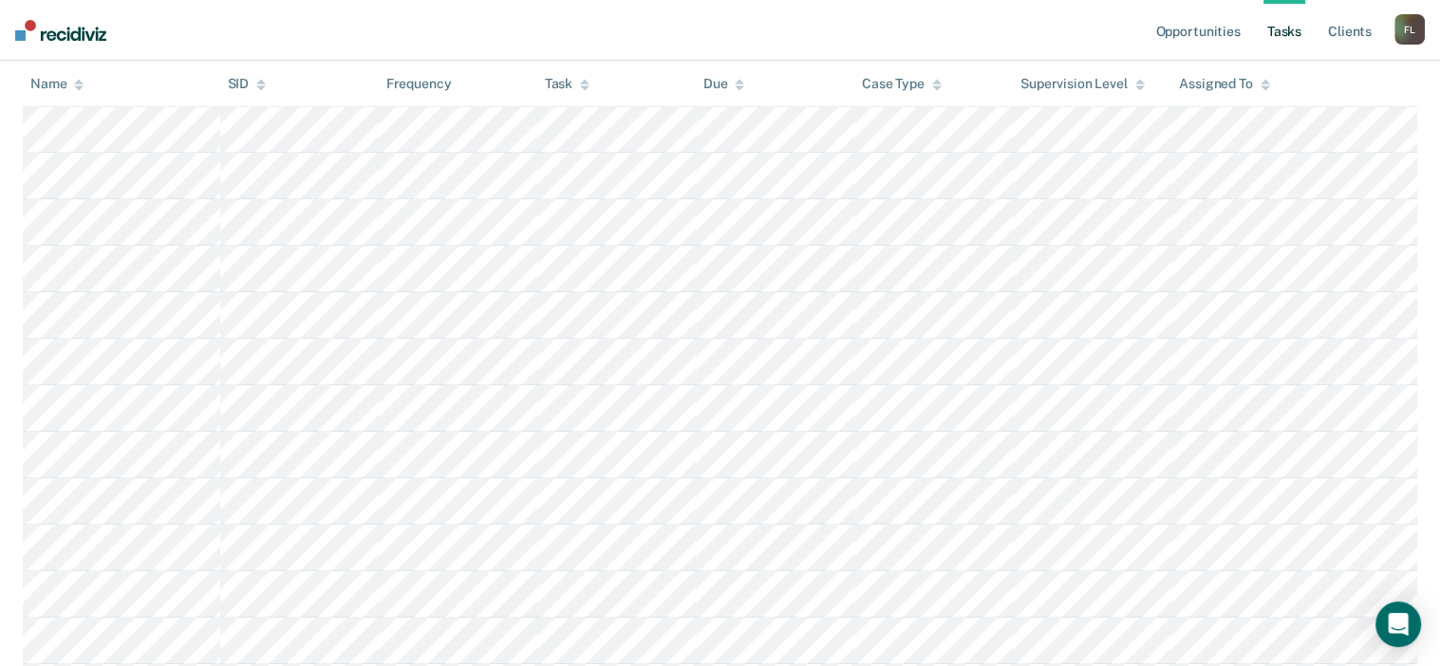
scroll to position [725, 0]
click at [29, 25] on img at bounding box center [60, 30] width 91 height 21
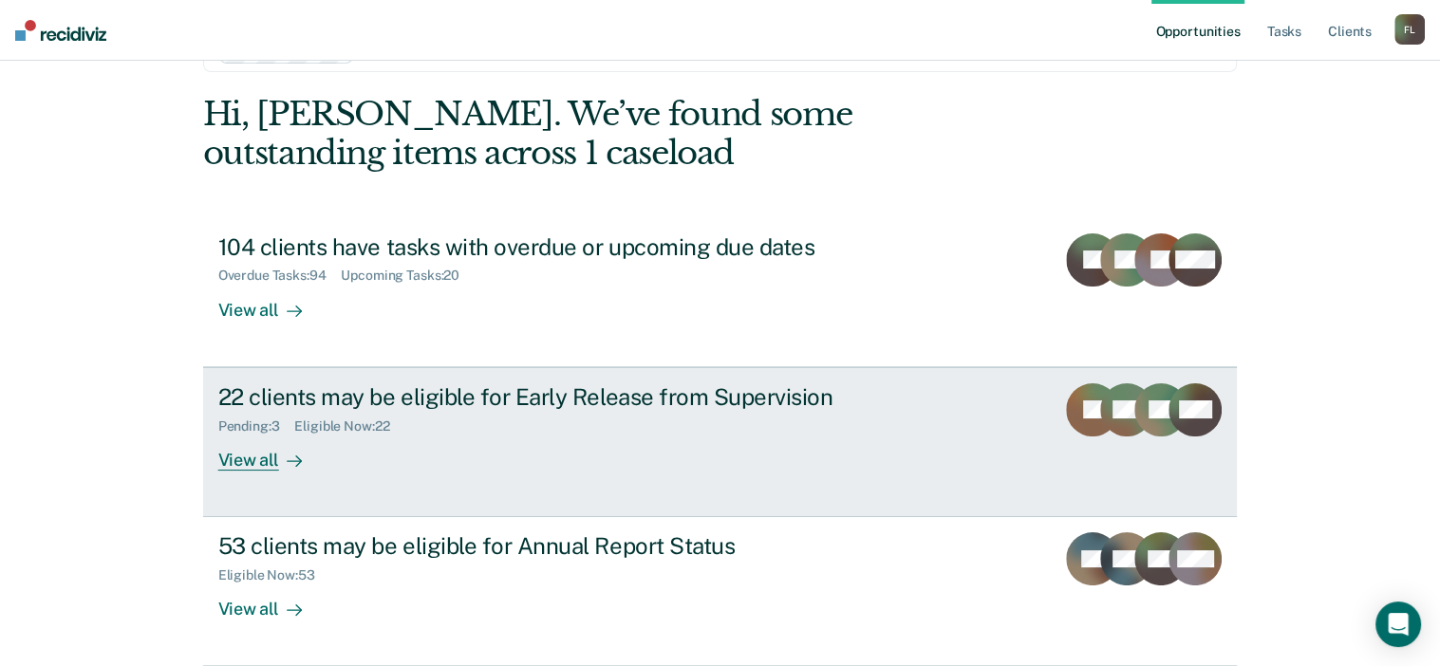
scroll to position [140, 0]
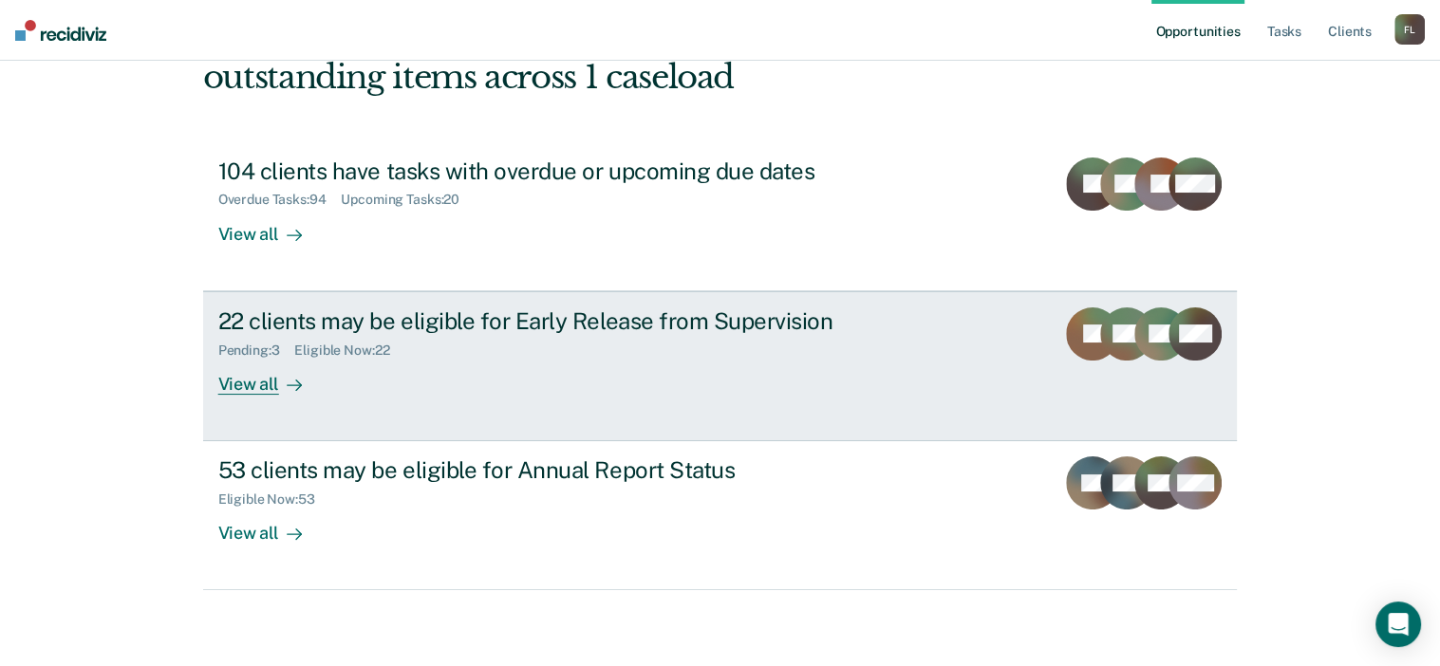
click at [414, 328] on div "22 clients may be eligible for Early Release from Supervision" at bounding box center [551, 322] width 666 height 28
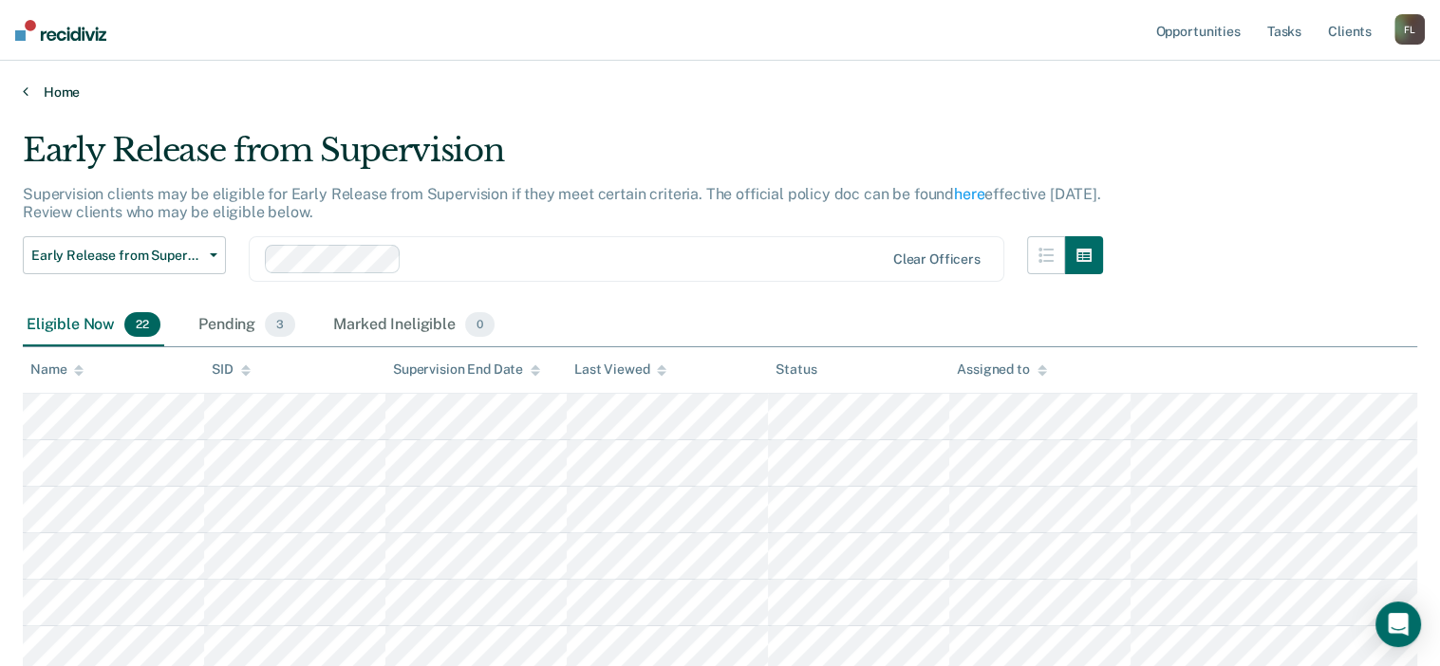
click at [30, 93] on link "Home" at bounding box center [720, 92] width 1394 height 17
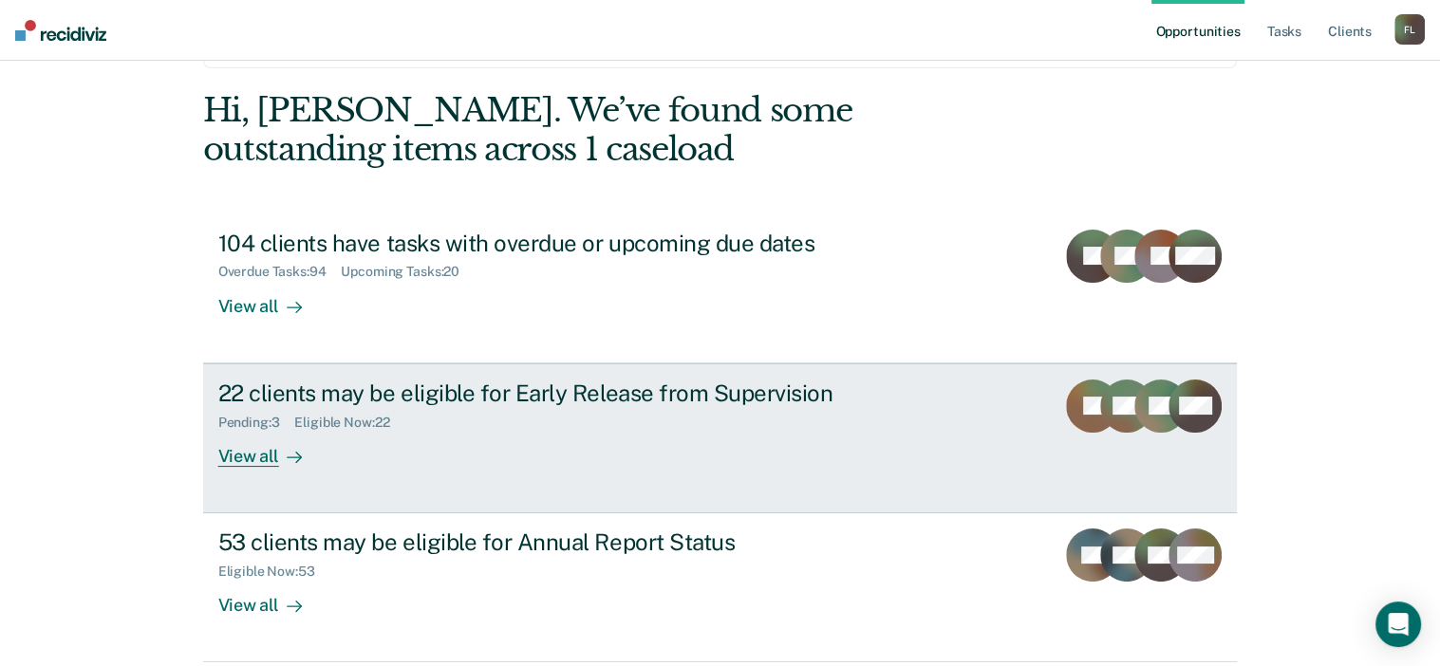
scroll to position [95, 0]
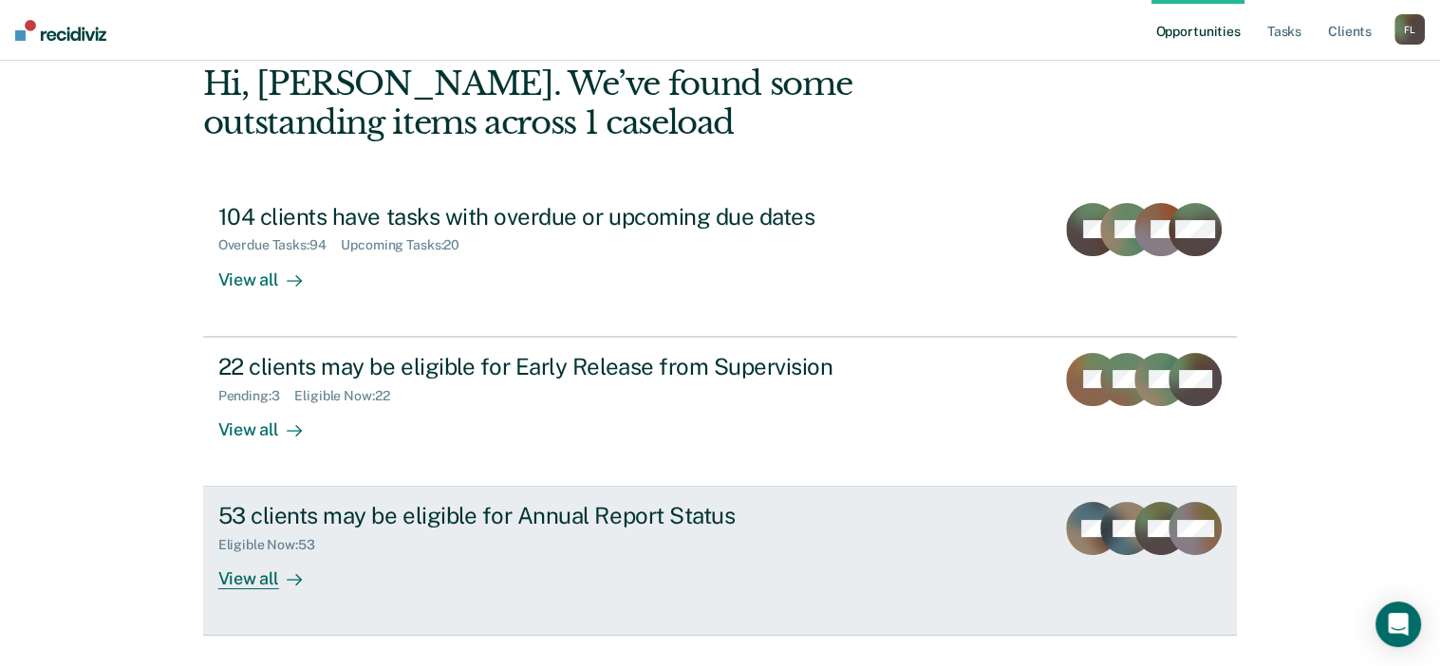
click at [469, 512] on div "53 clients may be eligible for Annual Report Status" at bounding box center [551, 516] width 666 height 28
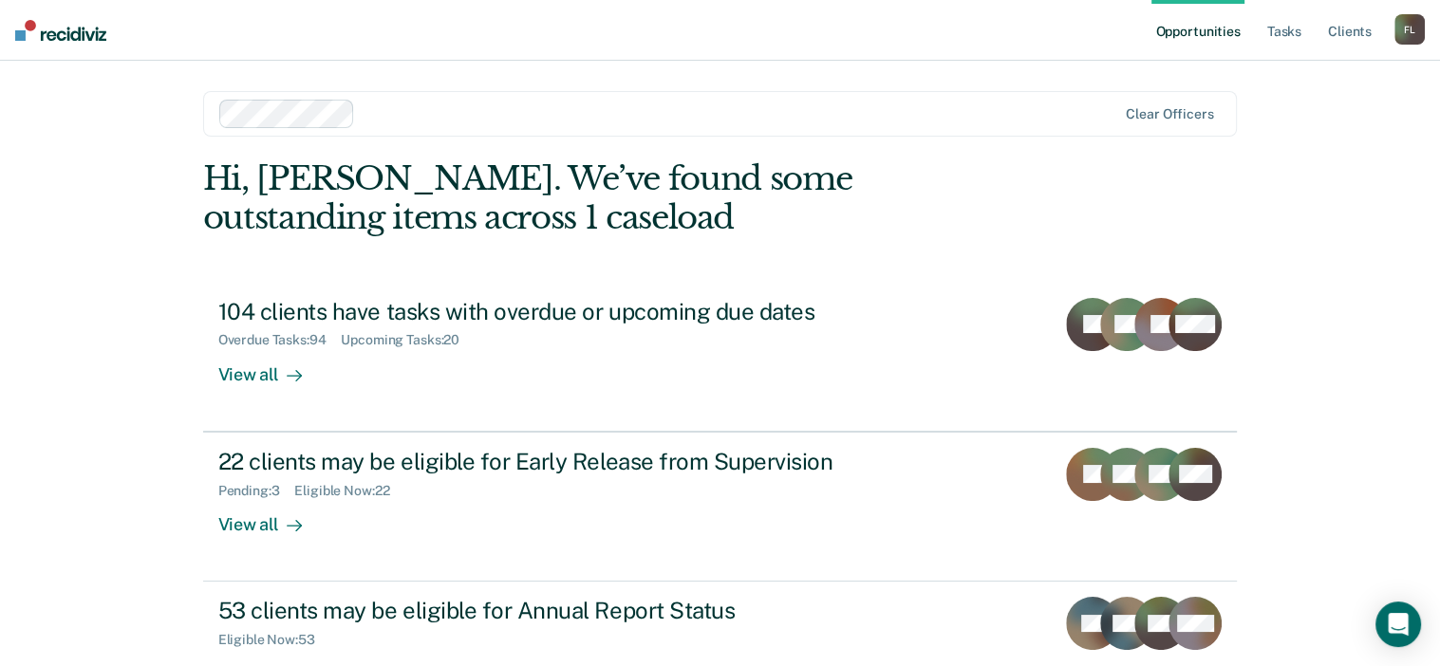
click at [193, 326] on main "Clear officers Hi, [PERSON_NAME]. We’ve found some outstanding items across 1 c…" at bounding box center [720, 411] width 1080 height 700
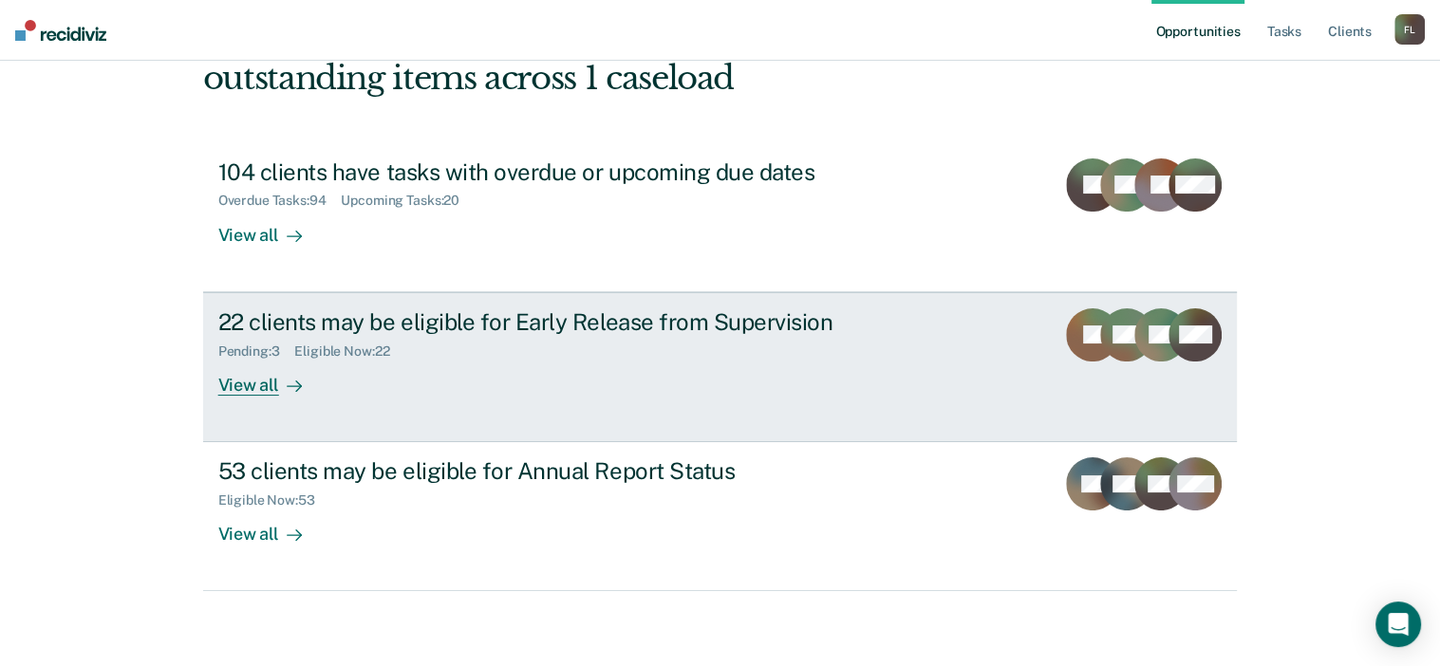
scroll to position [140, 0]
